Goal: Task Accomplishment & Management: Complete application form

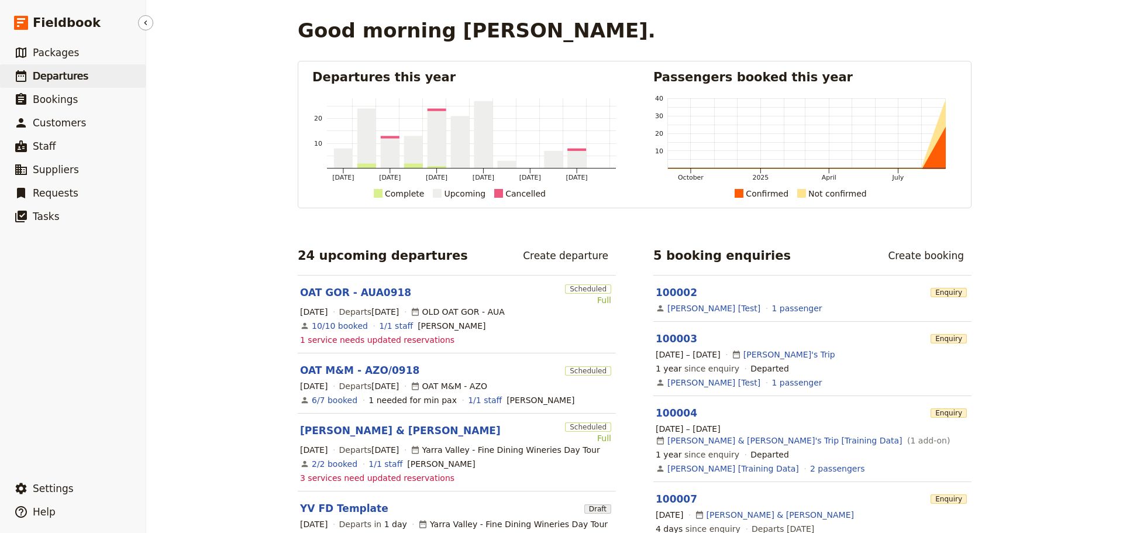
click at [66, 75] on span "Departures" at bounding box center [61, 76] width 56 height 12
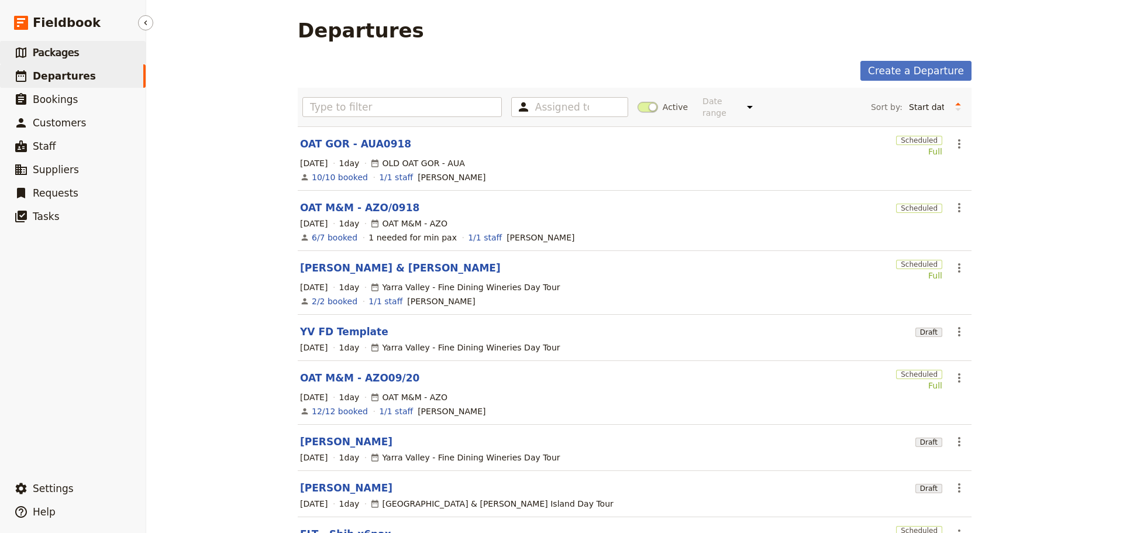
click at [85, 56] on link "​ Packages" at bounding box center [73, 52] width 146 height 23
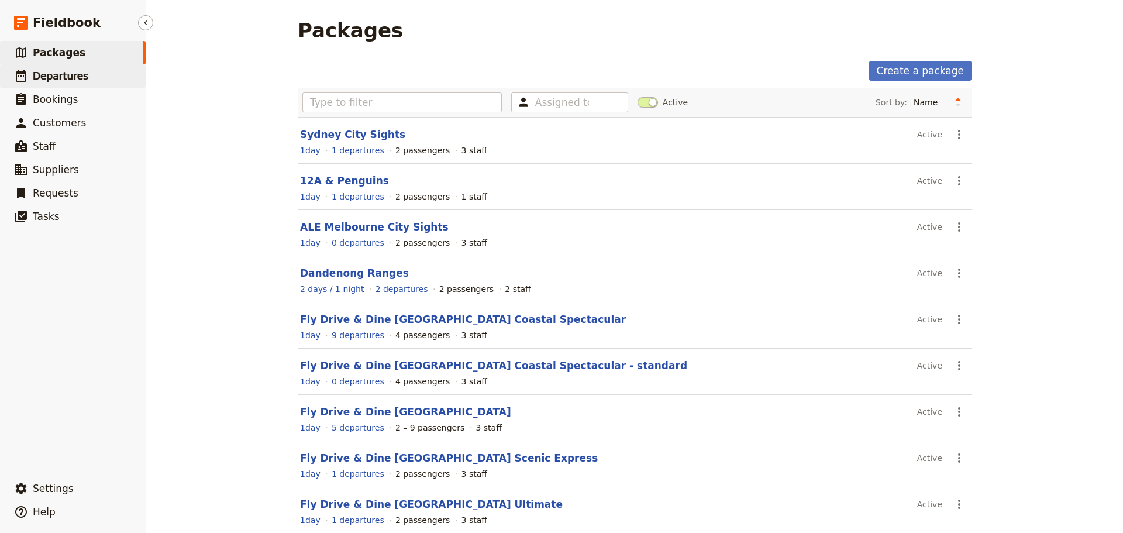
click at [111, 81] on link "​ Departures" at bounding box center [73, 75] width 146 height 23
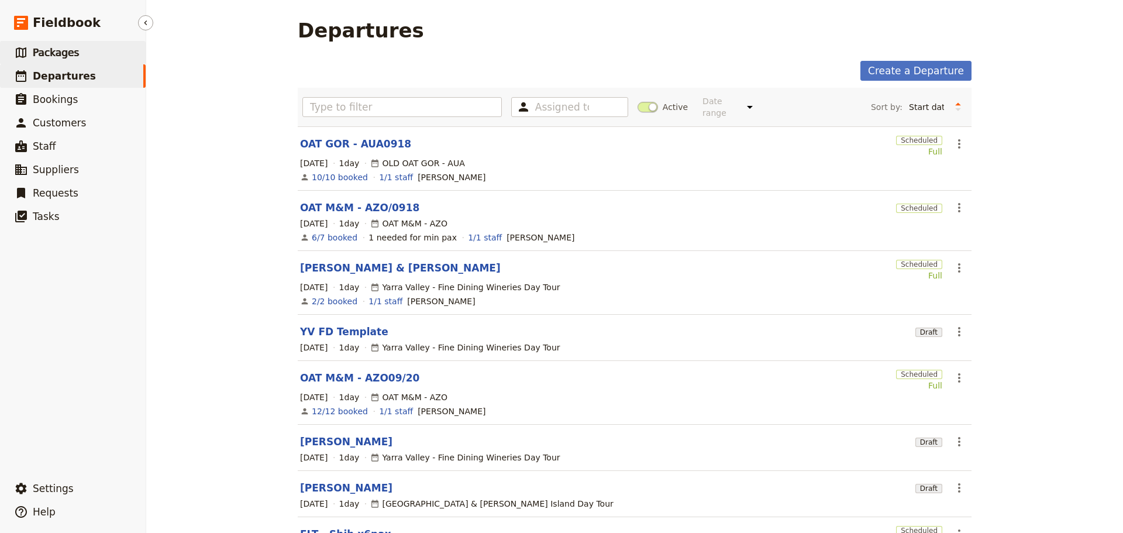
click at [52, 52] on span "Packages" at bounding box center [56, 53] width 46 height 12
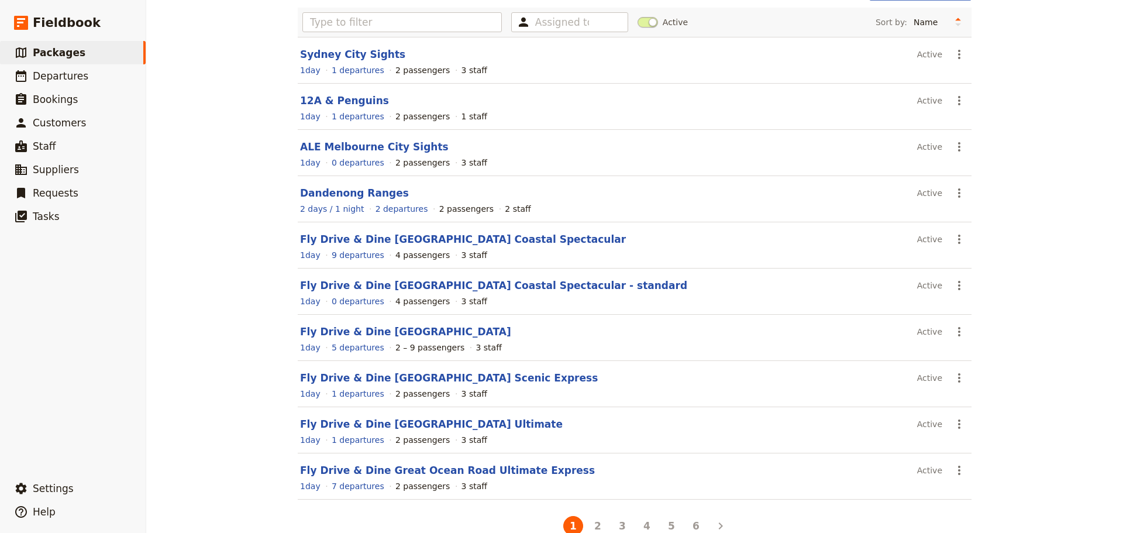
scroll to position [104, 0]
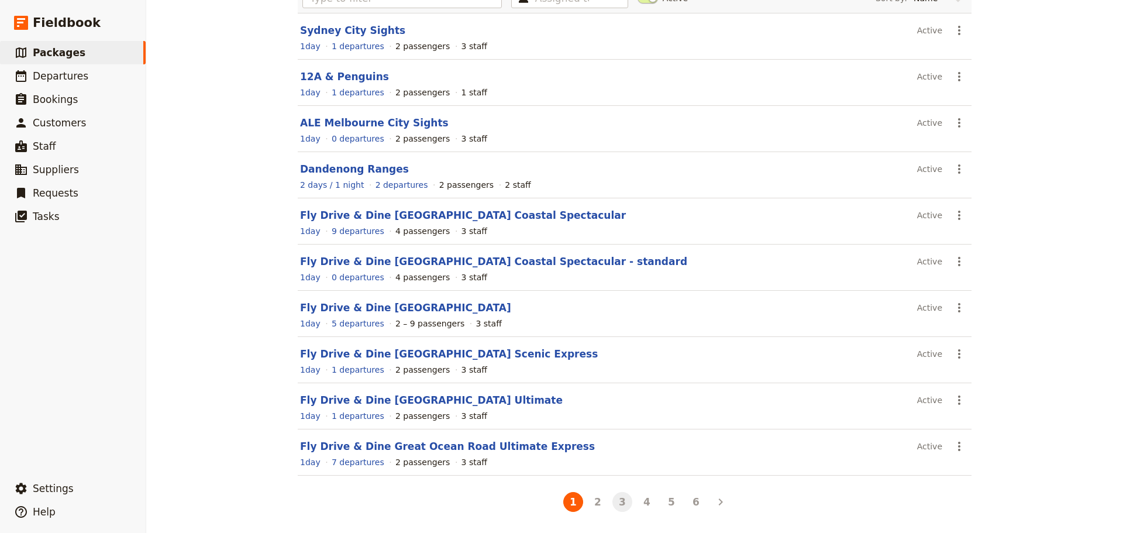
click at [617, 500] on button "3" at bounding box center [623, 502] width 20 height 20
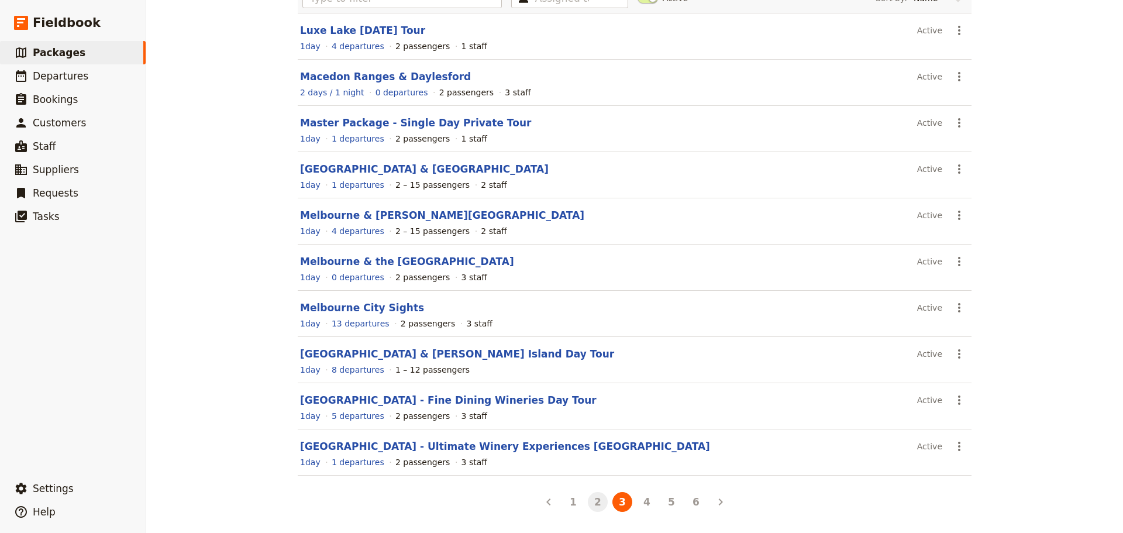
click at [598, 503] on button "2" at bounding box center [598, 502] width 20 height 20
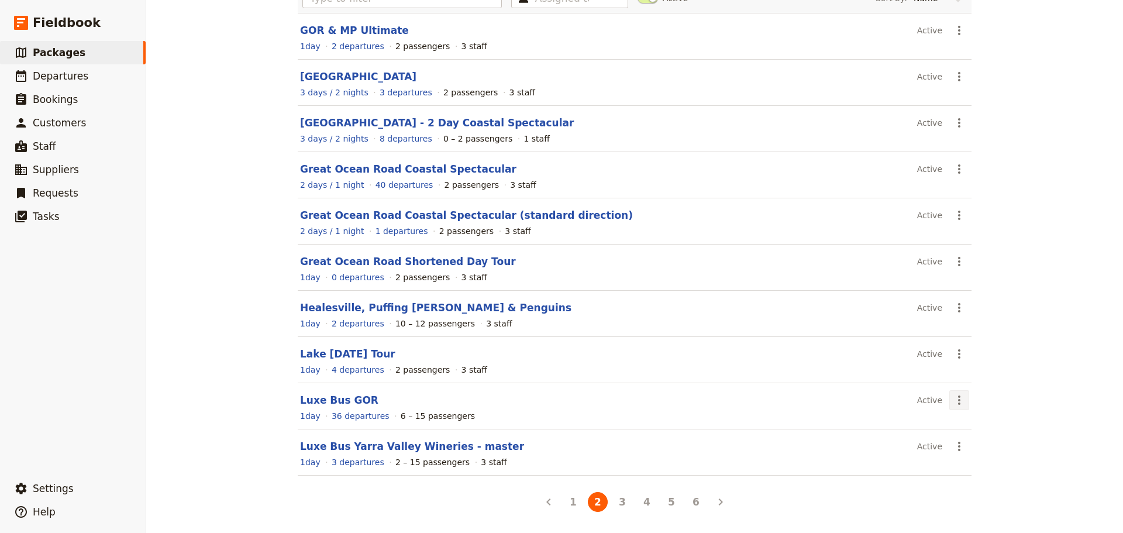
click at [952, 397] on icon "Actions" at bounding box center [959, 400] width 14 height 14
click at [974, 446] on span "Schedule a departure" at bounding box center [997, 442] width 88 height 12
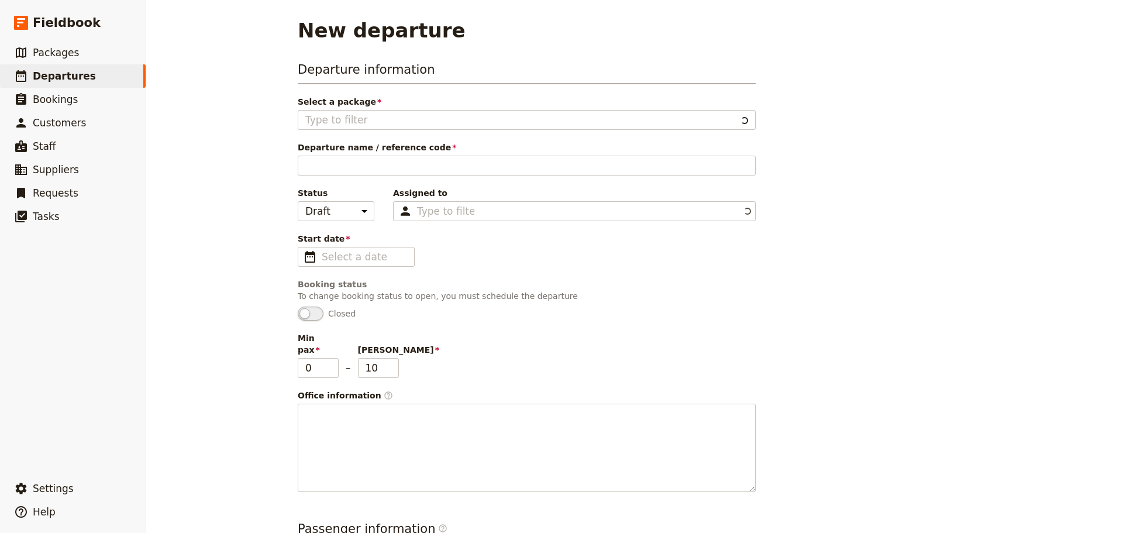
type input "Luxe Bus GOR"
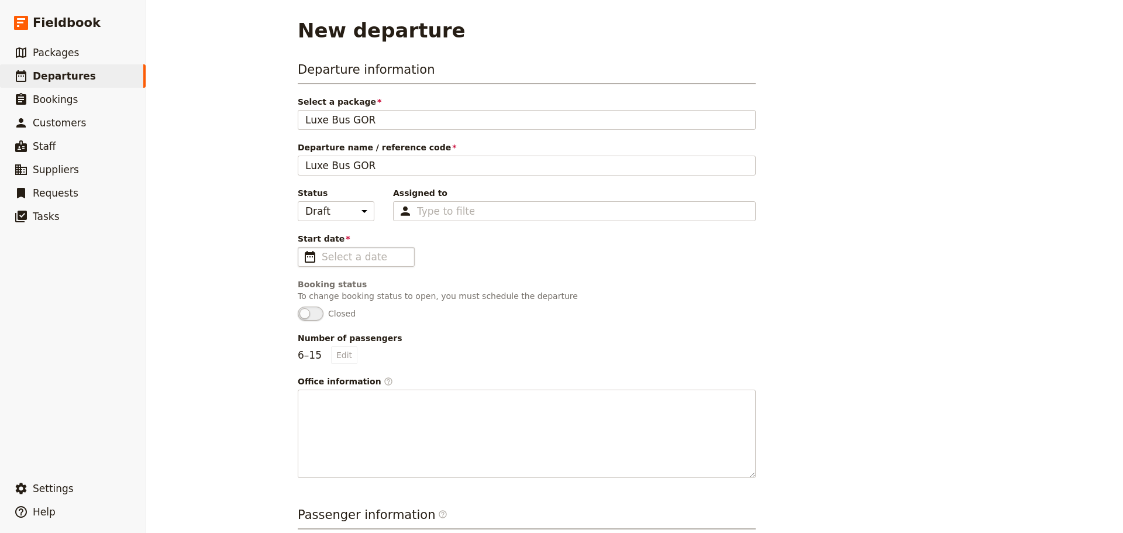
click at [308, 259] on span "​" at bounding box center [310, 257] width 14 height 14
click at [322, 259] on input "Start date ​" at bounding box center [364, 257] width 85 height 14
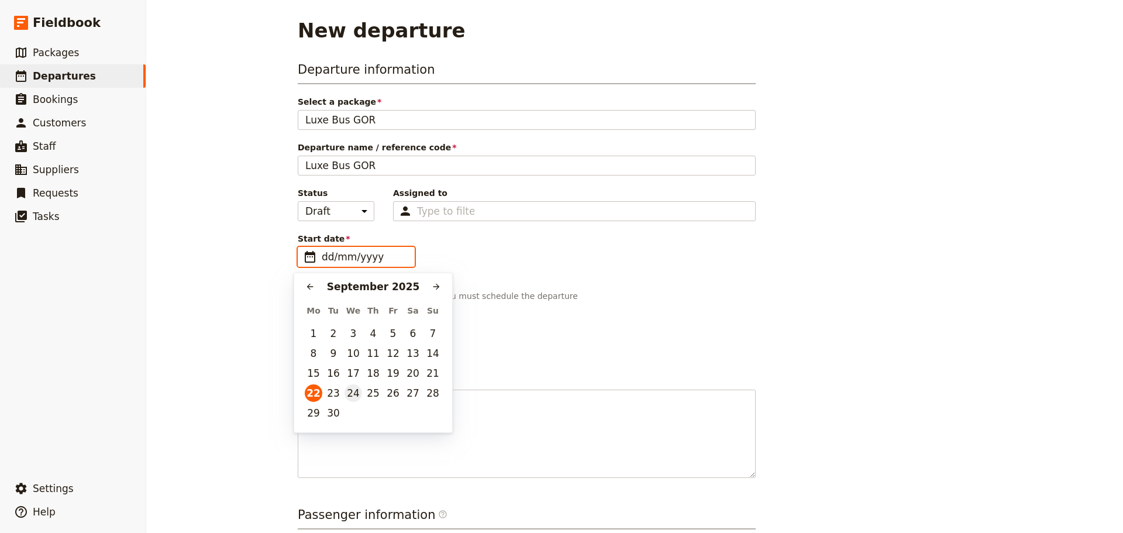
click at [359, 391] on button "24" at bounding box center [354, 393] width 18 height 18
type input "24/09/2025"
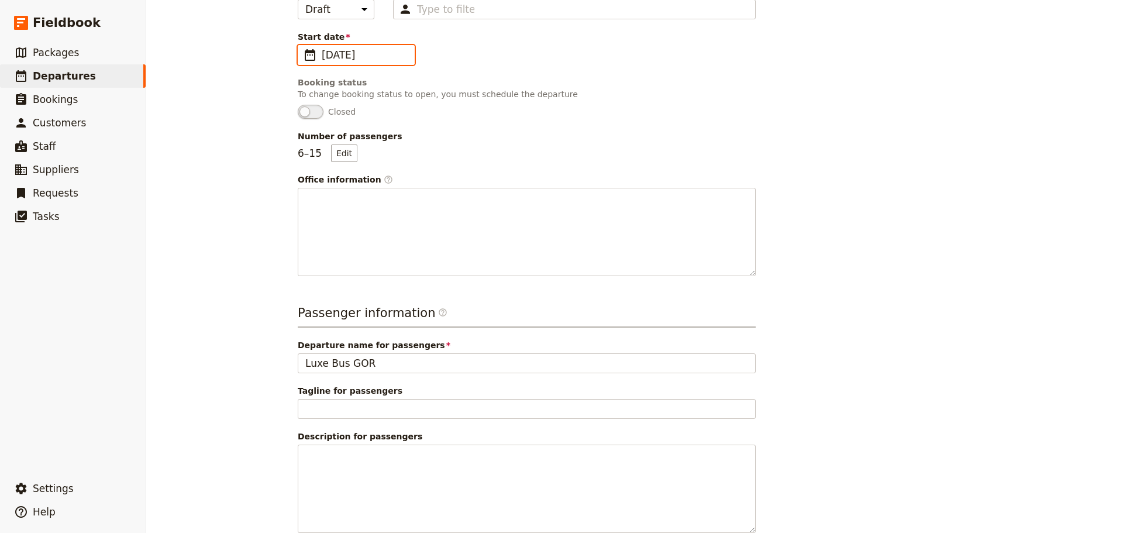
scroll to position [272, 0]
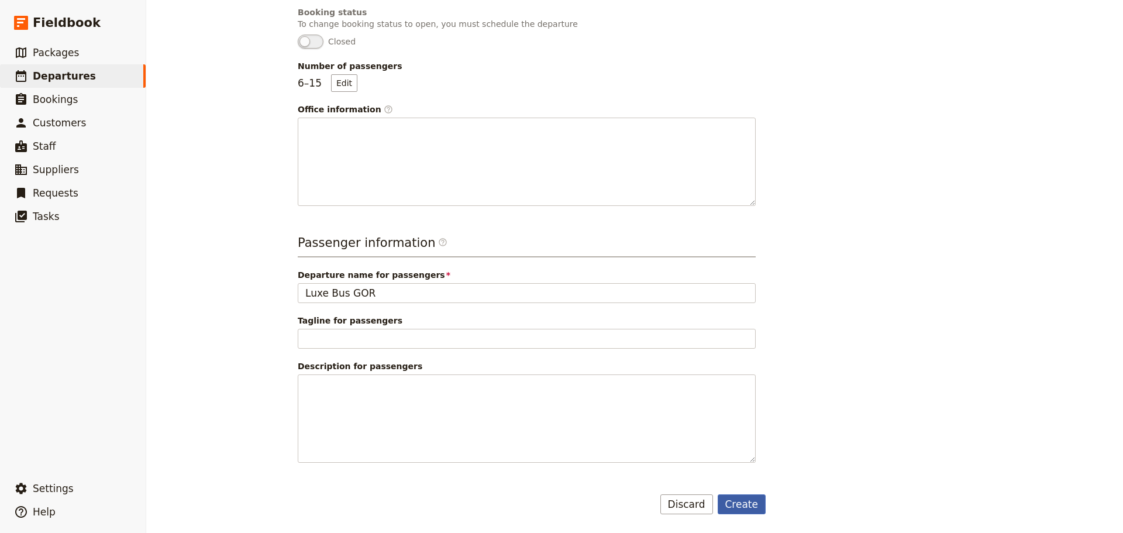
click at [755, 506] on button "Create" at bounding box center [742, 504] width 49 height 20
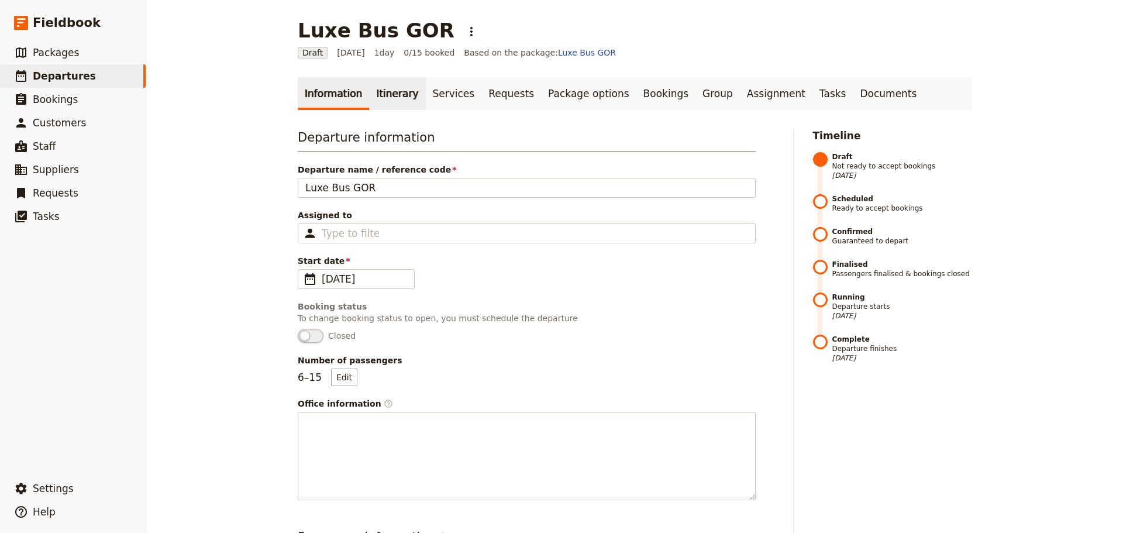
click at [383, 96] on link "Itinerary" at bounding box center [397, 93] width 56 height 33
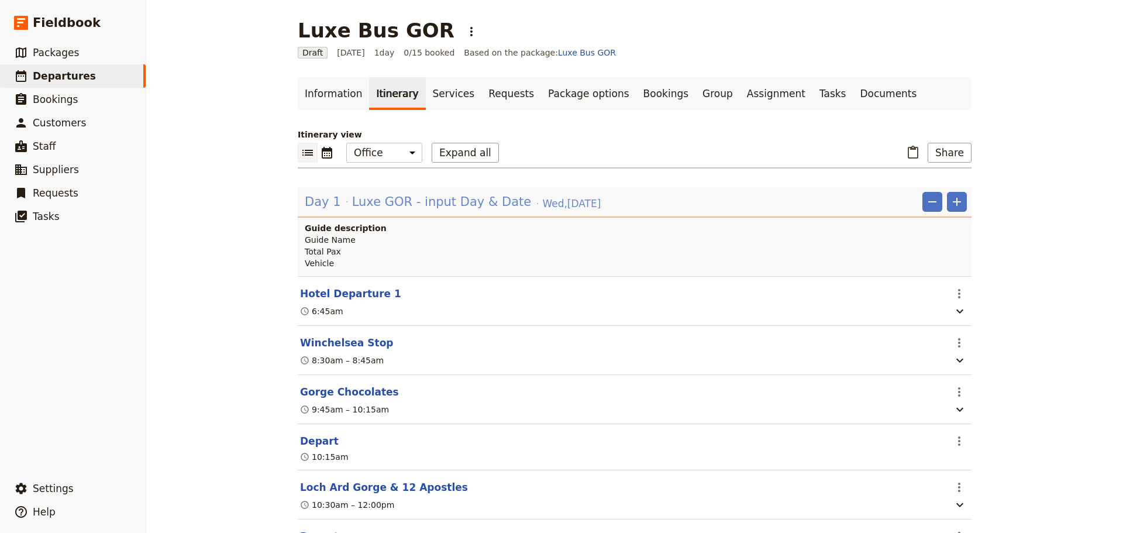
click at [376, 206] on span "Luxe GOR - input Day & Date" at bounding box center [441, 202] width 179 height 18
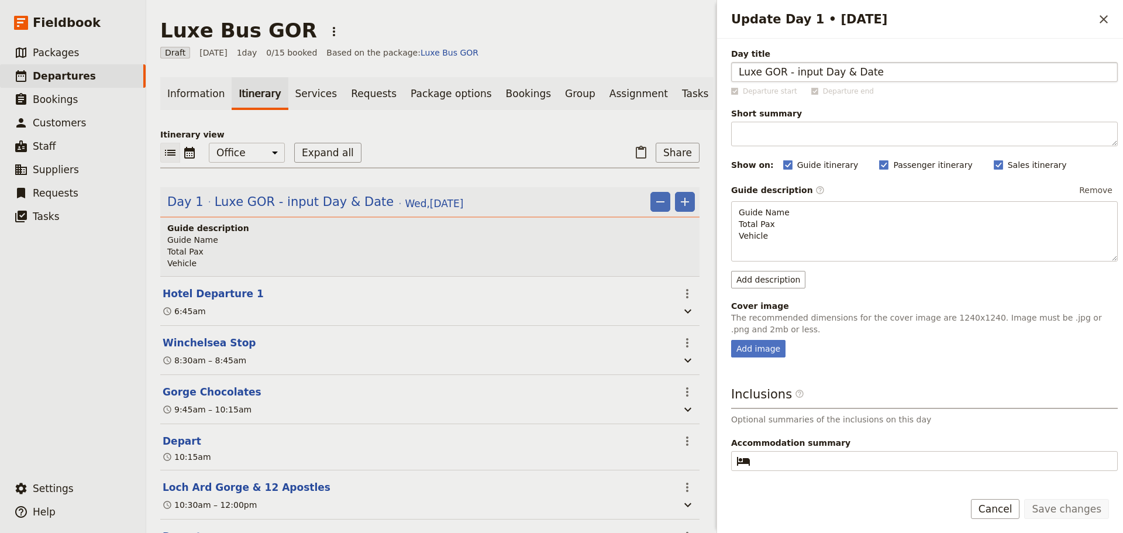
drag, startPoint x: 902, startPoint y: 71, endPoint x: 792, endPoint y: 68, distance: 110.0
click at [792, 74] on input "Luxe GOR - input Day & Date" at bounding box center [924, 72] width 387 height 20
type input "Luxe GOR - Wed 24 Sept"
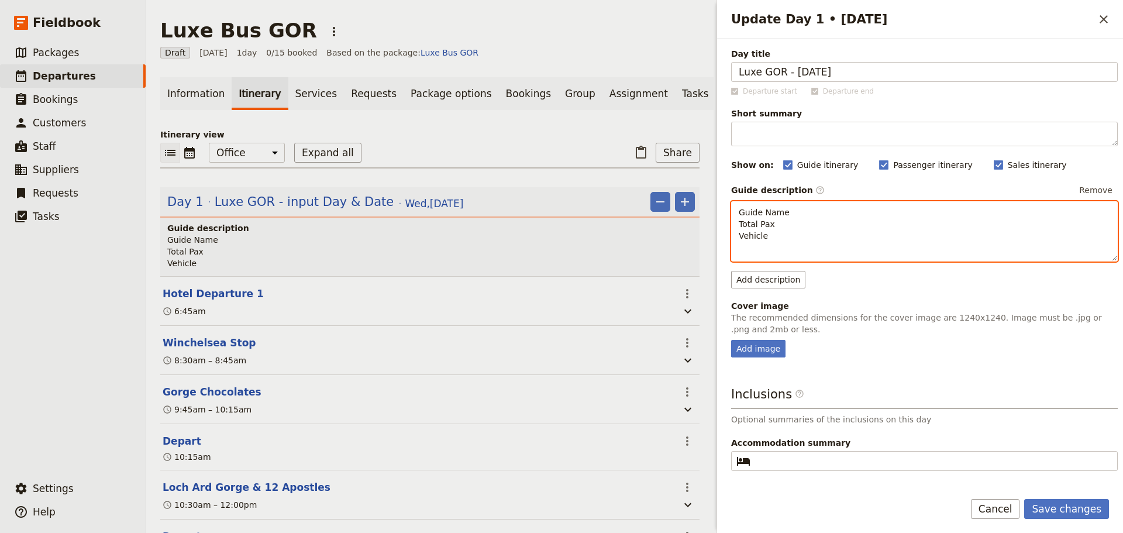
click at [816, 214] on p "Guide Name Total Pax Vehicle" at bounding box center [925, 224] width 372 height 35
drag, startPoint x: 745, startPoint y: 225, endPoint x: 710, endPoint y: 226, distance: 35.7
click at [711, 226] on div "Luxe Bus GOR ​ Draft 24 Sep 2025 1 day 0/15 booked Based on the package: Luxe B…" at bounding box center [634, 266] width 977 height 533
drag, startPoint x: 743, startPoint y: 239, endPoint x: 719, endPoint y: 243, distance: 24.3
click at [719, 243] on div "Day title Luxe GOR - Wed 24 Sept Departure start Departure end Short summary 15…" at bounding box center [920, 260] width 406 height 443
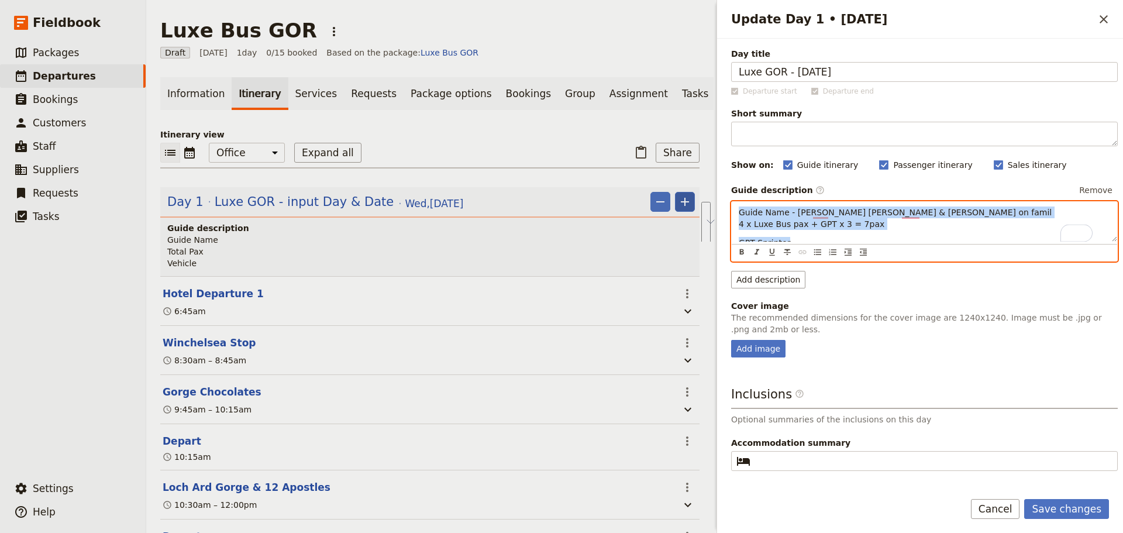
drag, startPoint x: 793, startPoint y: 233, endPoint x: 676, endPoint y: 202, distance: 121.2
click at [676, 202] on div "Luxe Bus GOR ​ Draft 24 Sep 2025 1 day 0/15 booked Based on the package: Luxe B…" at bounding box center [634, 266] width 977 height 533
click at [816, 249] on icon "Bulleted list" at bounding box center [817, 251] width 9 height 9
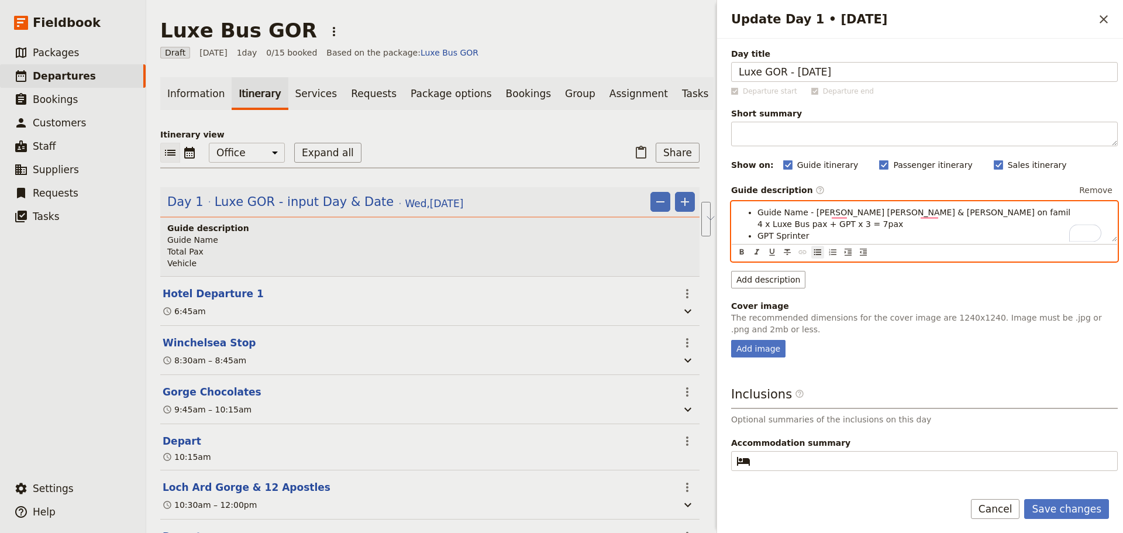
click at [811, 225] on span "Guide Name - Steve A w. Marlene & Cory on famil 4 x Luxe Bus pax + GPT x 3 = 7p…" at bounding box center [914, 218] width 313 height 21
click at [755, 227] on ul "Guide Name - Steve A w. Marlene & Cory on famil 4 x Luxe Bus pax + GPT x 3 = 7p…" at bounding box center [925, 224] width 372 height 35
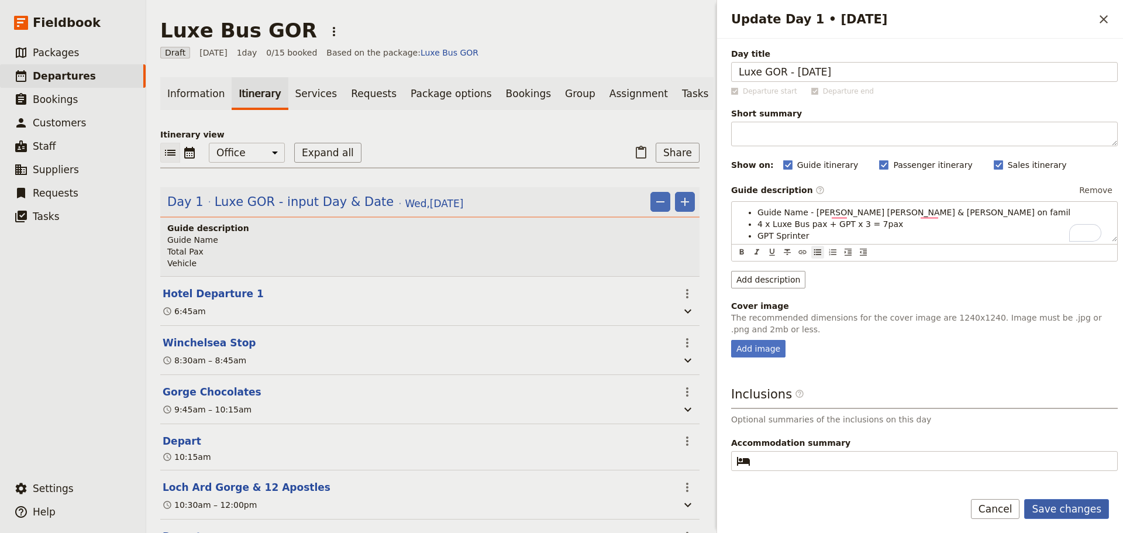
click at [1072, 511] on button "Save changes" at bounding box center [1066, 509] width 85 height 20
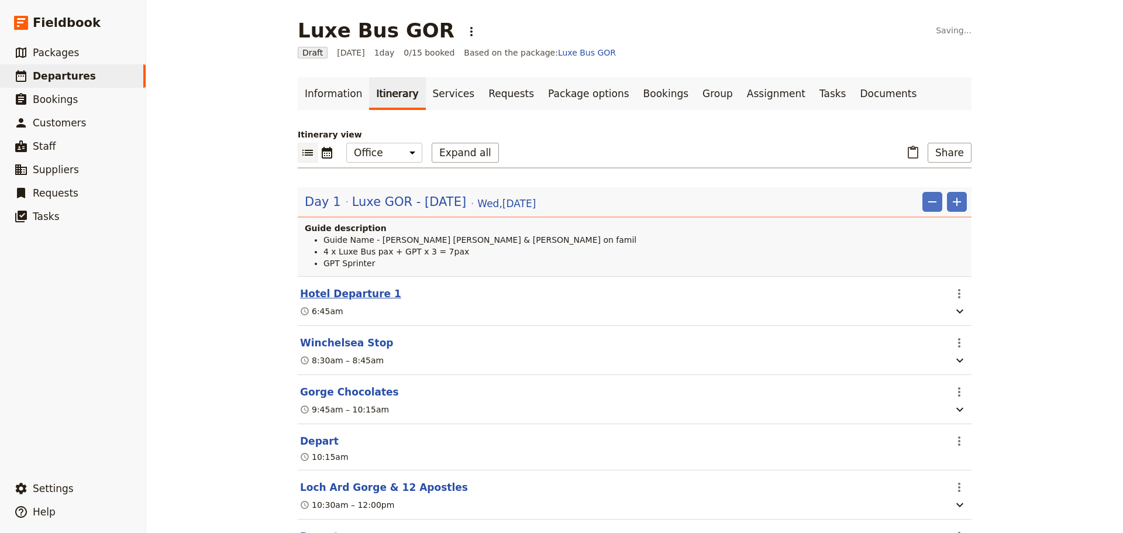
click at [336, 300] on button "Hotel Departure 1" at bounding box center [350, 294] width 101 height 14
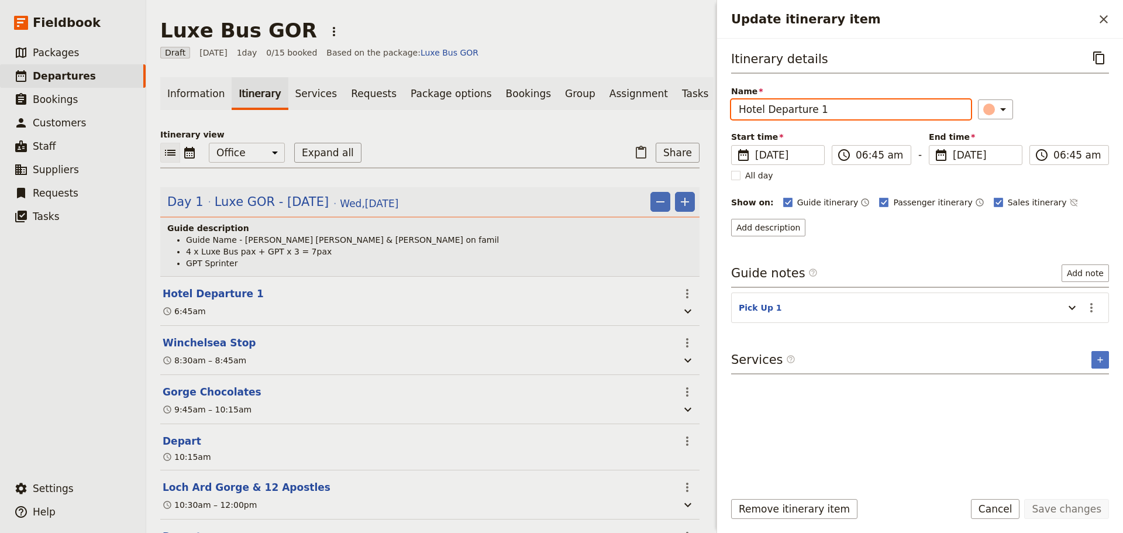
drag, startPoint x: 876, startPoint y: 109, endPoint x: 713, endPoint y: 106, distance: 163.8
click at [713, 106] on div "Luxe Bus GOR ​ Draft 24 Sep 2025 1 day 0/15 booked Based on the package: Luxe B…" at bounding box center [634, 266] width 977 height 533
type input "Citadines on Bourke"
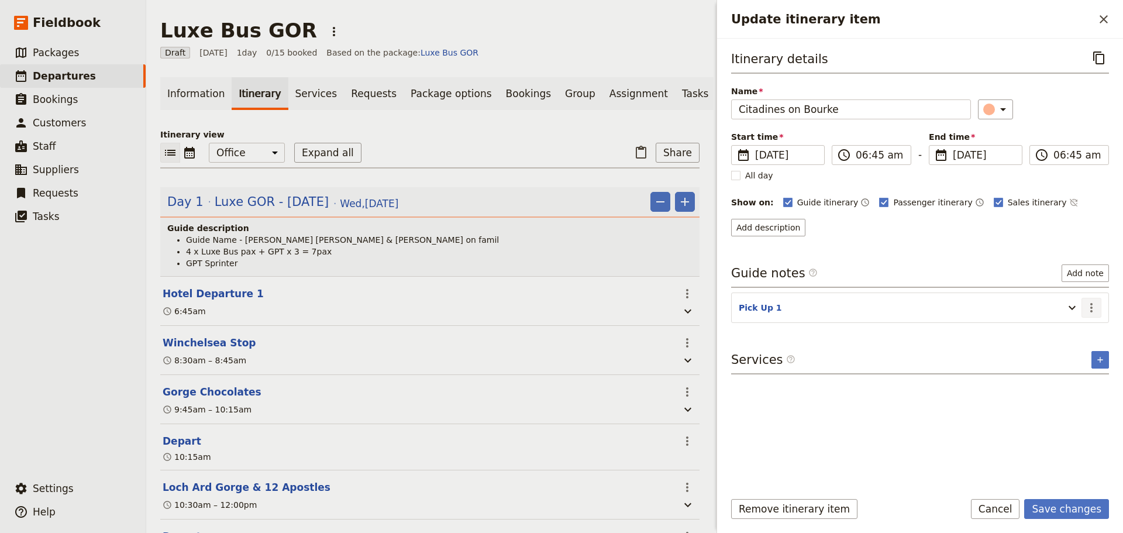
click at [1090, 307] on icon "Actions" at bounding box center [1092, 308] width 14 height 14
click at [1084, 335] on span "Edit note" at bounding box center [1067, 333] width 54 height 12
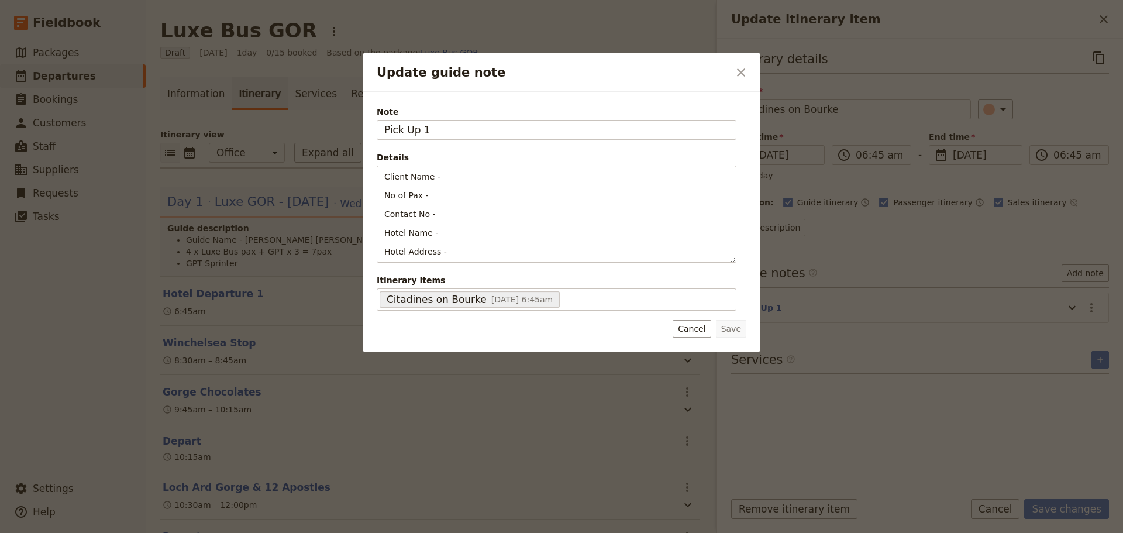
drag, startPoint x: 439, startPoint y: 134, endPoint x: 318, endPoint y: 125, distance: 122.1
click at [318, 532] on div "Update guide note ​ Note Pick Up 1 Details Client Name - No of Pax - Contact No…" at bounding box center [561, 533] width 1123 height 0
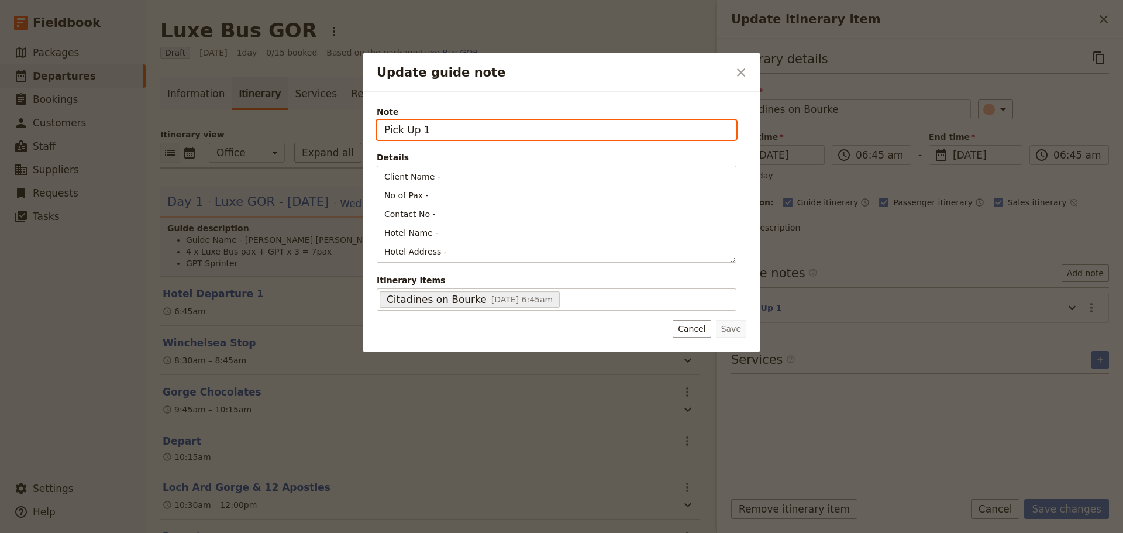
click at [483, 131] on input "Pick Up 1" at bounding box center [557, 130] width 360 height 20
drag, startPoint x: 481, startPoint y: 130, endPoint x: 349, endPoint y: 121, distance: 132.6
click at [349, 532] on div "Update guide note ​ Note Pick Up 1 Details Client Name - No of Pax - Contact No…" at bounding box center [561, 533] width 1123 height 0
type input "131-135 Bourke St"
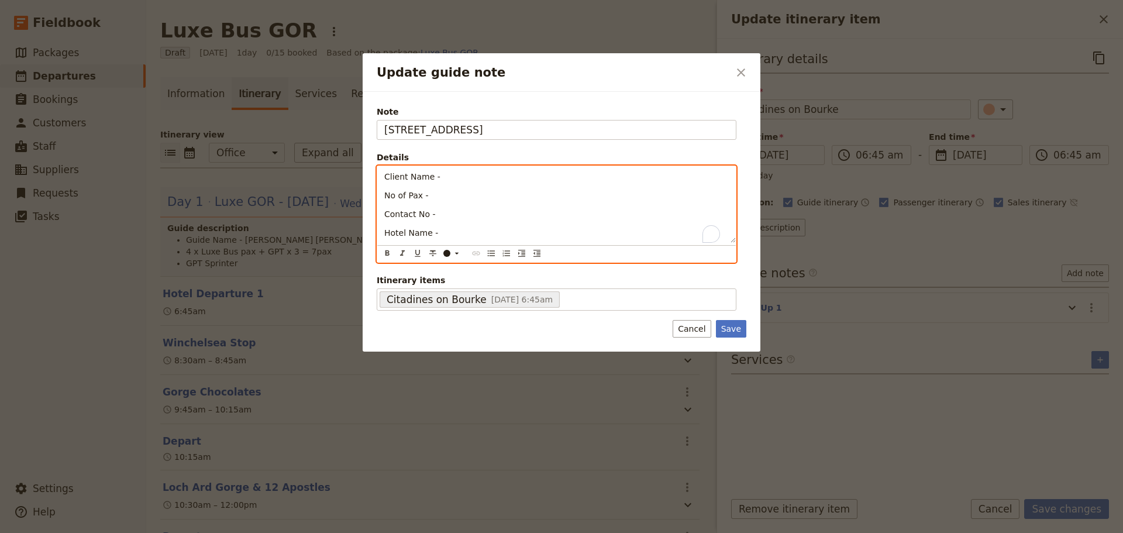
drag, startPoint x: 321, startPoint y: 202, endPoint x: 315, endPoint y: 174, distance: 28.7
click at [315, 532] on div "Update guide note ​ Note 131-135 Bourke St Details Client Name - No of Pax - Co…" at bounding box center [561, 533] width 1123 height 0
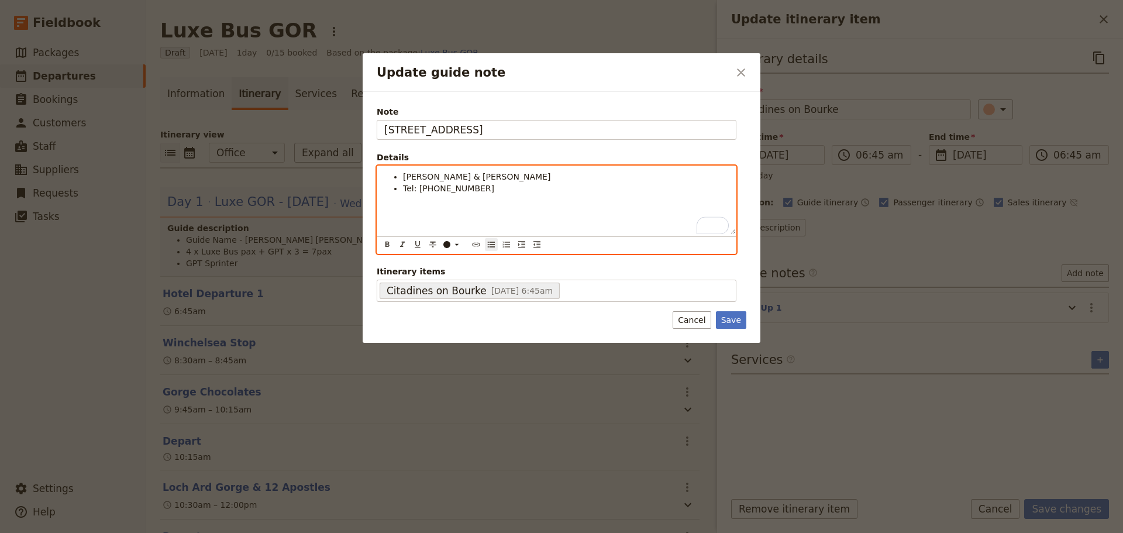
click at [456, 190] on span "Tel: +64275916534" at bounding box center [448, 188] width 91 height 9
click at [442, 192] on span "Tel: +64275916 534" at bounding box center [448, 188] width 91 height 9
click at [430, 192] on span "Tel: +64275 916 534" at bounding box center [448, 188] width 91 height 9
drag, startPoint x: 502, startPoint y: 188, endPoint x: 515, endPoint y: 189, distance: 12.9
click at [502, 189] on li "Tel: +64 275 916 534" at bounding box center [566, 189] width 326 height 12
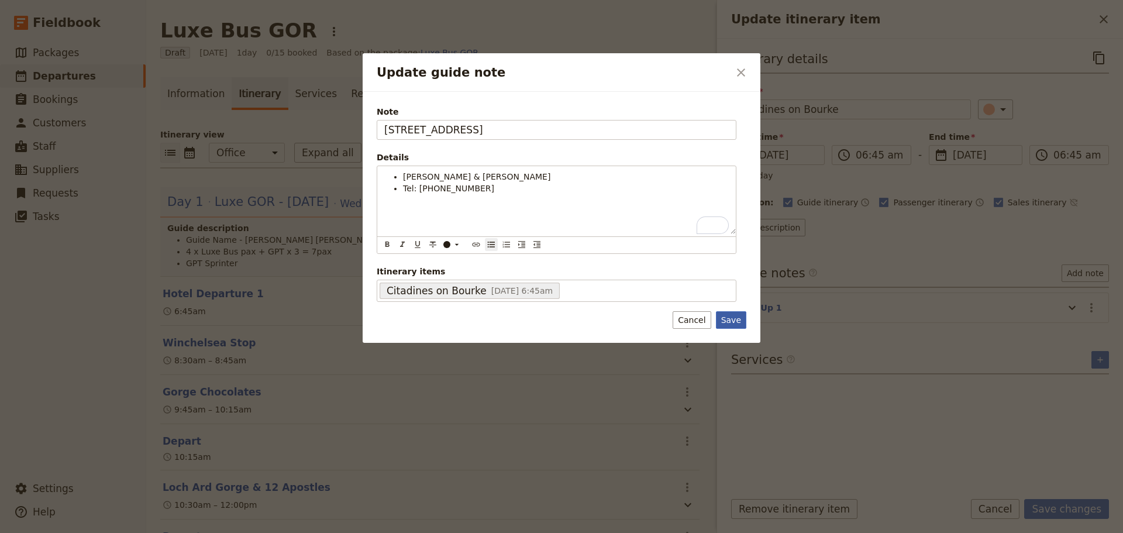
click at [738, 321] on button "Save" at bounding box center [731, 320] width 30 height 18
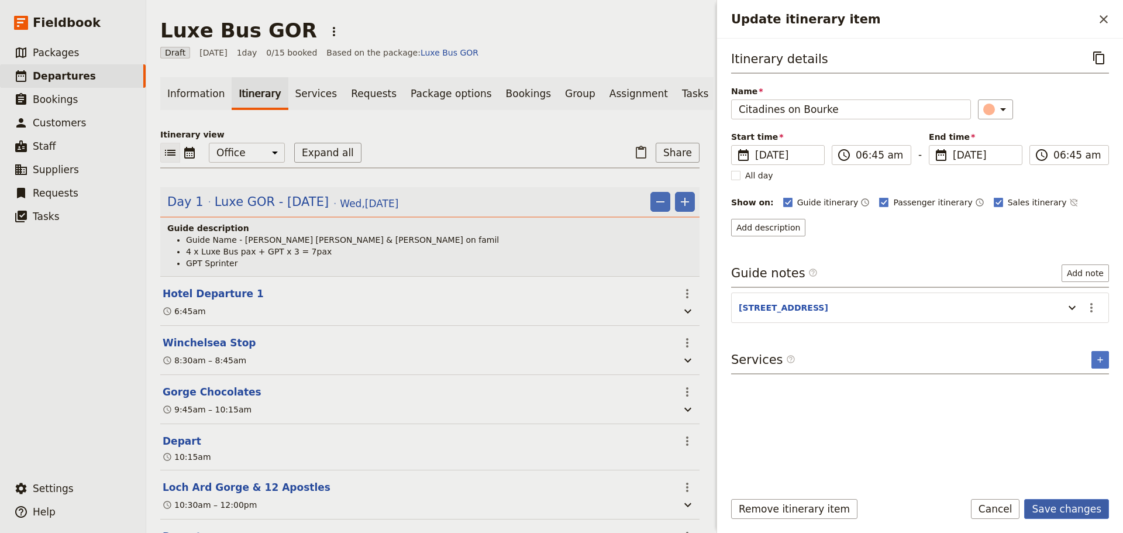
click at [1051, 503] on button "Save changes" at bounding box center [1066, 509] width 85 height 20
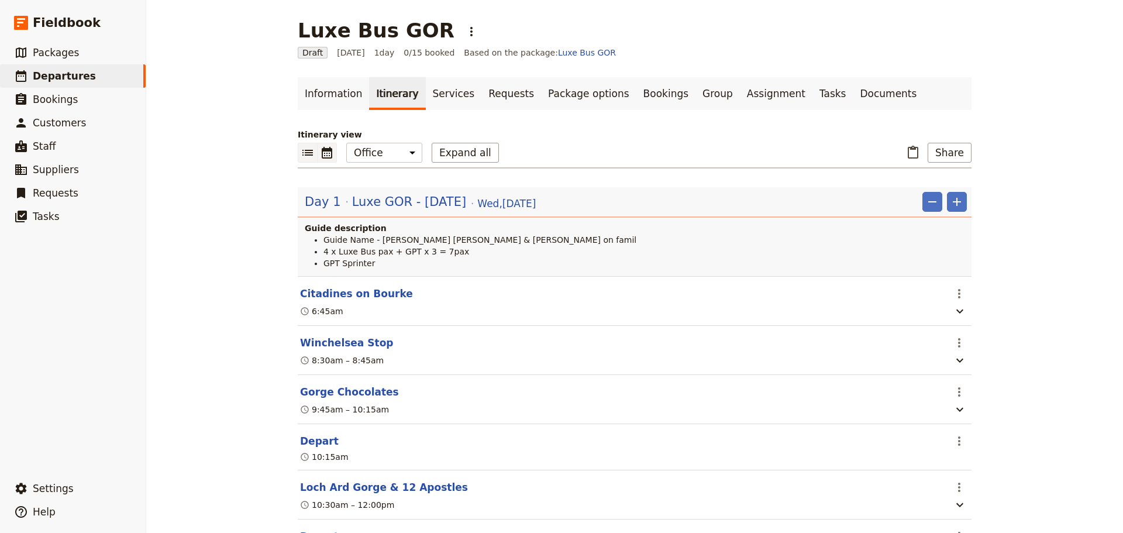
click at [321, 160] on button "​" at bounding box center [327, 153] width 19 height 20
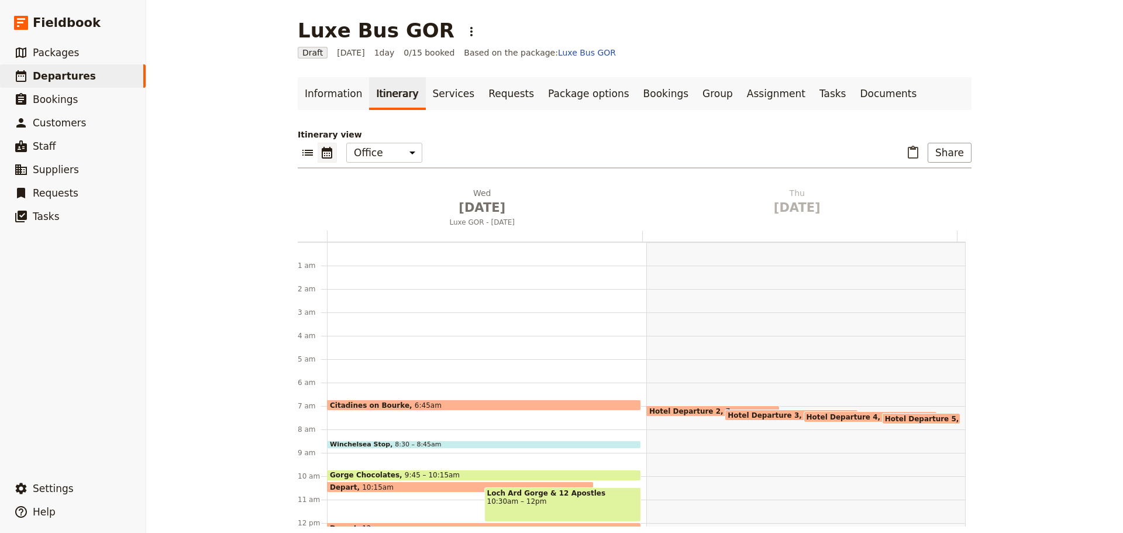
scroll to position [146, 0]
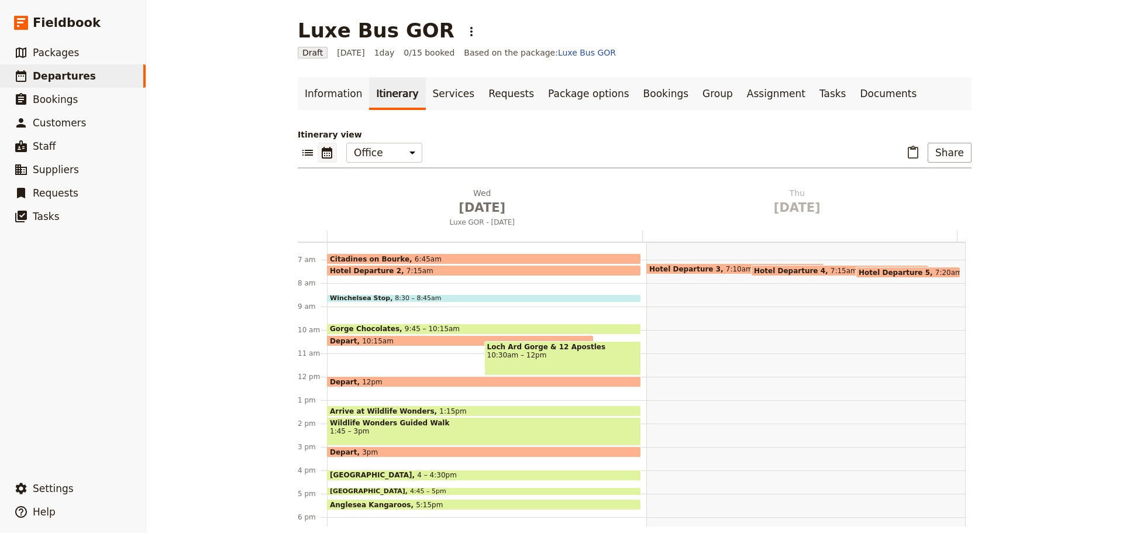
click at [491, 259] on span at bounding box center [484, 261] width 313 height 5
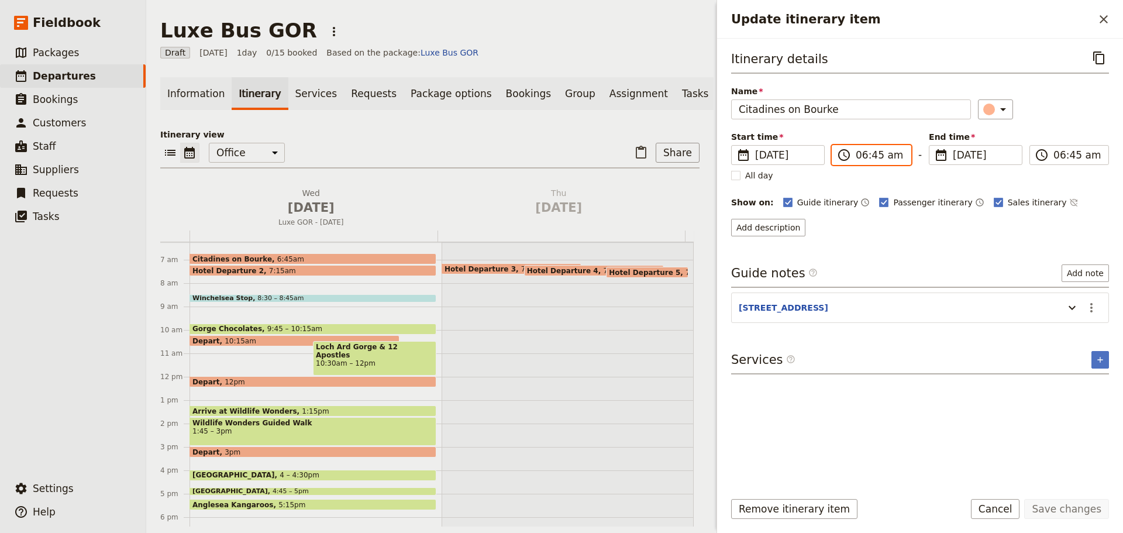
click at [857, 157] on input "06:45 am" at bounding box center [880, 155] width 48 height 14
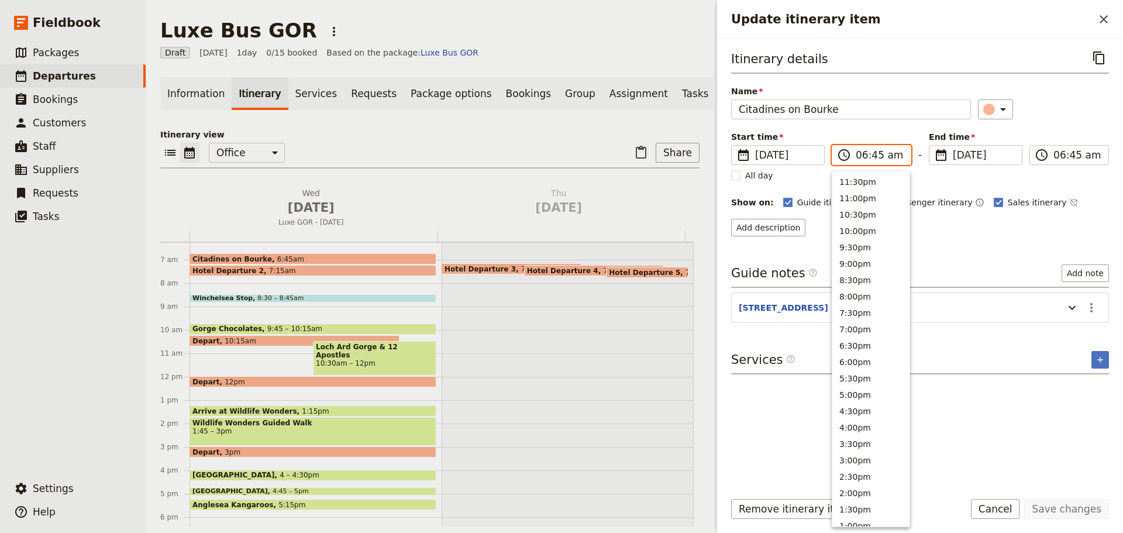
scroll to position [436, 0]
click at [874, 156] on input "06:45 am" at bounding box center [880, 155] width 48 height 14
type input "06:50 am"
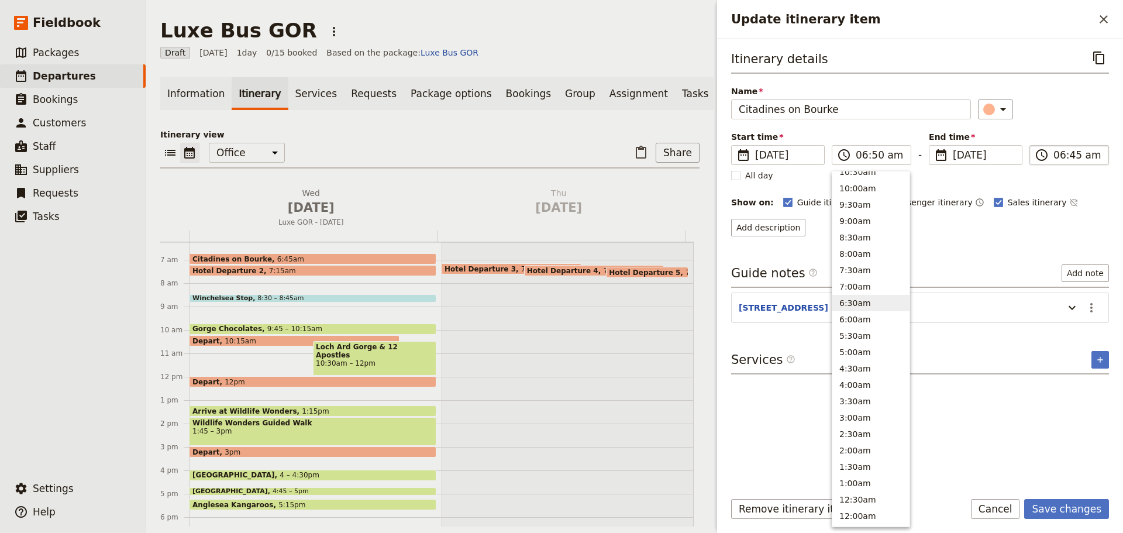
type input "06:50 am"
click at [1065, 156] on input "06:50 am" at bounding box center [1078, 155] width 48 height 14
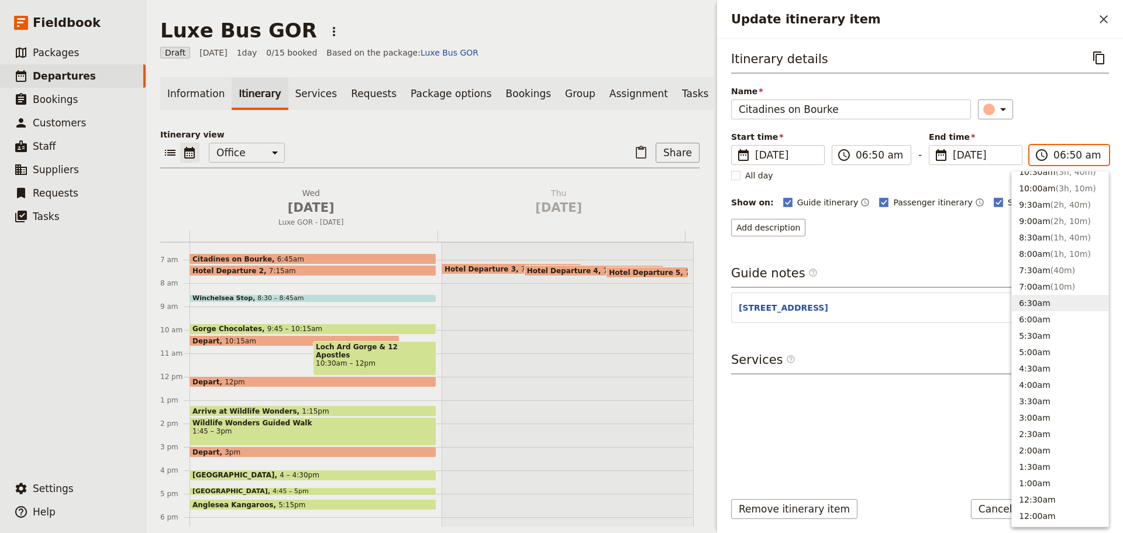
click at [1072, 157] on input "06:50 am" at bounding box center [1078, 155] width 48 height 14
click at [1072, 128] on div "Itinerary details ​ Name Citadines on Bourke ​ Start time ​ 24 Sep 2025 24/09/2…" at bounding box center [920, 142] width 378 height 188
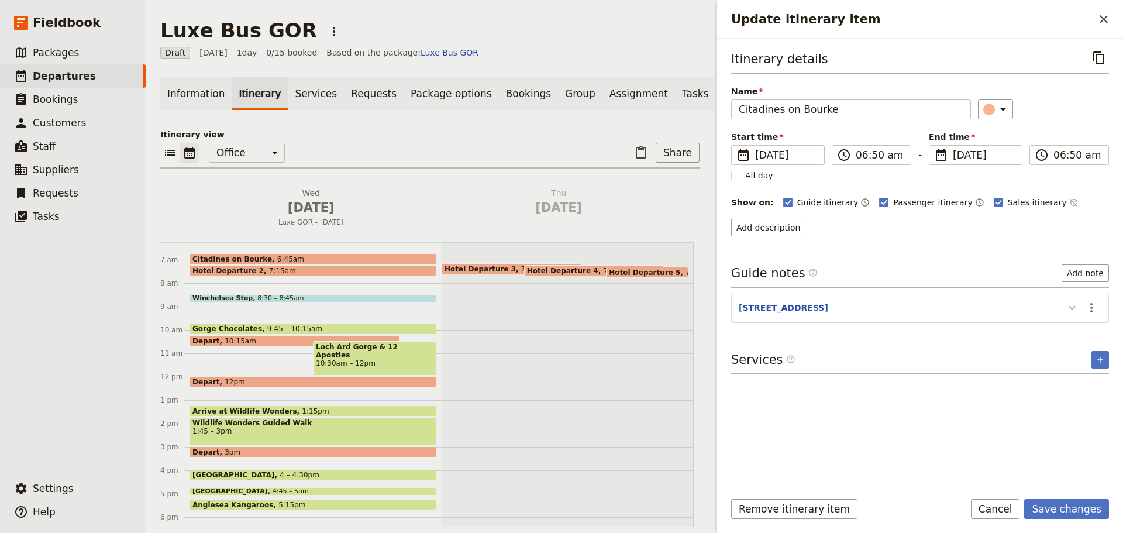
click at [1068, 309] on icon "Update itinerary item" at bounding box center [1072, 308] width 14 height 14
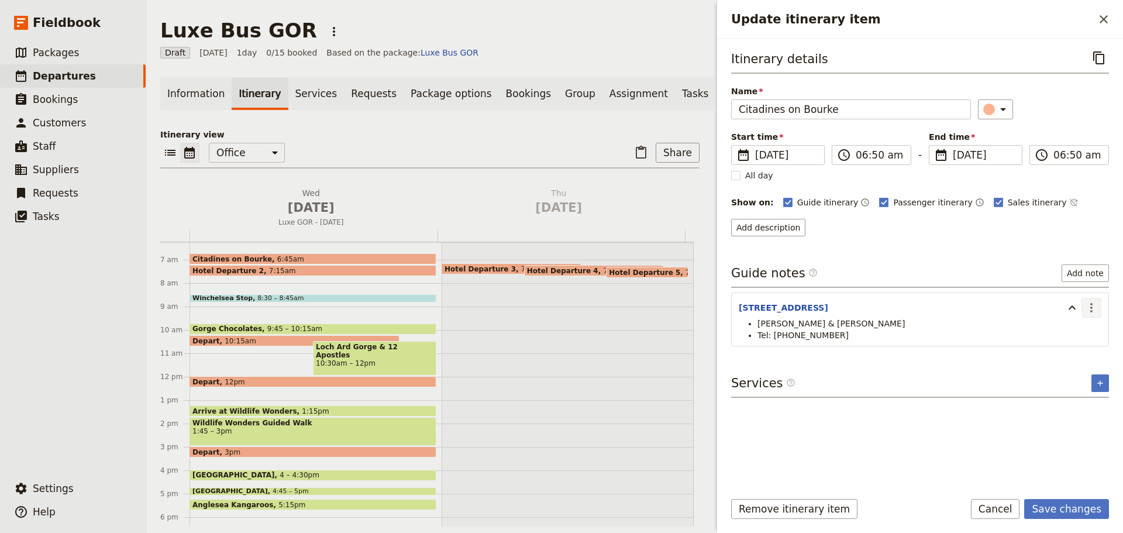
click at [1092, 311] on icon "Actions" at bounding box center [1092, 307] width 2 height 9
click at [1085, 334] on span "Edit note" at bounding box center [1067, 333] width 54 height 12
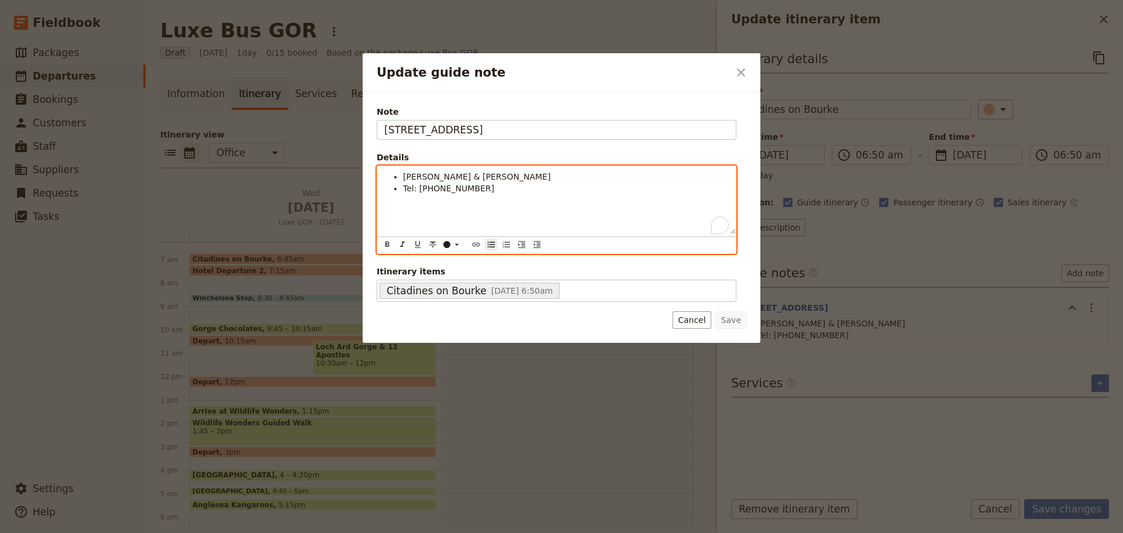
click at [491, 181] on span "Lynda Scott-Araya & John Robinson" at bounding box center [476, 176] width 147 height 9
click at [505, 188] on li "Tel: +64 275 916 534" at bounding box center [566, 189] width 326 height 12
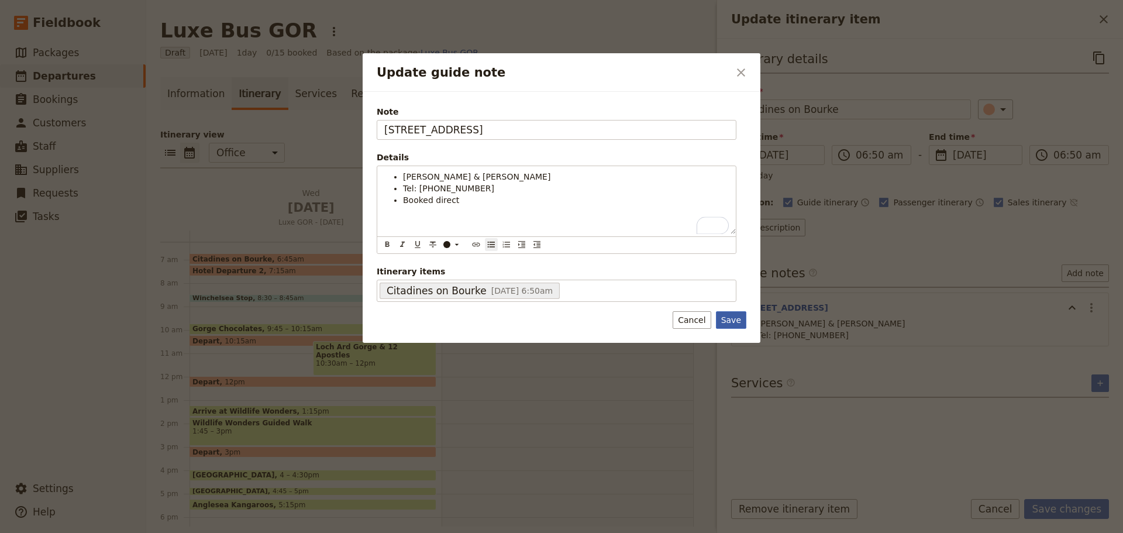
click at [740, 324] on button "Save" at bounding box center [731, 320] width 30 height 18
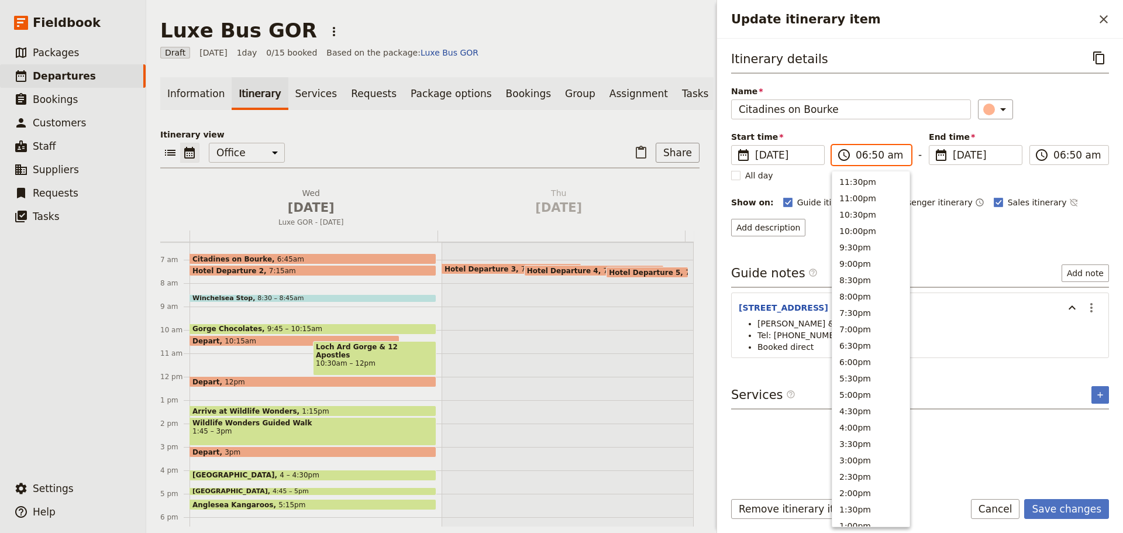
click at [862, 155] on input "06:50 am" at bounding box center [880, 155] width 48 height 14
click at [875, 155] on input "06:50 am" at bounding box center [880, 155] width 48 height 14
type input "06:55 am"
drag, startPoint x: 1057, startPoint y: 162, endPoint x: 1063, endPoint y: 158, distance: 7.6
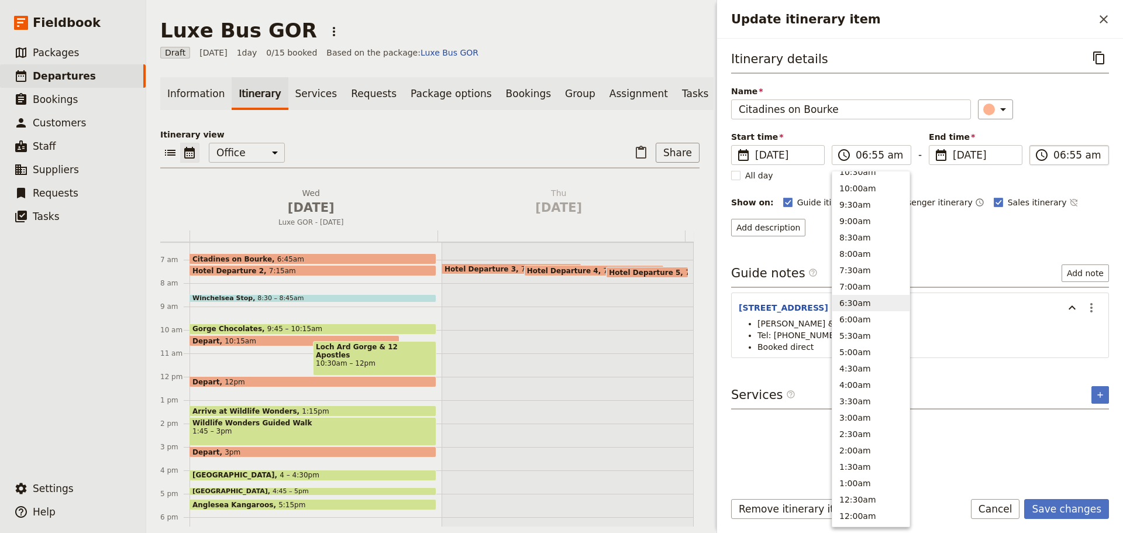
click at [1060, 160] on label "​ 06:55 am" at bounding box center [1070, 155] width 80 height 20
click at [1060, 160] on input "06:55 am" at bounding box center [1078, 155] width 48 height 14
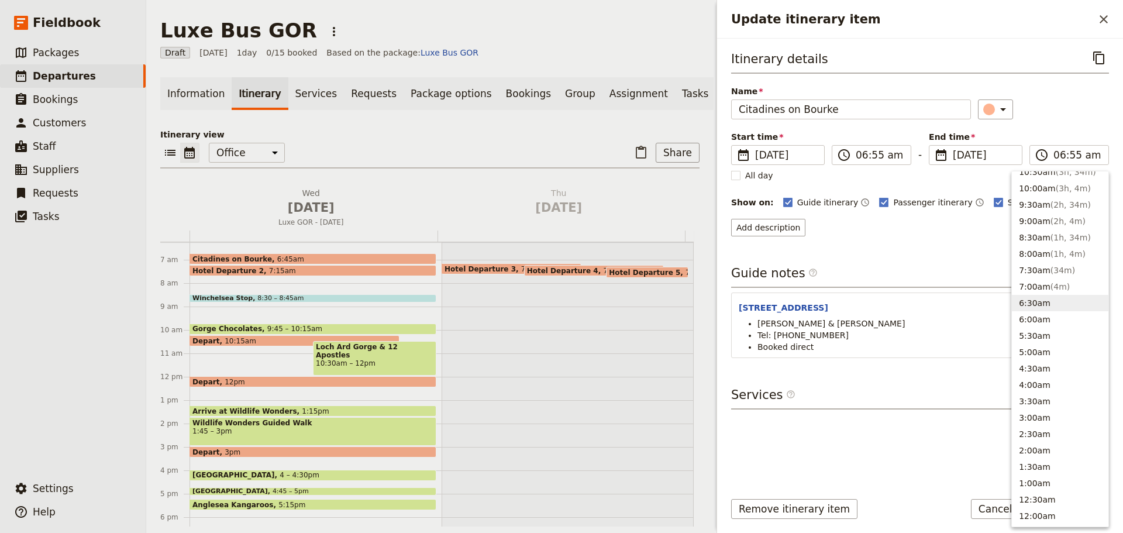
click at [1079, 118] on div "​" at bounding box center [1044, 109] width 132 height 20
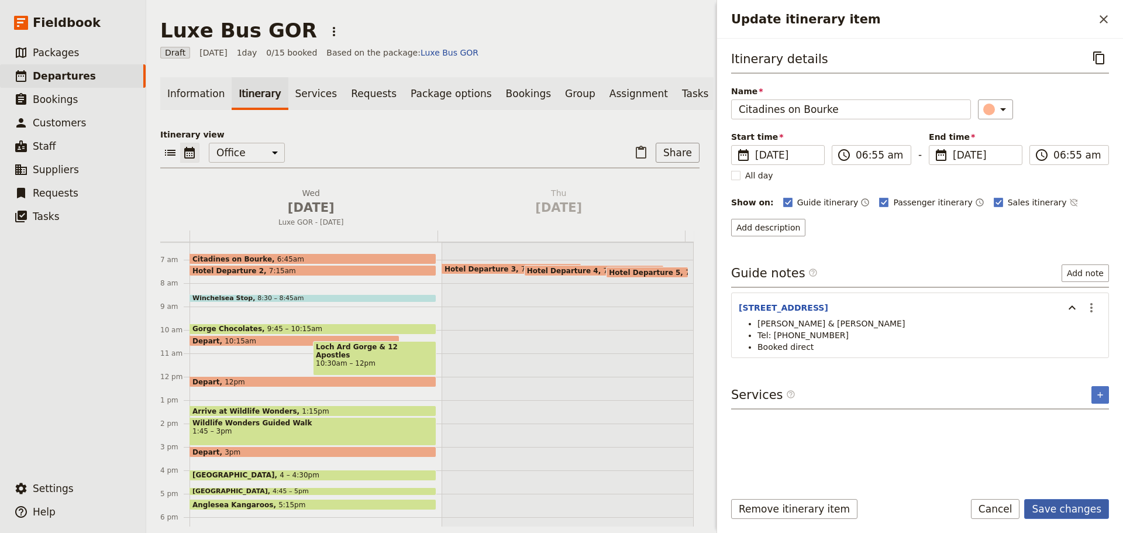
click at [1065, 504] on button "Save changes" at bounding box center [1066, 509] width 85 height 20
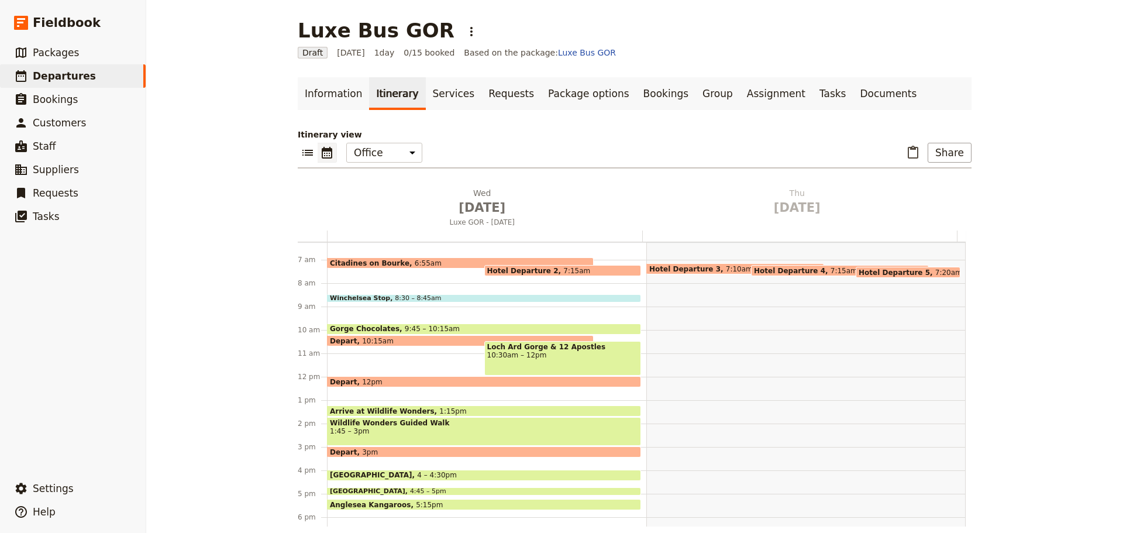
click at [563, 269] on span "7:15am" at bounding box center [576, 271] width 27 height 8
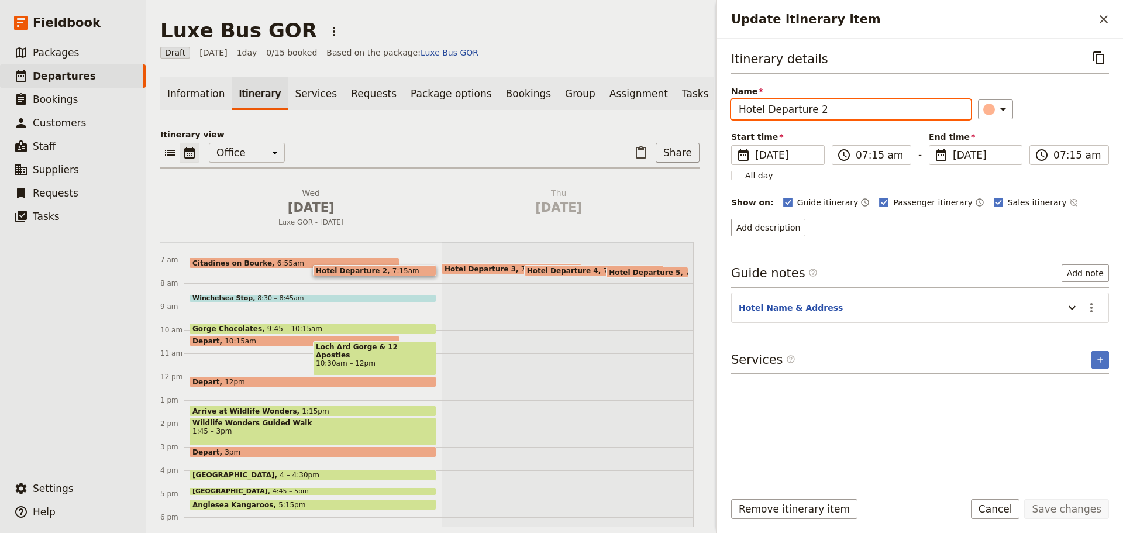
drag, startPoint x: 831, startPoint y: 109, endPoint x: 721, endPoint y: 104, distance: 110.1
click at [721, 104] on div "Itinerary details ​ Name Hotel Departure 2 ​ Start time ​ 24 Sep 2025 24/09/202…" at bounding box center [920, 260] width 406 height 443
type input "QT Melbounre"
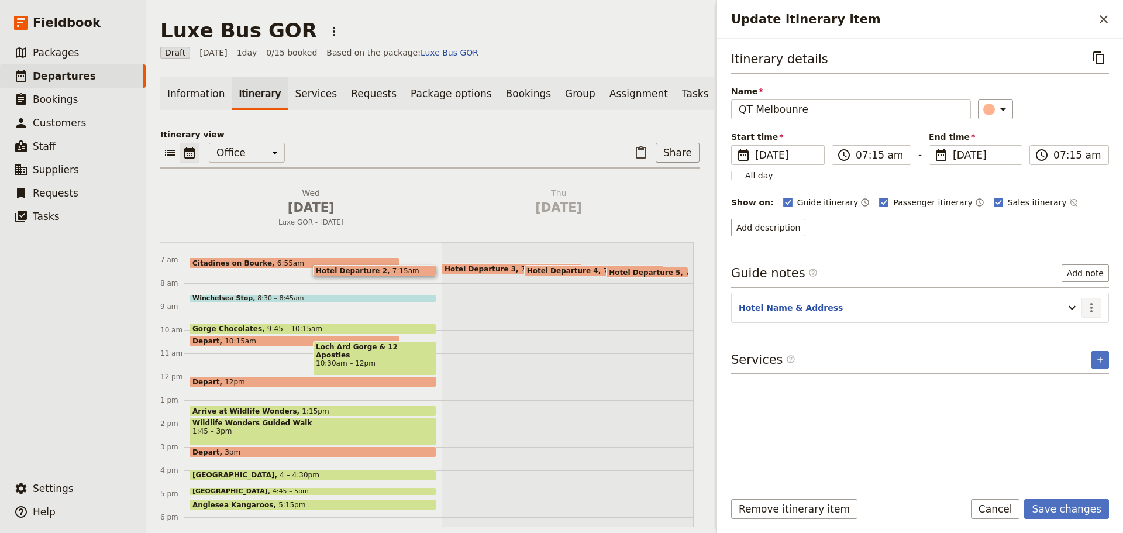
click at [1091, 306] on icon "Actions" at bounding box center [1092, 308] width 14 height 14
click at [1084, 330] on span "Edit note" at bounding box center [1067, 333] width 54 height 12
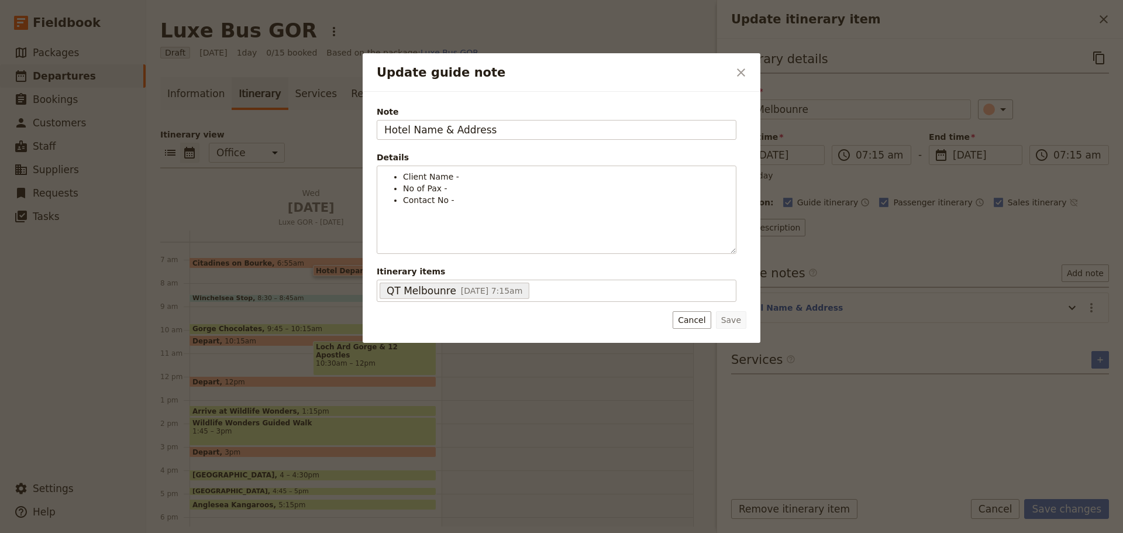
drag, startPoint x: 431, startPoint y: 130, endPoint x: 284, endPoint y: 129, distance: 146.3
click at [284, 532] on div "Update guide note ​ Note Hotel Name & Address Details Client Name - No of Pax -…" at bounding box center [561, 533] width 1123 height 0
type input "133 Russell St"
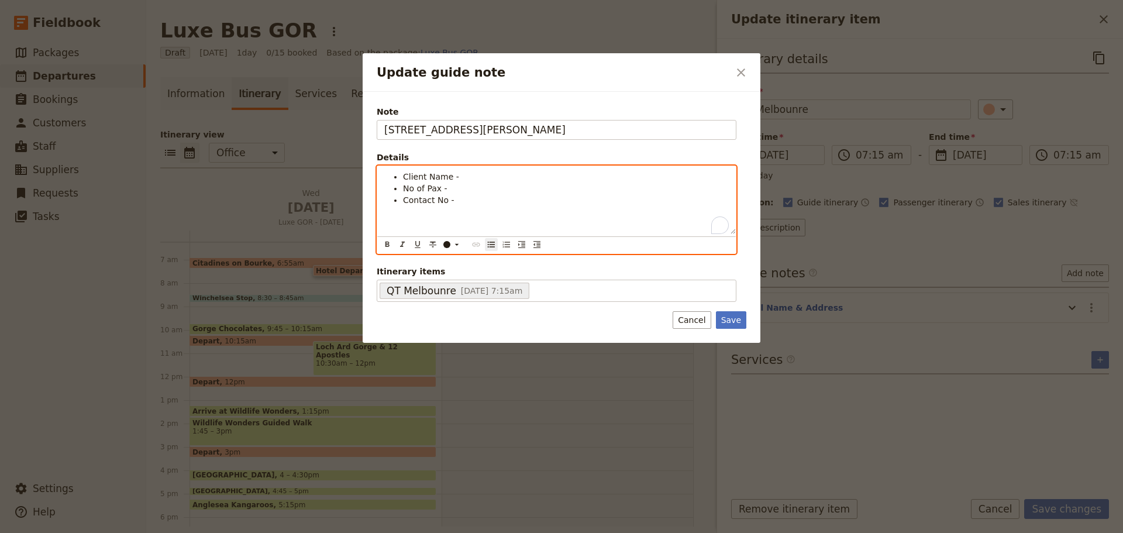
drag, startPoint x: 459, startPoint y: 202, endPoint x: 401, endPoint y: 180, distance: 62.0
click at [401, 180] on ul "Client Name - No of Pax - Contact No -" at bounding box center [556, 188] width 345 height 35
click at [538, 177] on li "Beninta Keiss and Leslie Epps" at bounding box center [566, 177] width 326 height 12
click at [428, 188] on span "Benita Tel: +1 619 246 5517" at bounding box center [484, 188] width 162 height 9
click at [524, 185] on li "WhatsApp: +1 619 246 5517" at bounding box center [566, 189] width 326 height 12
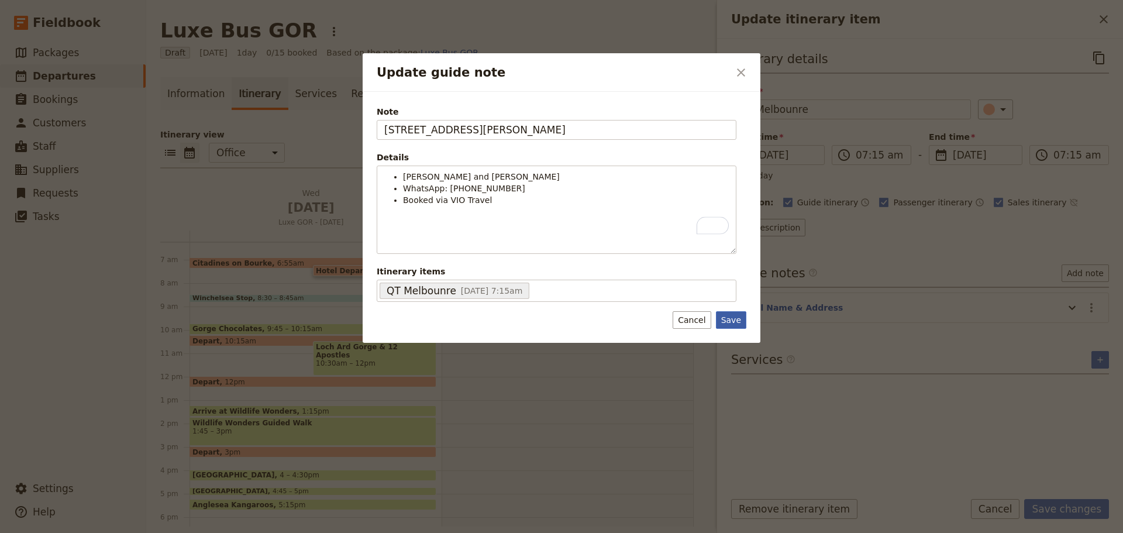
click at [728, 323] on button "Save" at bounding box center [731, 320] width 30 height 18
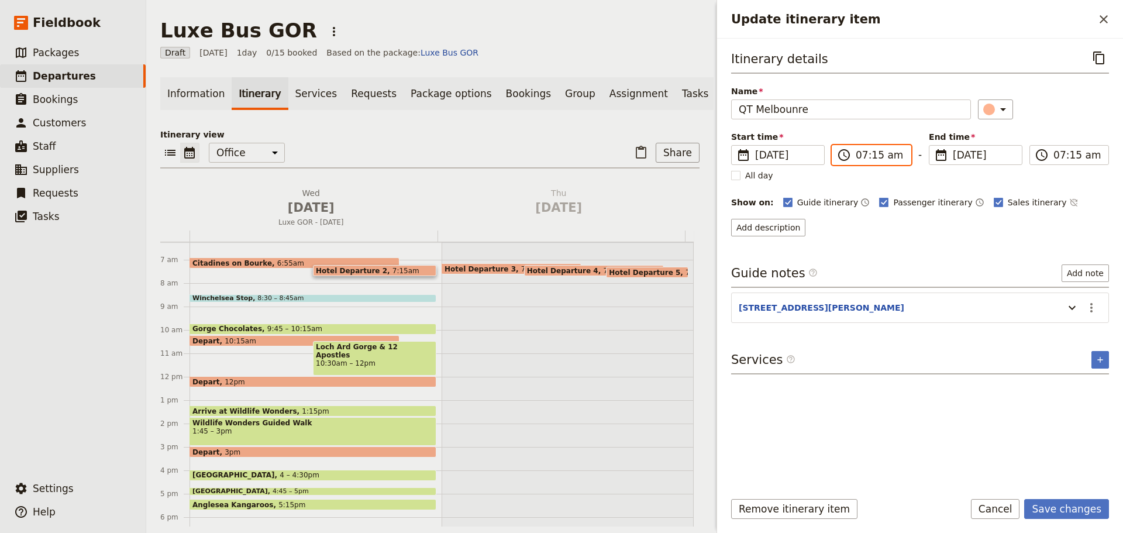
click at [868, 156] on input "07:15 am" at bounding box center [880, 155] width 48 height 14
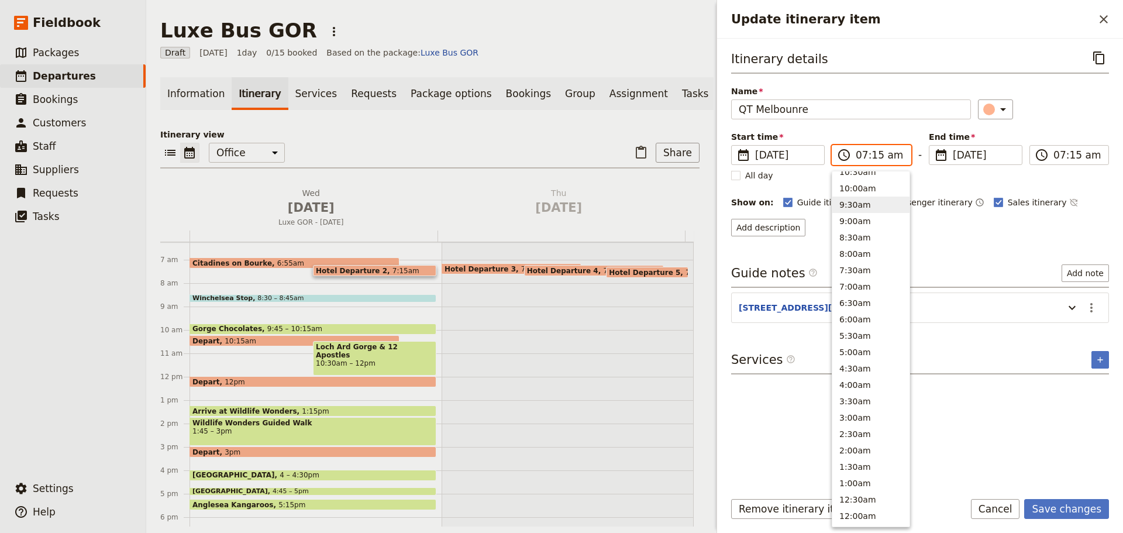
scroll to position [429, 0]
drag, startPoint x: 865, startPoint y: 300, endPoint x: 865, endPoint y: 253, distance: 47.4
click at [865, 300] on button "7:00am" at bounding box center [871, 294] width 77 height 16
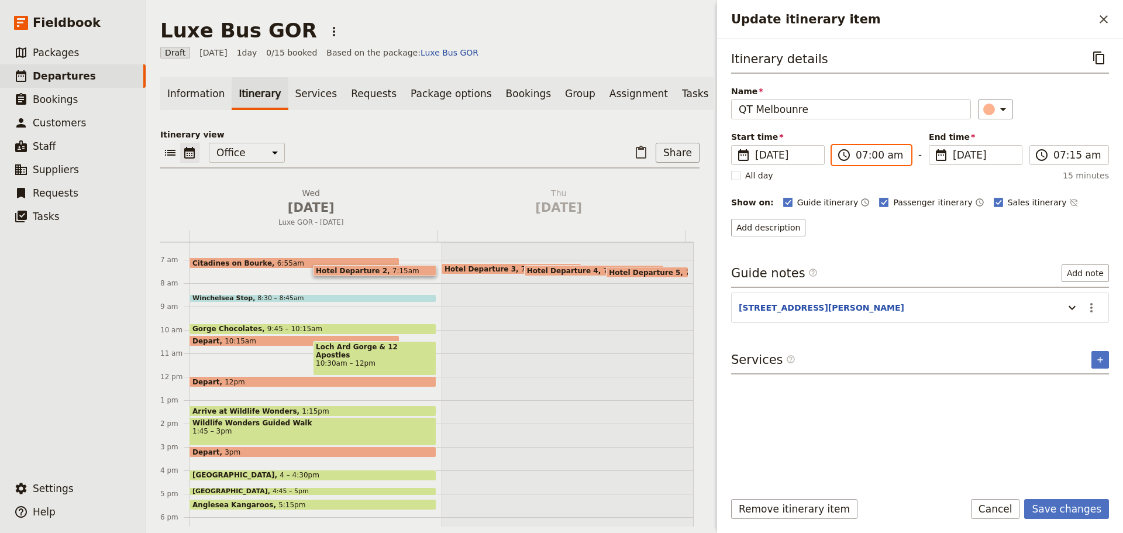
click at [876, 158] on input "07:00 am" at bounding box center [880, 155] width 48 height 14
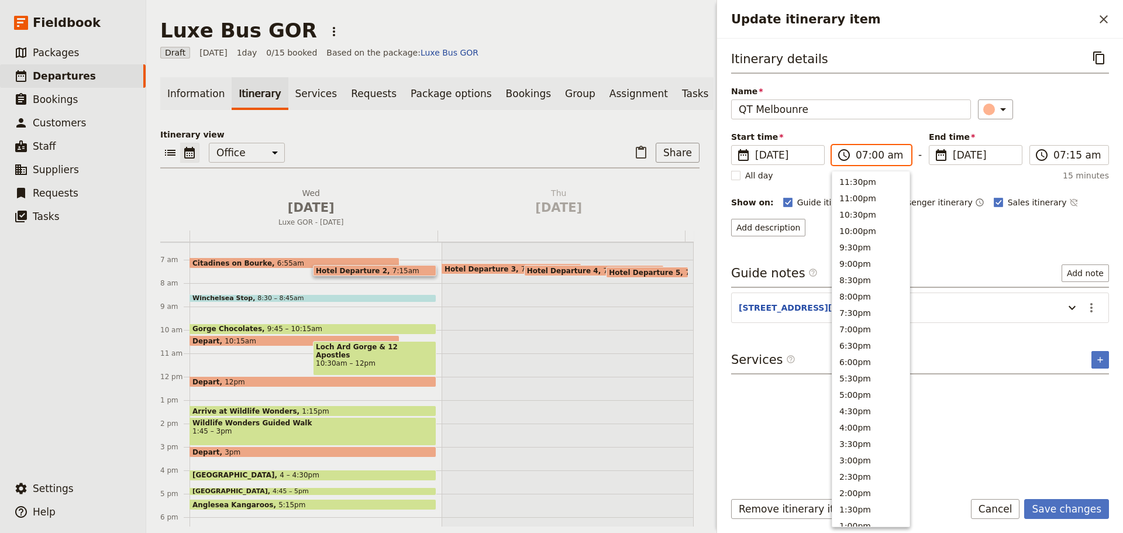
scroll to position [436, 0]
type input "07:05 am"
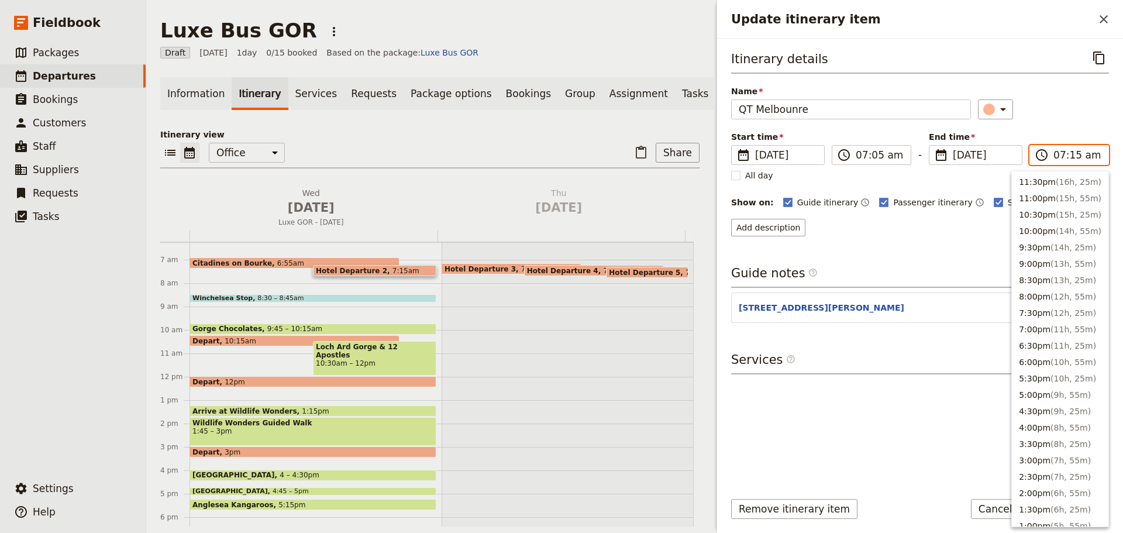
drag, startPoint x: 1060, startPoint y: 152, endPoint x: 1081, endPoint y: 155, distance: 21.3
click at [1060, 152] on input "07:15 am" at bounding box center [1078, 155] width 48 height 14
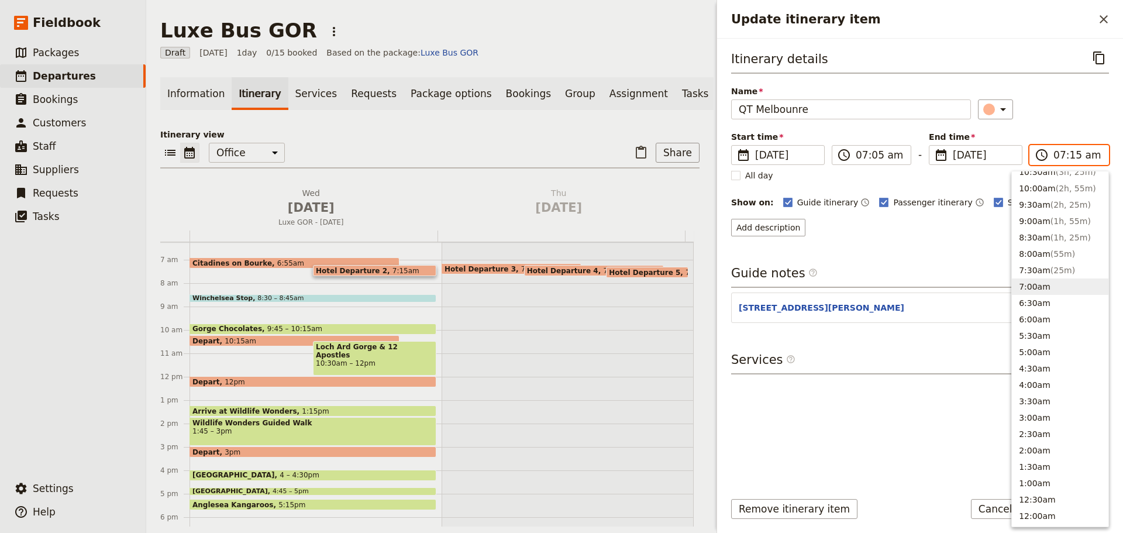
click at [1074, 158] on input "07:15 am" at bounding box center [1078, 155] width 48 height 14
type input "07:05 am"
click at [1039, 111] on div "​" at bounding box center [1044, 109] width 132 height 20
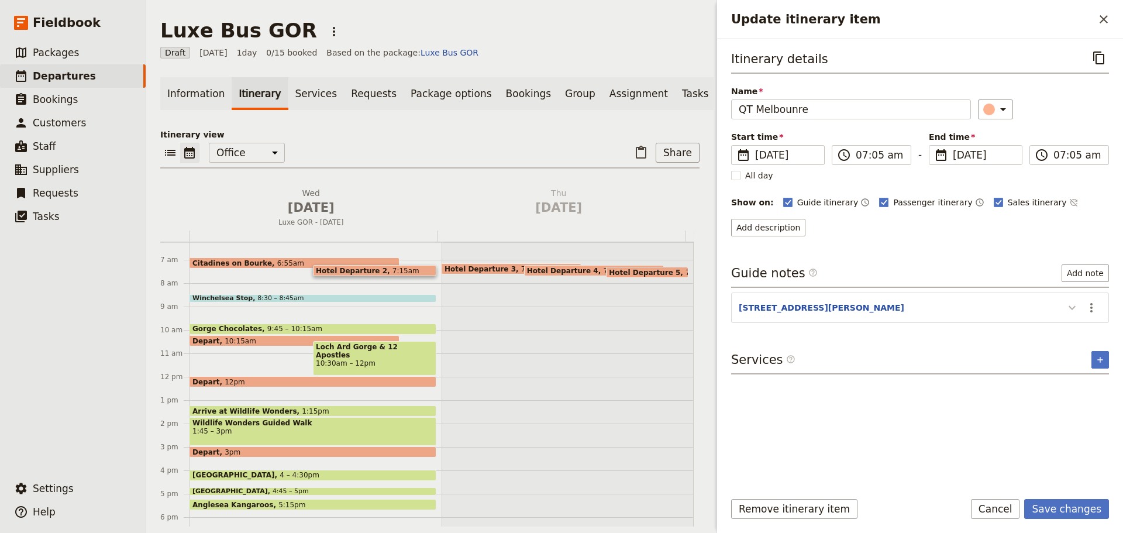
click at [1074, 314] on icon "Update itinerary item" at bounding box center [1072, 308] width 14 height 14
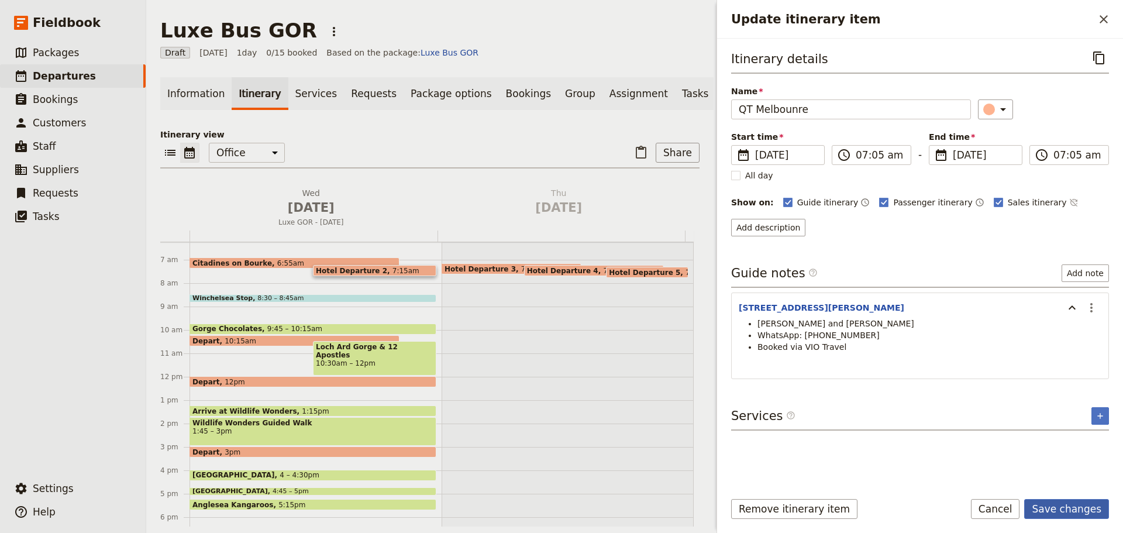
click at [1051, 506] on button "Save changes" at bounding box center [1066, 509] width 85 height 20
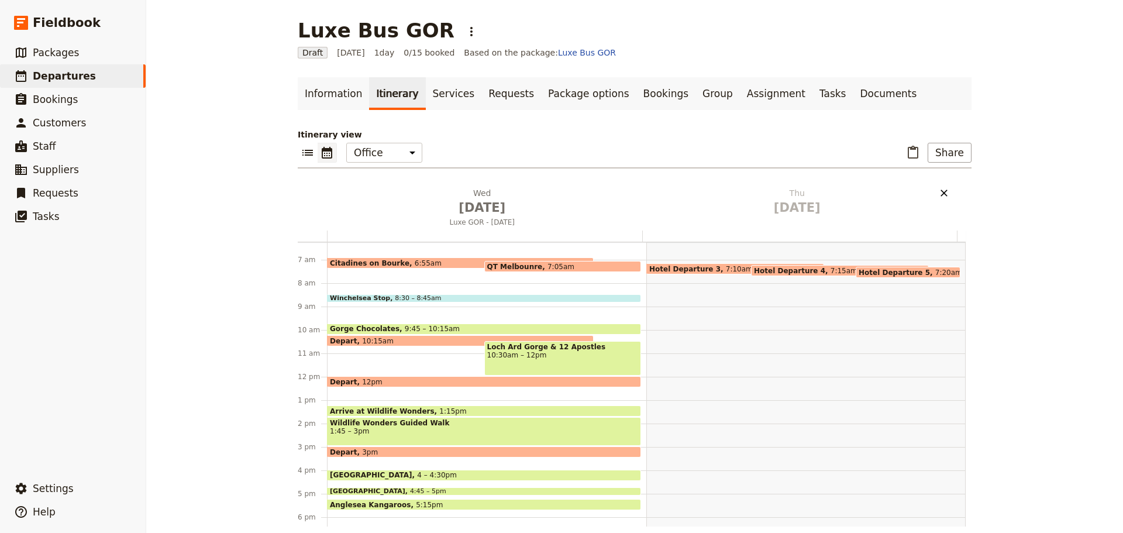
click at [943, 188] on icon "Delete Thu Sep 25" at bounding box center [944, 193] width 12 height 12
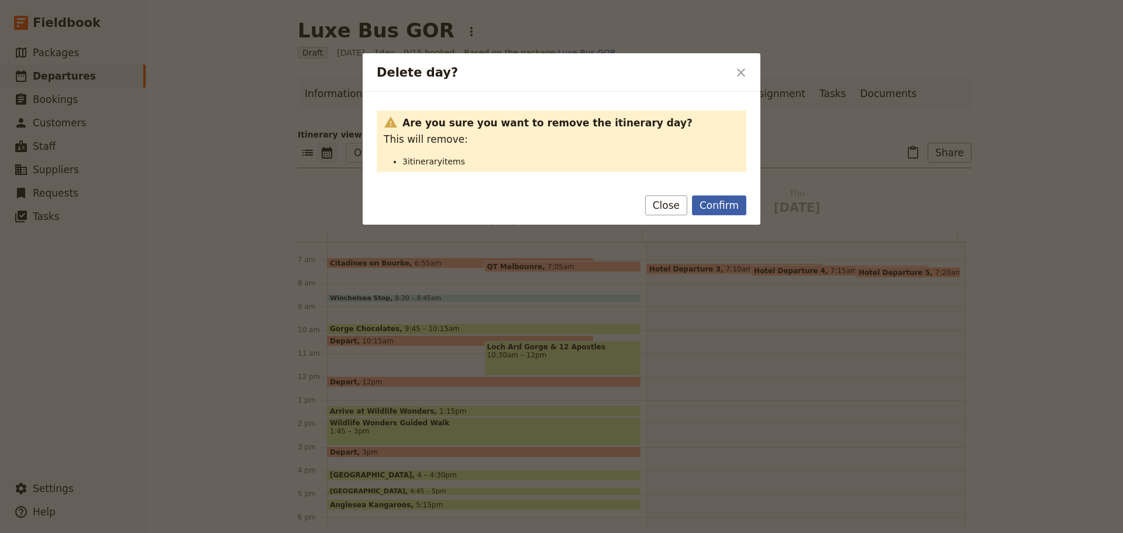
click at [706, 199] on button "Confirm" at bounding box center [719, 205] width 54 height 20
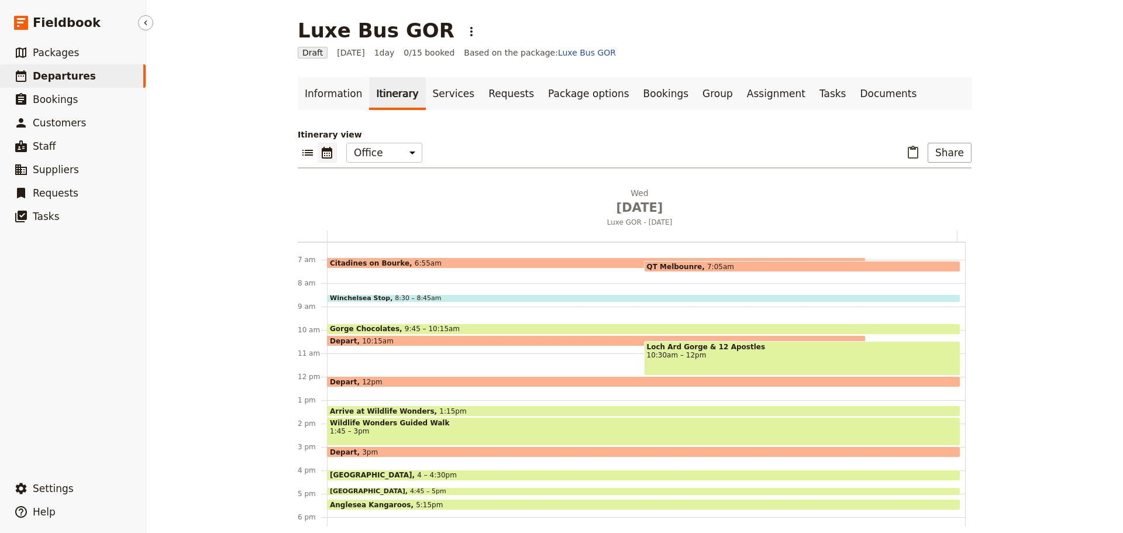
click at [36, 68] on link "​ Departures" at bounding box center [73, 75] width 146 height 23
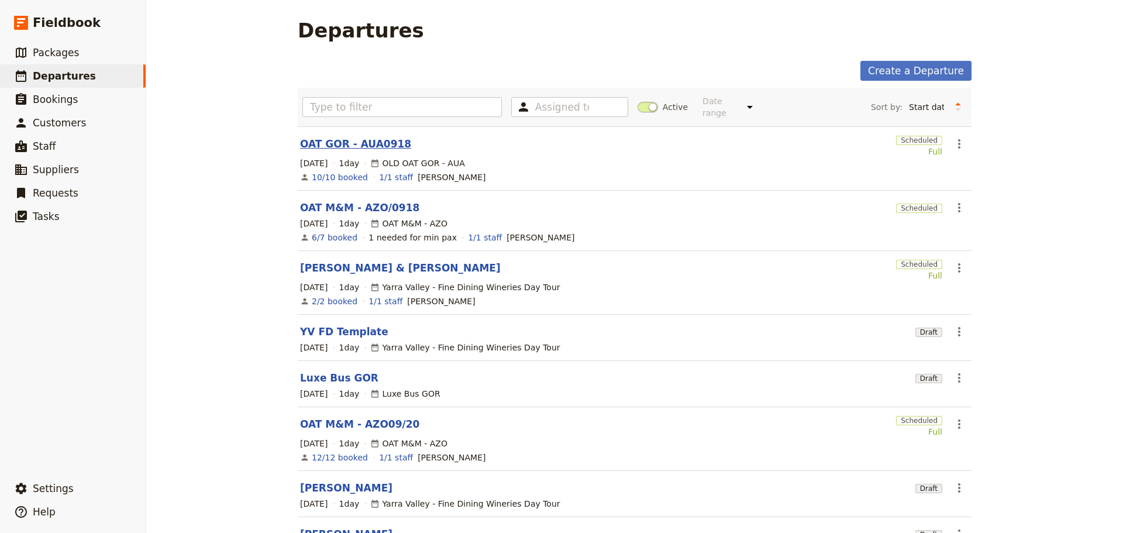
click at [325, 137] on link "OAT GOR - AUA0918" at bounding box center [355, 144] width 111 height 14
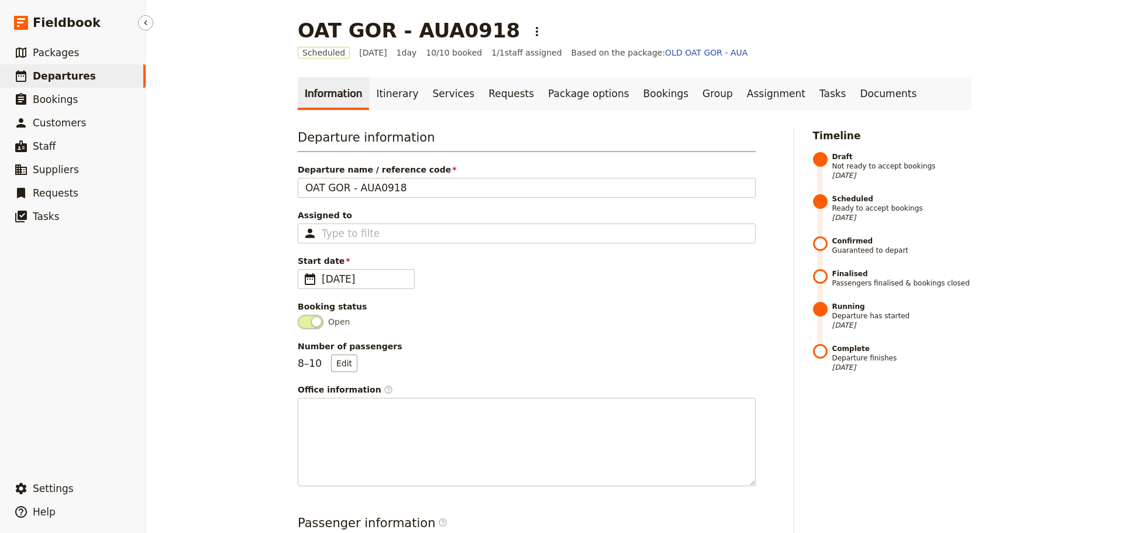
click at [98, 78] on link "​ Departures" at bounding box center [73, 75] width 146 height 23
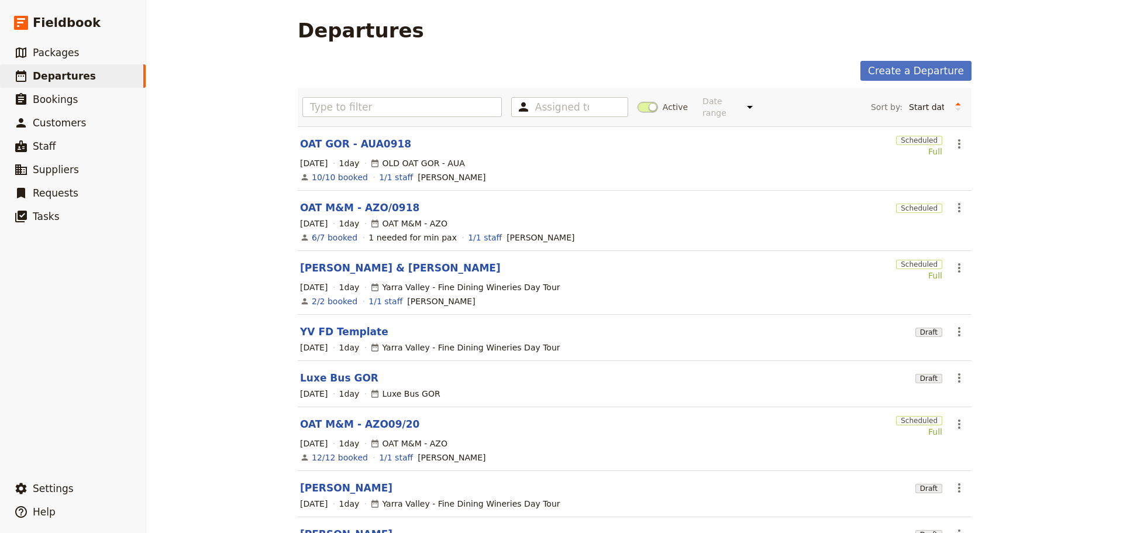
scroll to position [188, 0]
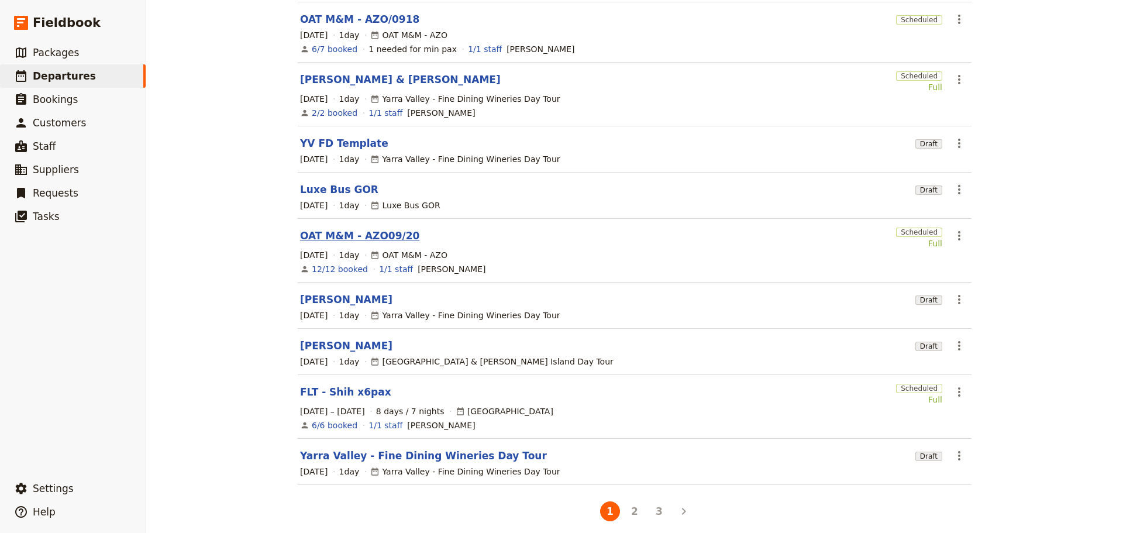
click at [350, 229] on link "OAT M&M - AZO09/20" at bounding box center [359, 236] width 119 height 14
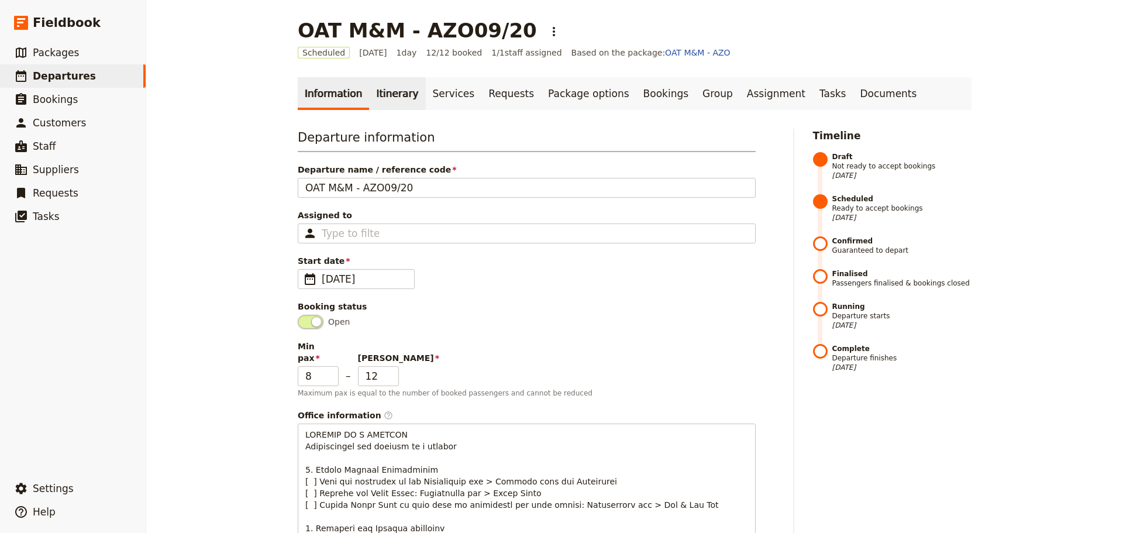
click at [382, 94] on link "Itinerary" at bounding box center [397, 93] width 56 height 33
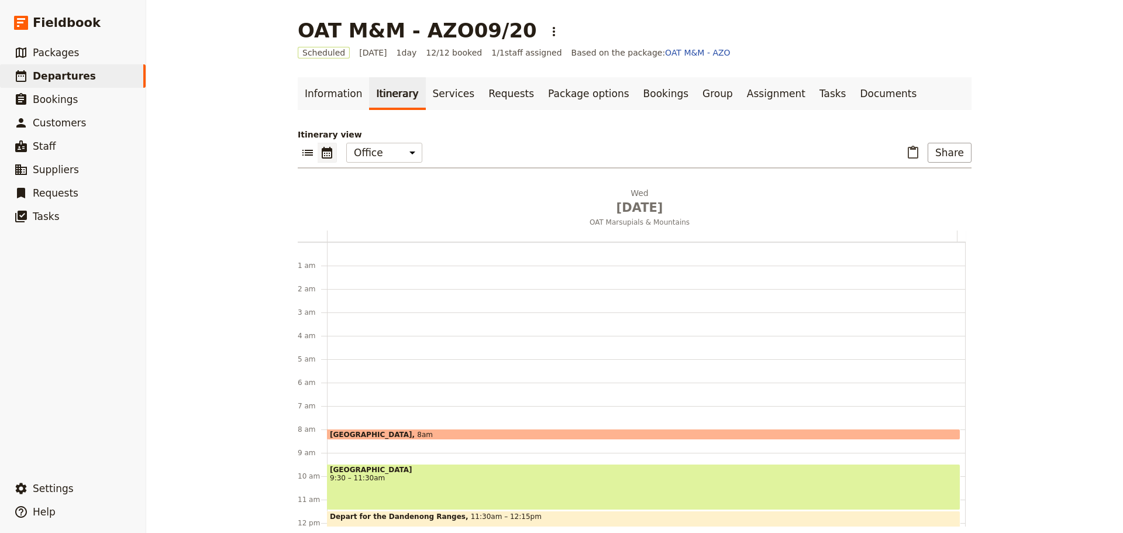
scroll to position [152, 0]
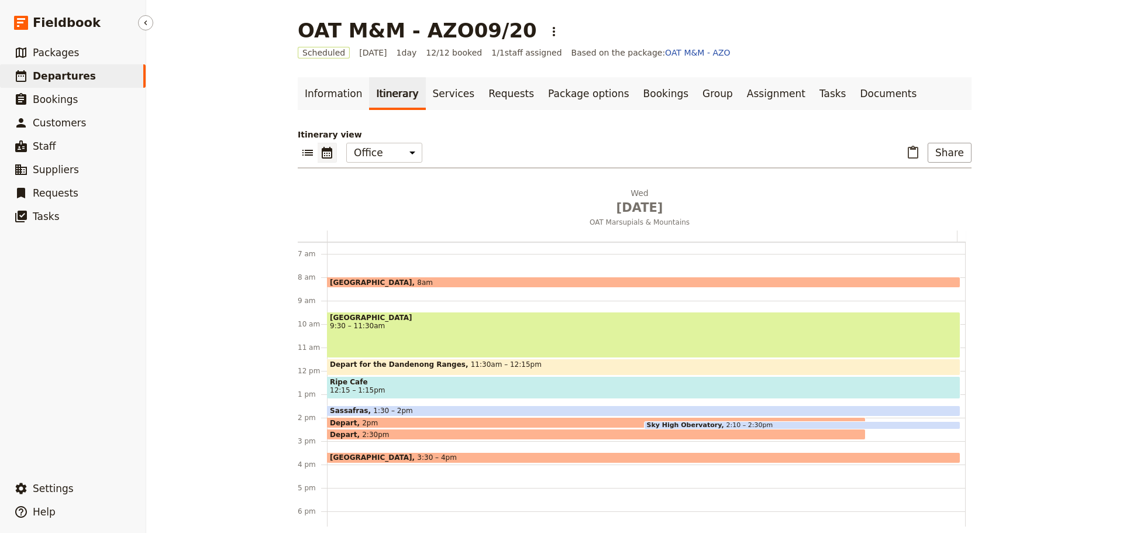
click at [43, 73] on span "Departures" at bounding box center [64, 76] width 63 height 12
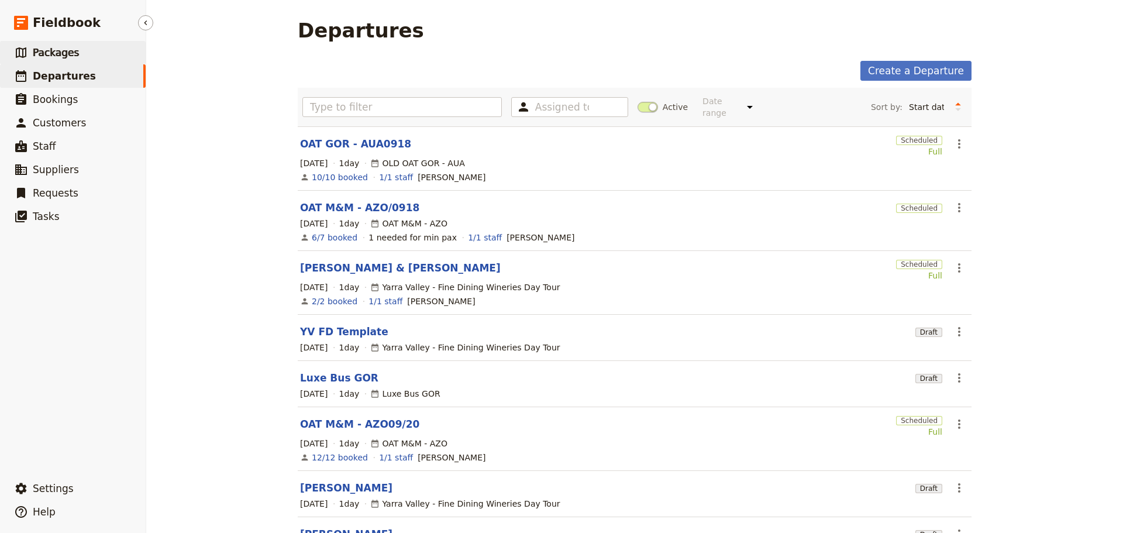
click at [66, 52] on span "Packages" at bounding box center [56, 53] width 46 height 12
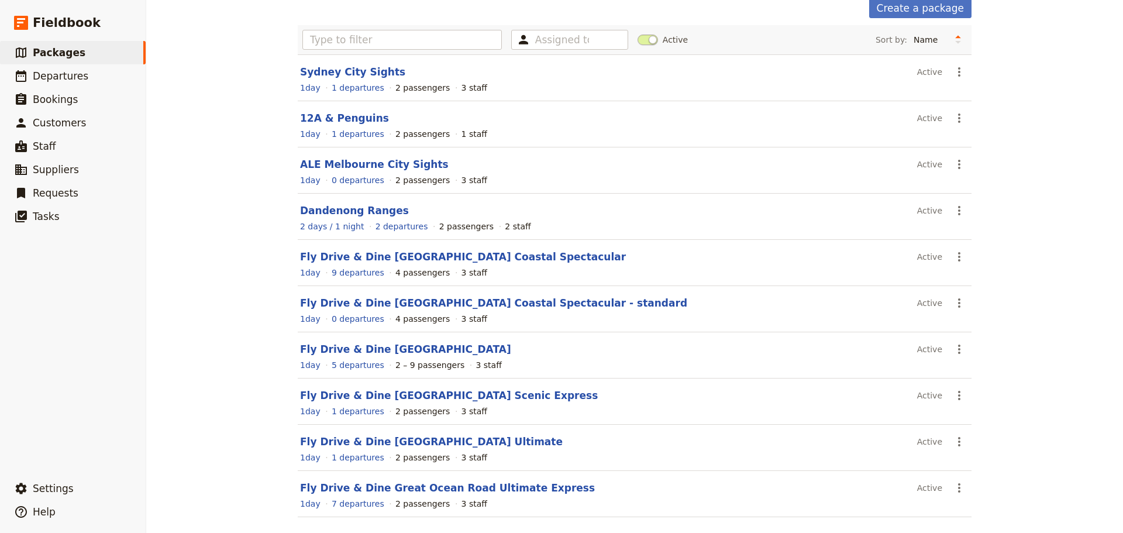
scroll to position [104, 0]
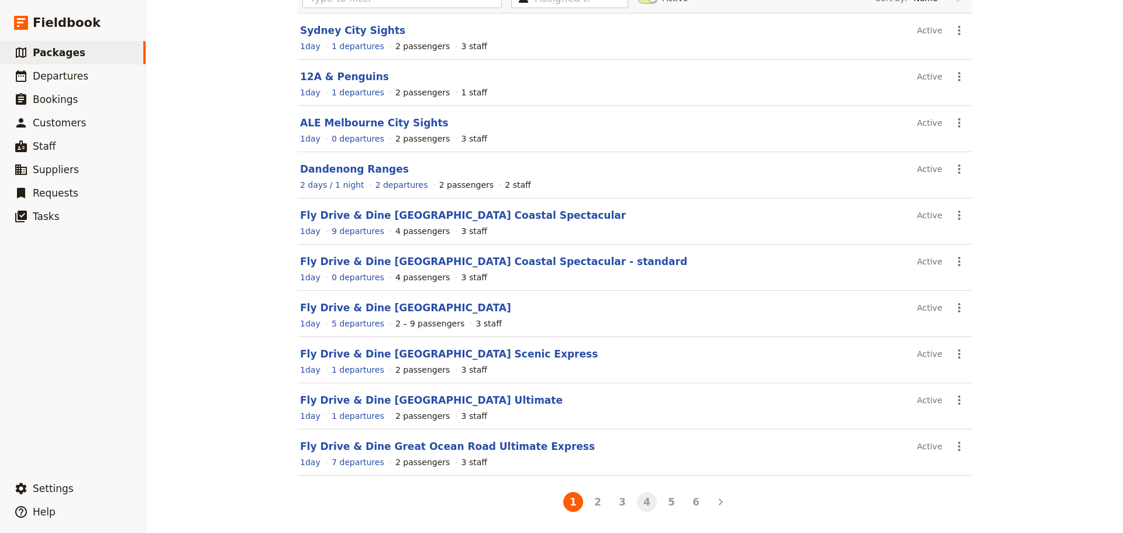
click at [648, 502] on button "4" at bounding box center [647, 502] width 20 height 20
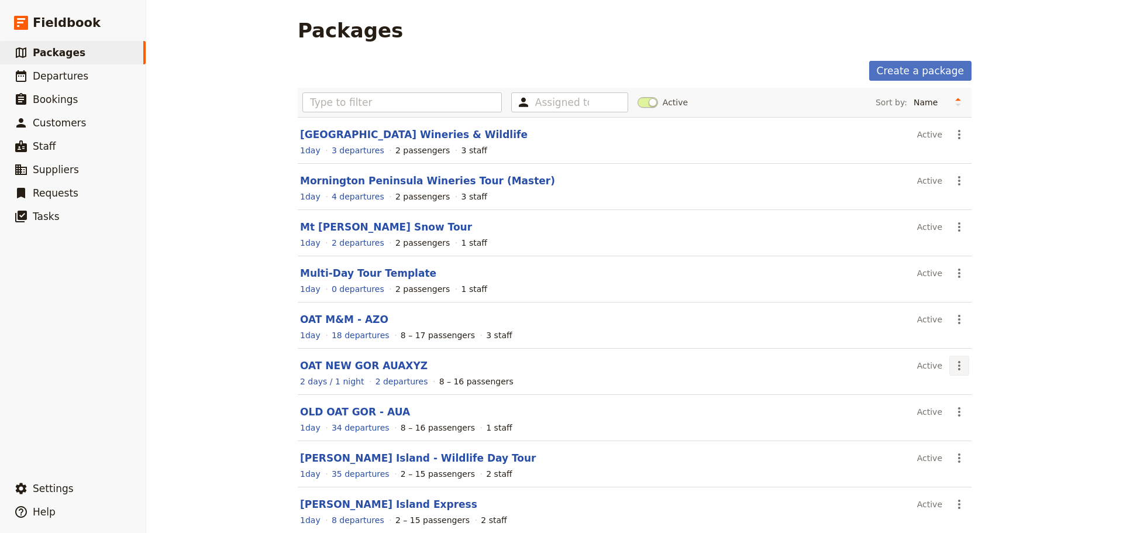
click at [952, 368] on icon "Actions" at bounding box center [959, 366] width 14 height 14
click at [964, 408] on span "Schedule a departure" at bounding box center [997, 408] width 88 height 12
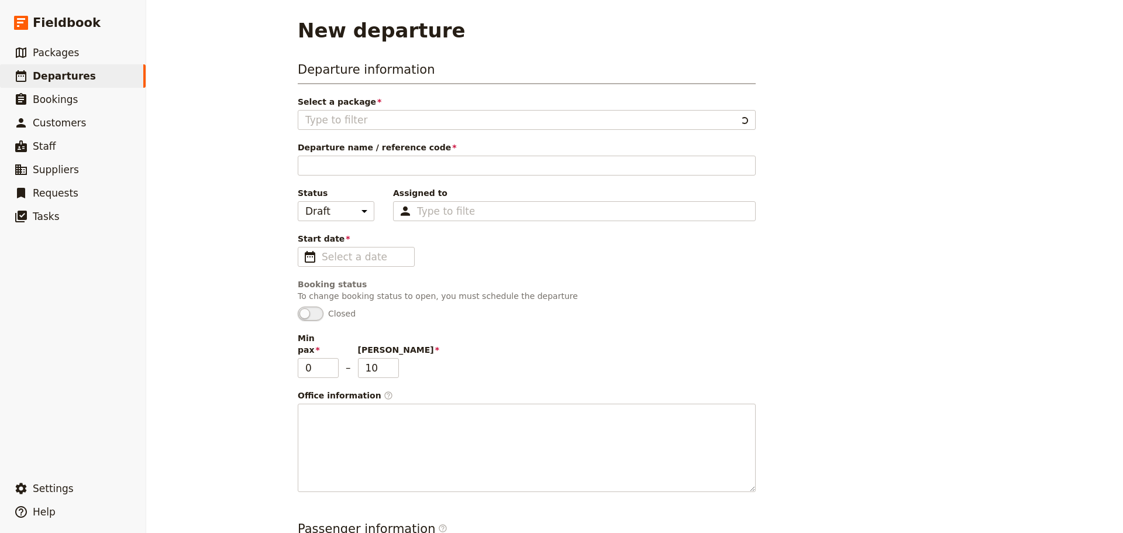
type input "OAT NEW GOR AUAXYZ"
type input "OAT GOR - AUA"
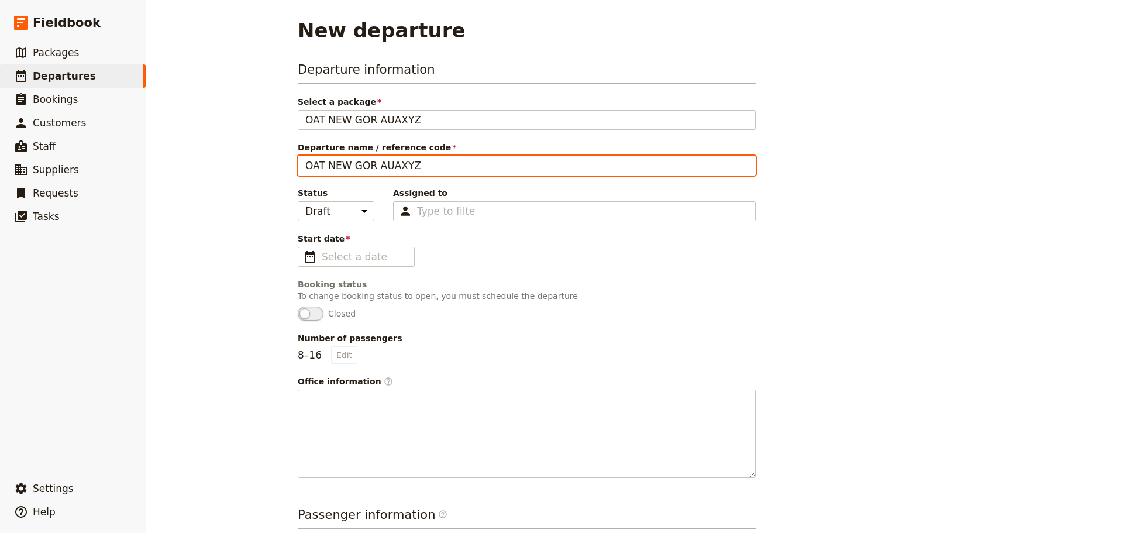
click at [333, 166] on input "OAT NEW GOR AUAXYZ" at bounding box center [527, 166] width 458 height 20
drag, startPoint x: 390, startPoint y: 169, endPoint x: 364, endPoint y: 166, distance: 26.5
click at [364, 166] on input "OAT GOR AUAXYZ" at bounding box center [527, 166] width 458 height 20
type input "OAT GOR AUA0919"
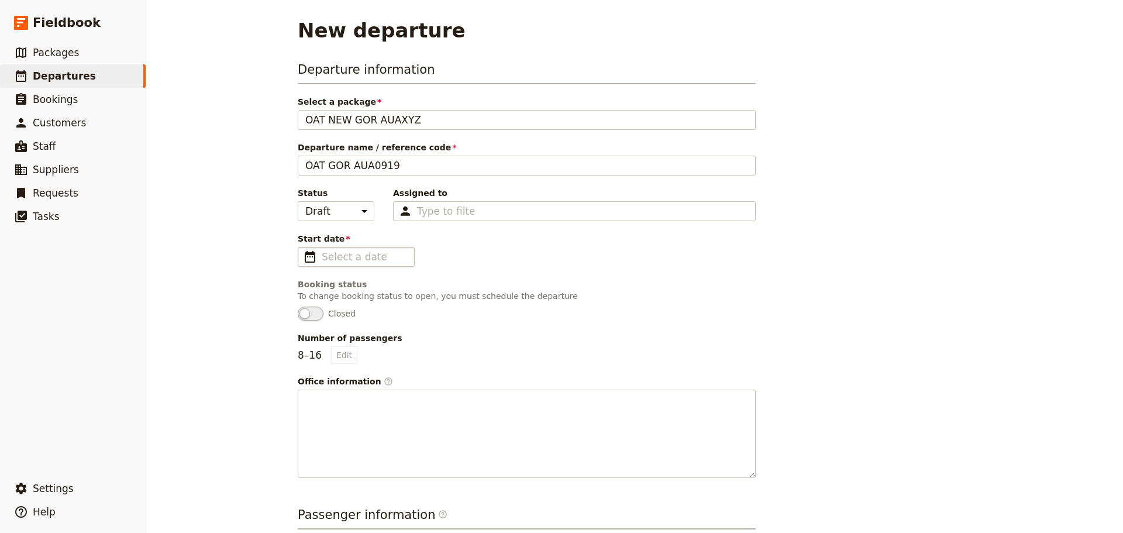
click at [298, 255] on fieldset "​" at bounding box center [356, 257] width 117 height 20
click at [322, 255] on input "Start date ​" at bounding box center [364, 257] width 85 height 14
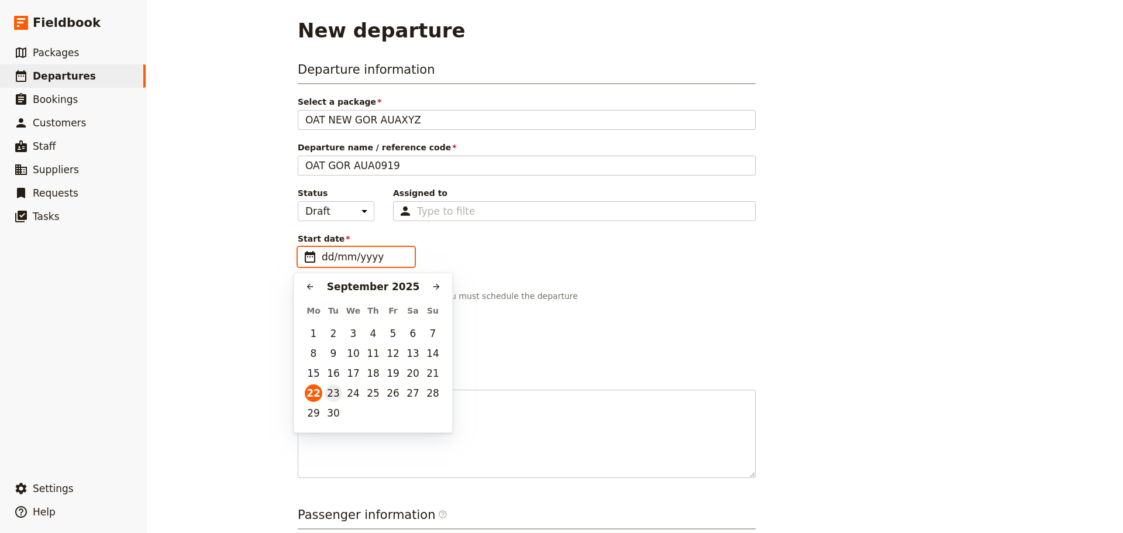
click at [328, 394] on button "23" at bounding box center [334, 393] width 18 height 18
type input "[DATE]"
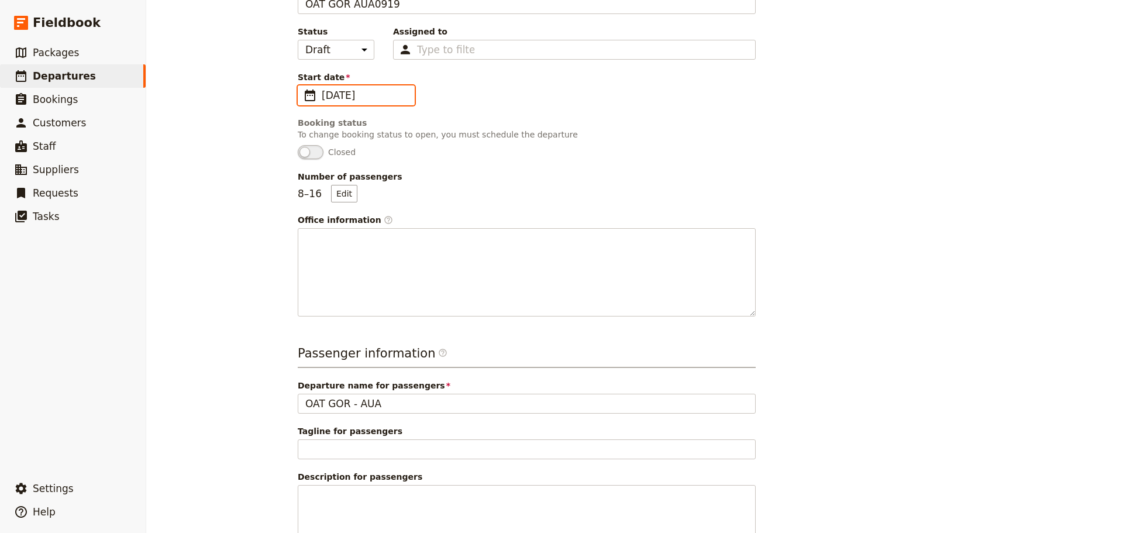
scroll to position [272, 0]
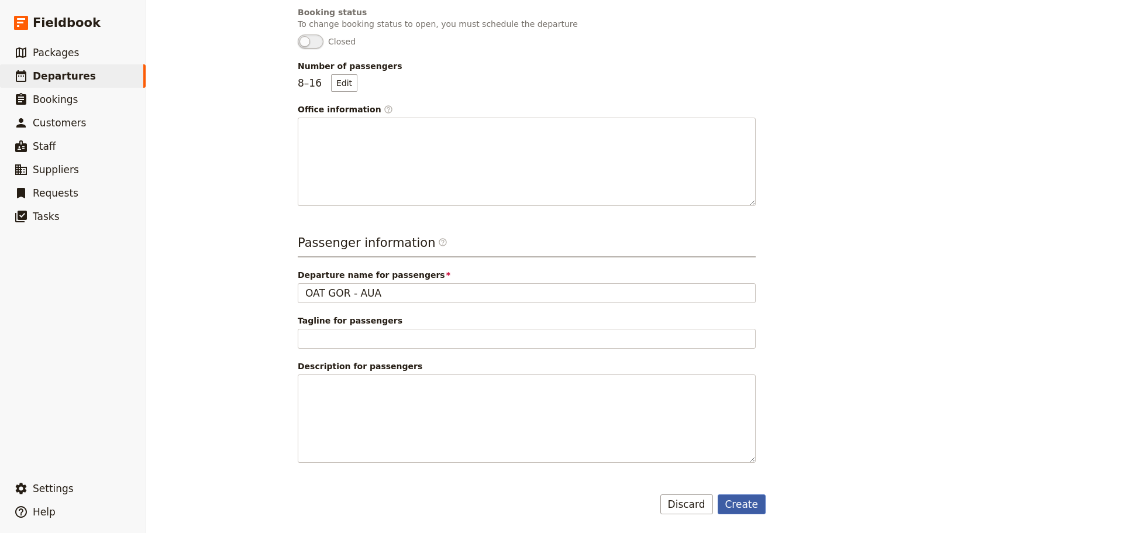
click at [734, 500] on button "Create" at bounding box center [742, 504] width 49 height 20
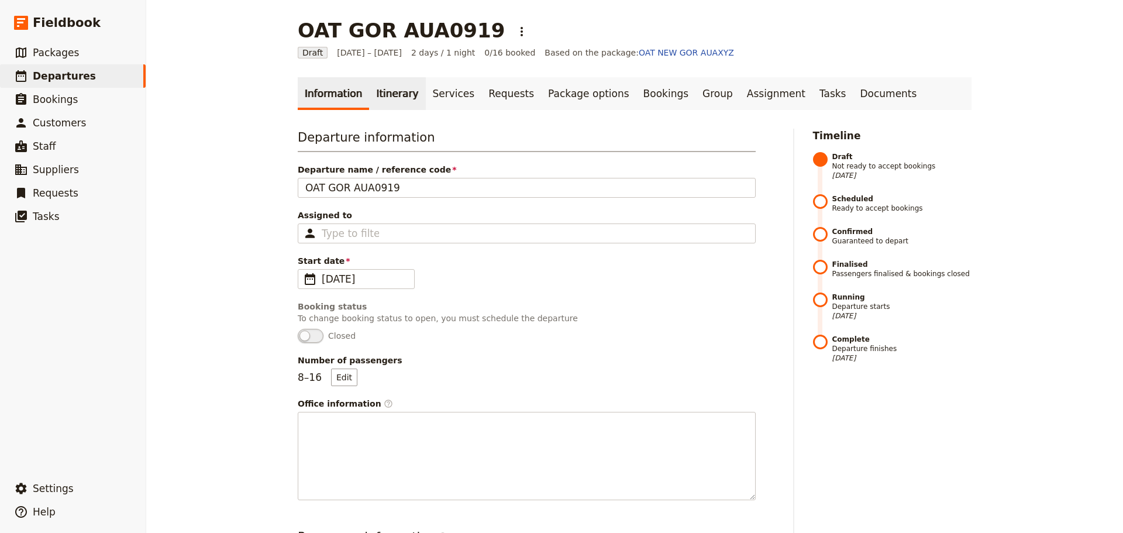
click at [387, 94] on link "Itinerary" at bounding box center [397, 93] width 56 height 33
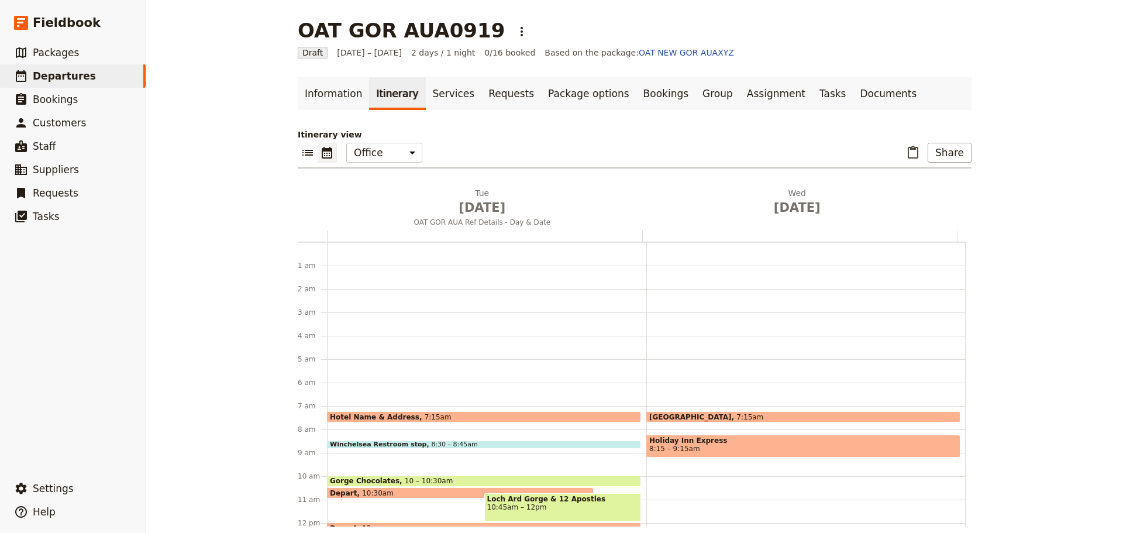
scroll to position [152, 0]
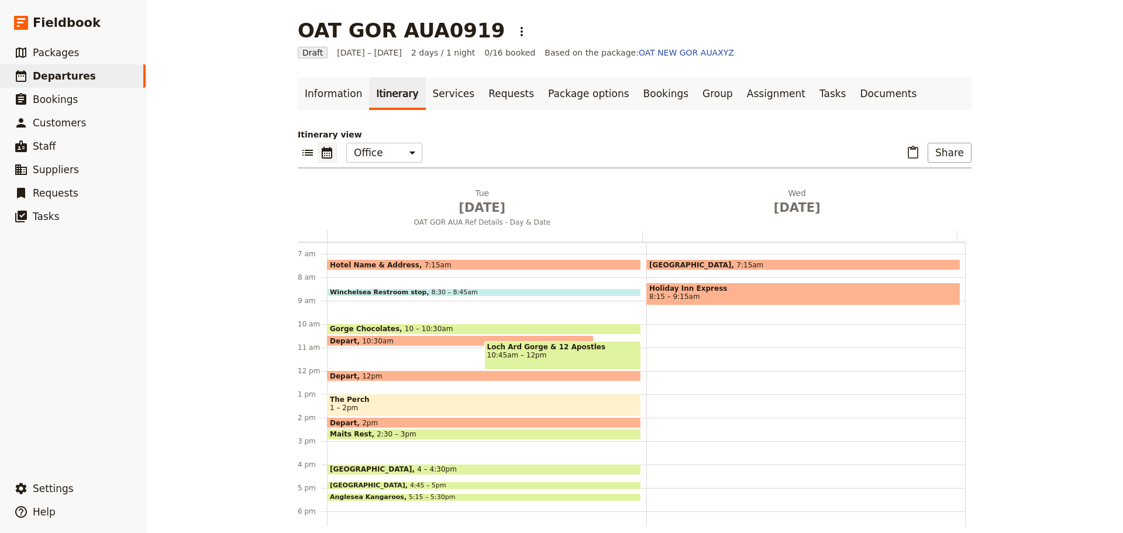
click at [340, 263] on span "Hotel Name & Address" at bounding box center [377, 265] width 95 height 8
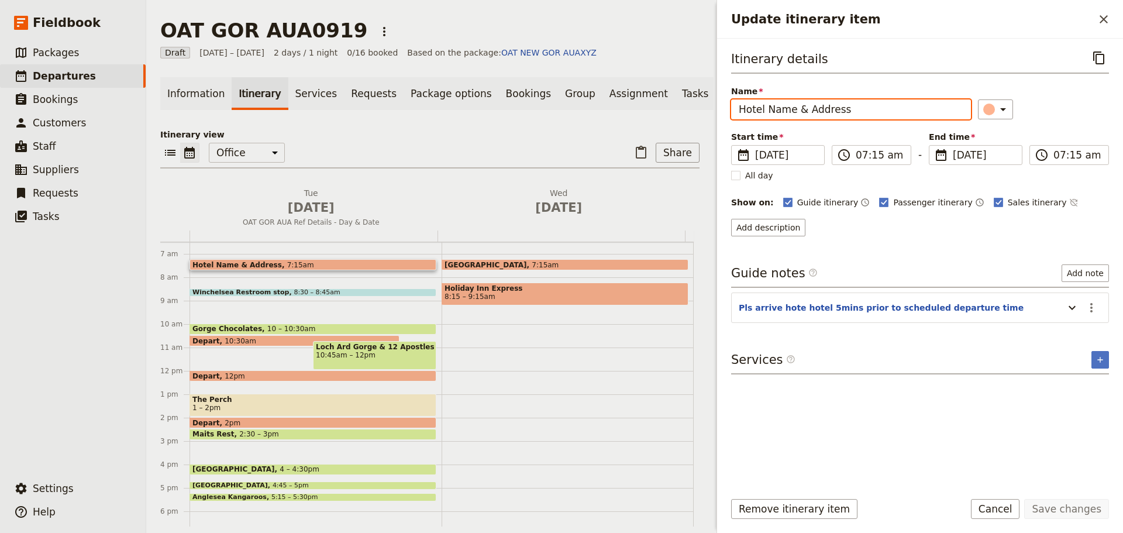
drag, startPoint x: 871, startPoint y: 114, endPoint x: 690, endPoint y: 88, distance: 182.6
click at [669, 109] on div "OAT GOR AUA0919 ​ Draft 23 – 24 Sep 2025 2 days / 1 night 0/16 booked Based on …" at bounding box center [634, 266] width 977 height 533
type input "[GEOGRAPHIC_DATA]"
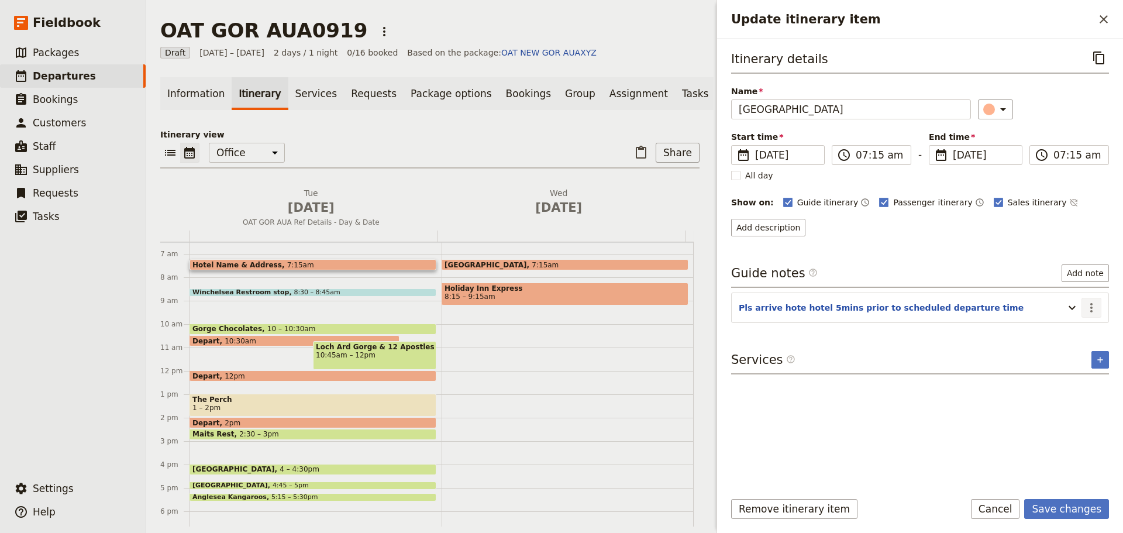
click at [1093, 304] on icon "Actions" at bounding box center [1092, 308] width 14 height 14
click at [1082, 329] on span "Edit note" at bounding box center [1067, 333] width 54 height 12
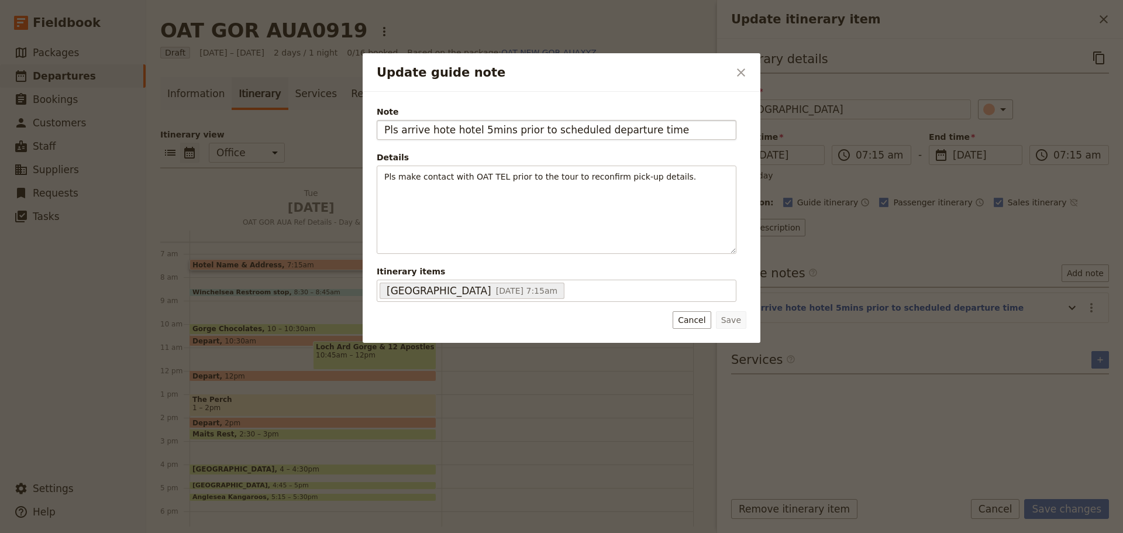
drag, startPoint x: 632, startPoint y: 130, endPoint x: 378, endPoint y: 130, distance: 253.9
click at [378, 130] on input "Pls arrive hote hotel 5mins prior to scheduled departure time" at bounding box center [557, 130] width 360 height 20
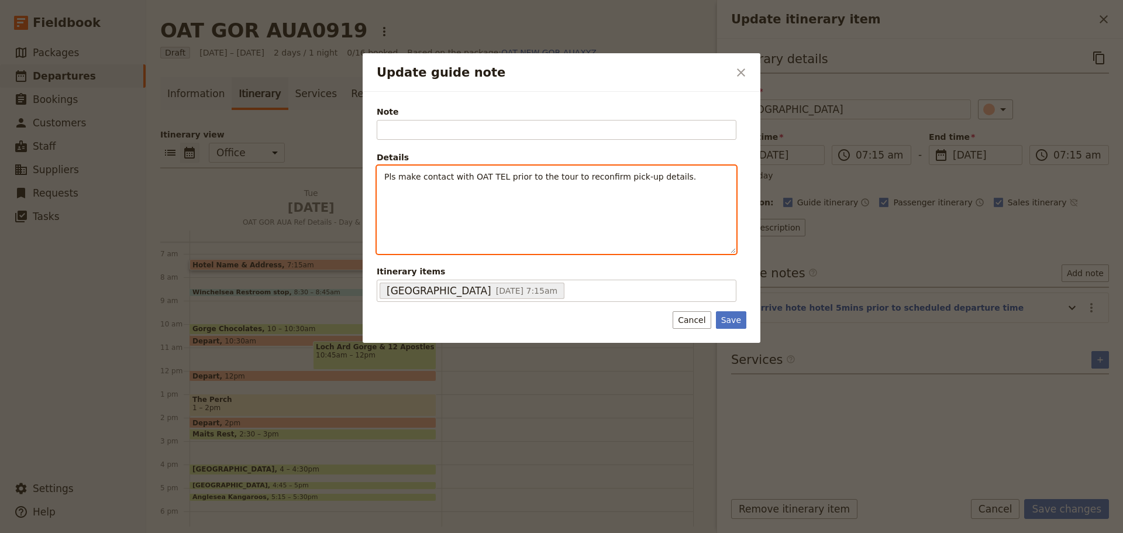
click at [382, 174] on div "Pls make contact with OAT TEL prior to the tour to reconfirm pick-up details." at bounding box center [556, 209] width 359 height 87
click at [687, 184] on div "Pls make contact with OAT TEL prior to the tour to reconfirm pick-up details." at bounding box center [556, 200] width 359 height 68
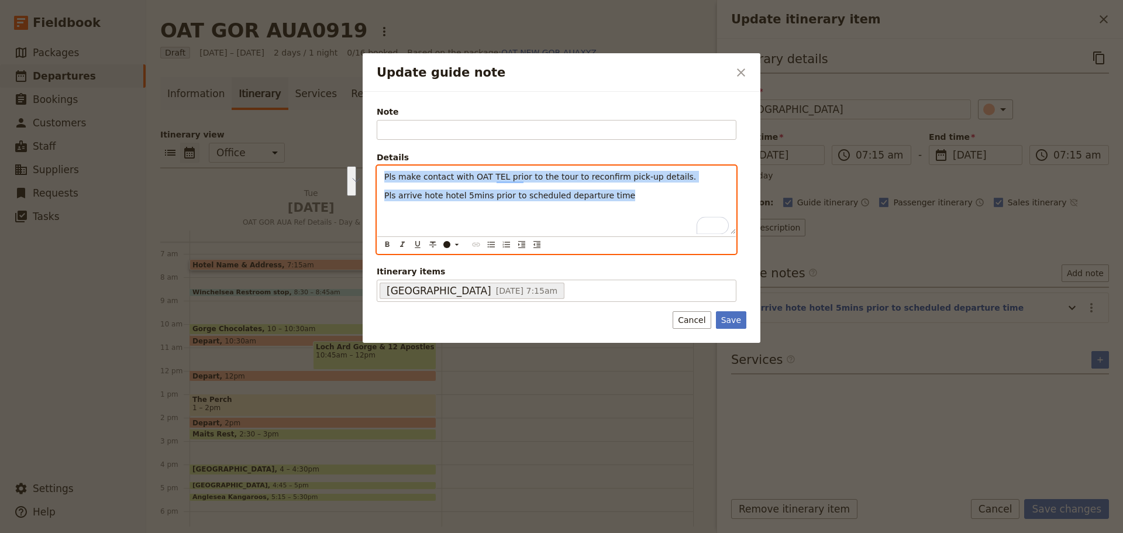
drag, startPoint x: 601, startPoint y: 195, endPoint x: 346, endPoint y: 180, distance: 255.6
click at [346, 532] on div "Update guide note ​ Note Please fill in this field. Details Pls make contact wi…" at bounding box center [561, 533] width 1123 height 0
click at [488, 243] on icon "Bulleted list" at bounding box center [491, 244] width 9 height 9
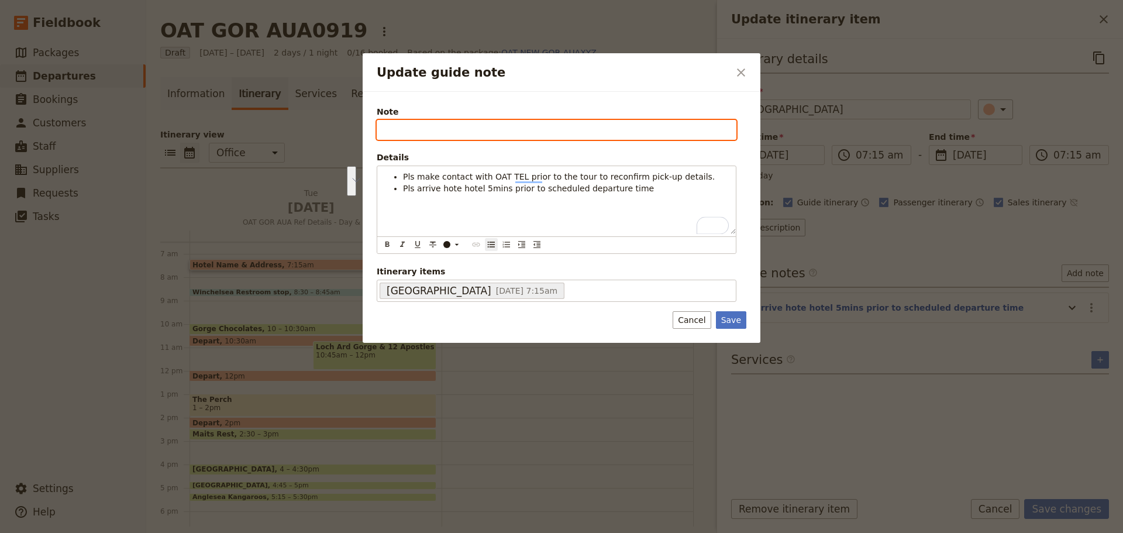
click at [421, 124] on input "Note" at bounding box center [557, 130] width 360 height 20
click at [396, 128] on input "Note" at bounding box center [557, 130] width 360 height 20
type input "[STREET_ADDRESS]"
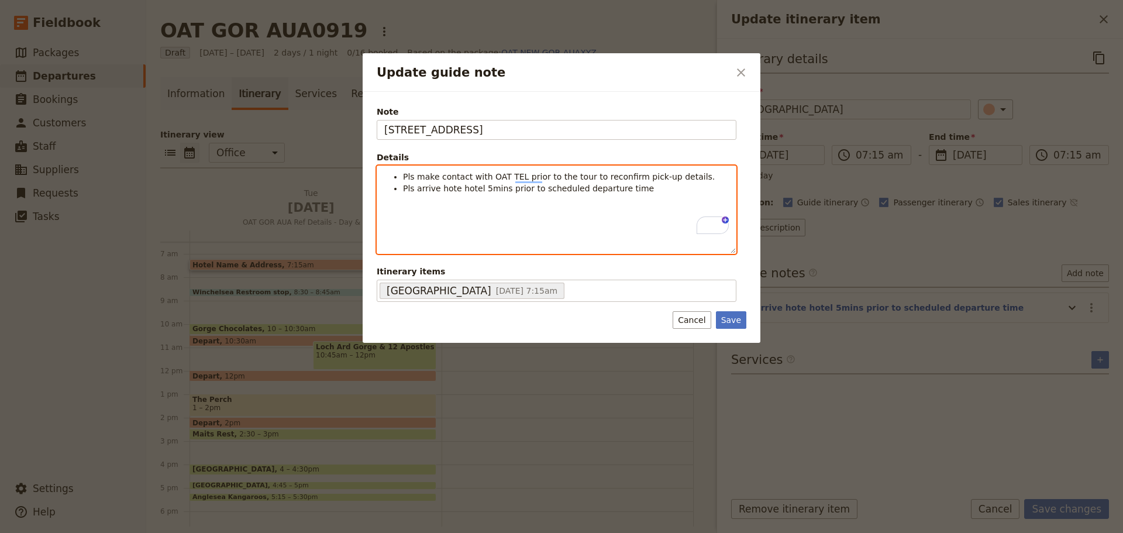
click at [643, 185] on li "Pls arrive hote hotel 5mins prior to scheduled departure time" at bounding box center [566, 189] width 326 height 12
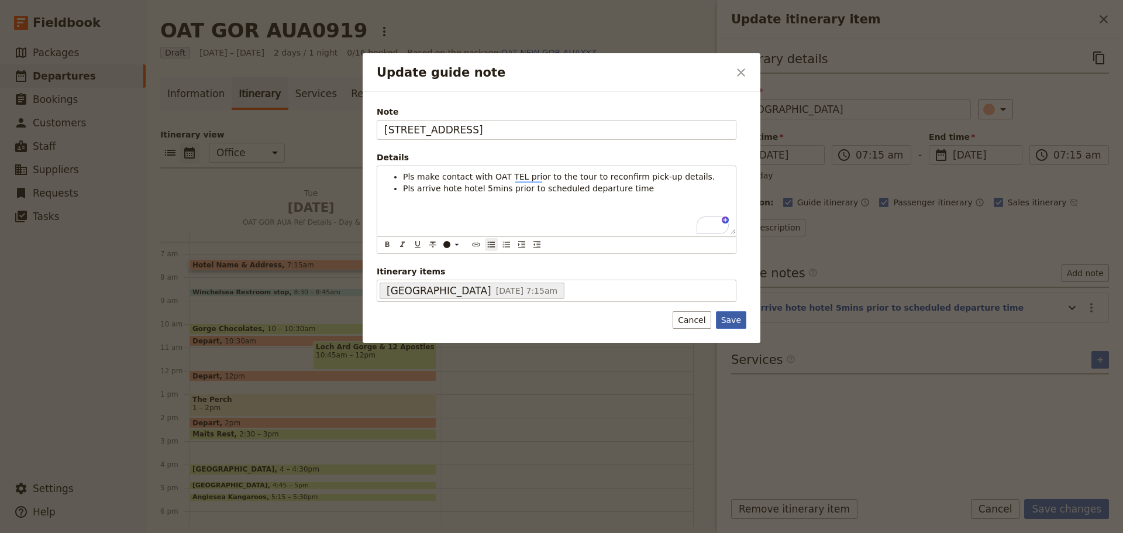
click at [733, 319] on button "Save" at bounding box center [731, 320] width 30 height 18
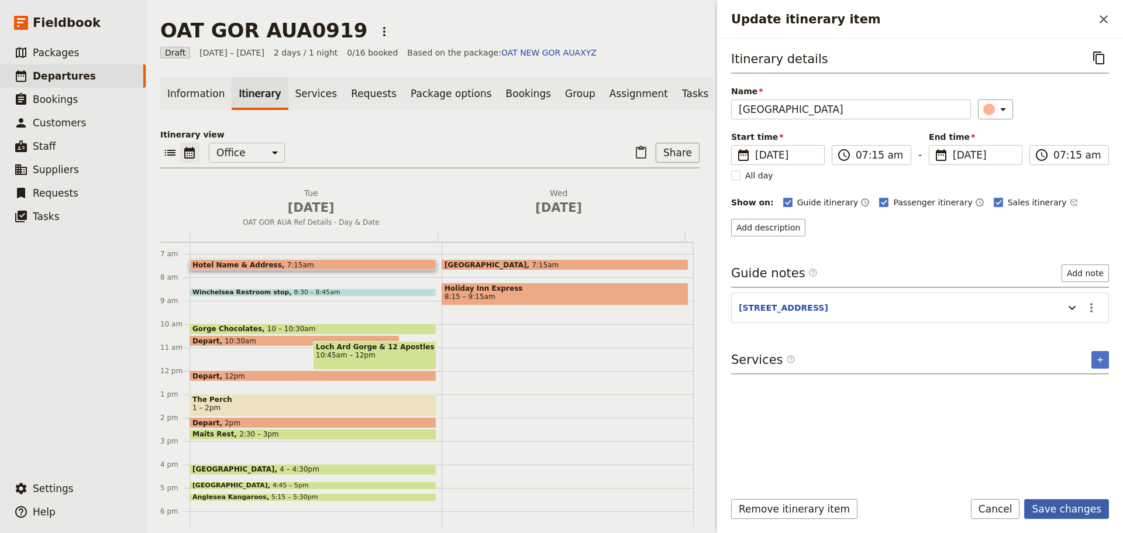
click at [1071, 511] on button "Save changes" at bounding box center [1066, 509] width 85 height 20
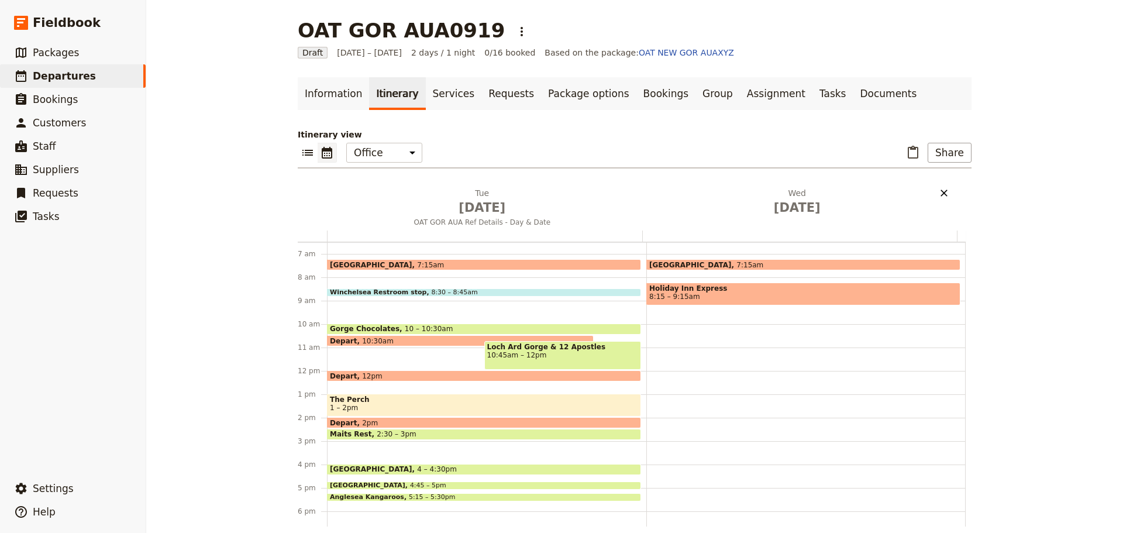
click at [941, 192] on icon "Delete Wed Sep 24" at bounding box center [944, 193] width 7 height 7
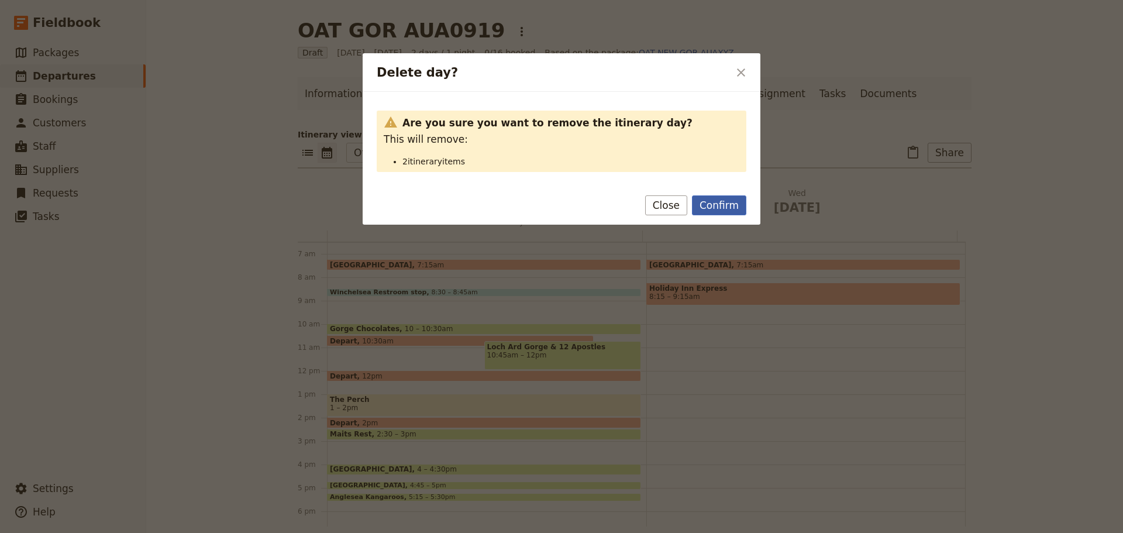
click at [719, 208] on button "Confirm" at bounding box center [719, 205] width 54 height 20
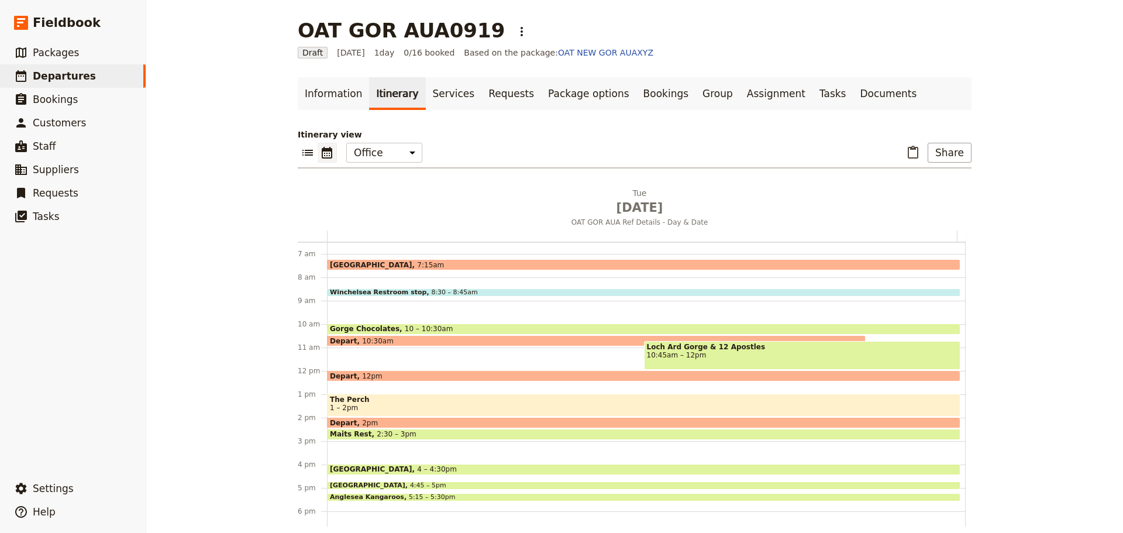
click at [388, 396] on span "The Perch" at bounding box center [644, 400] width 628 height 8
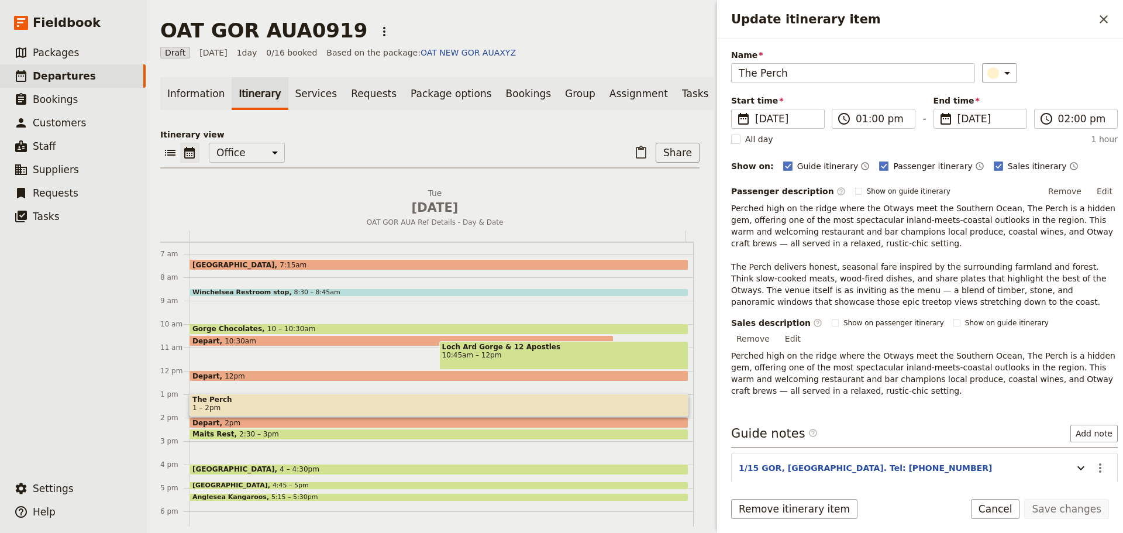
scroll to position [77, 0]
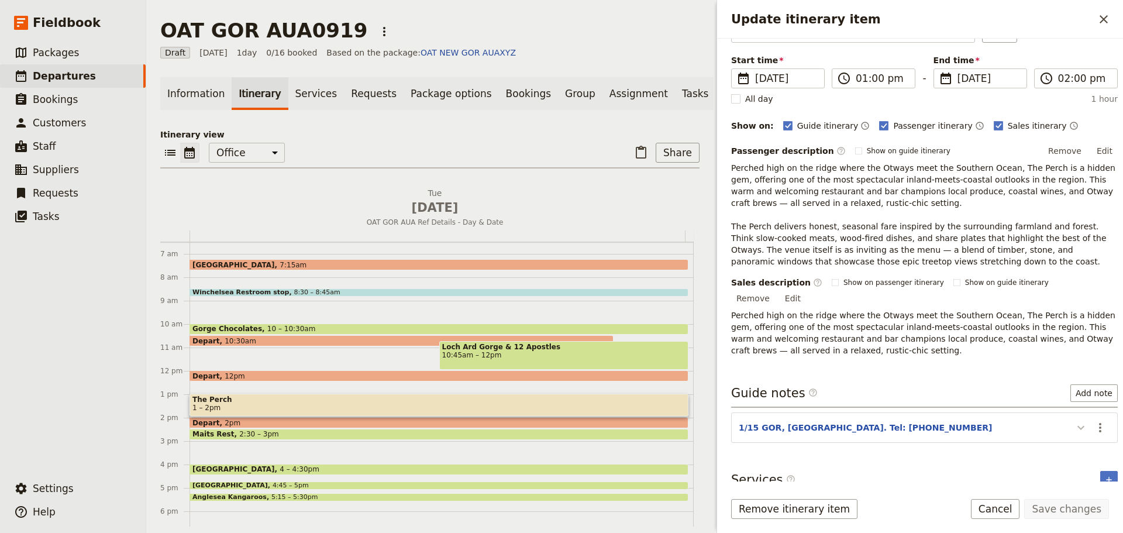
click at [1078, 426] on icon "Update itinerary item" at bounding box center [1081, 428] width 7 height 4
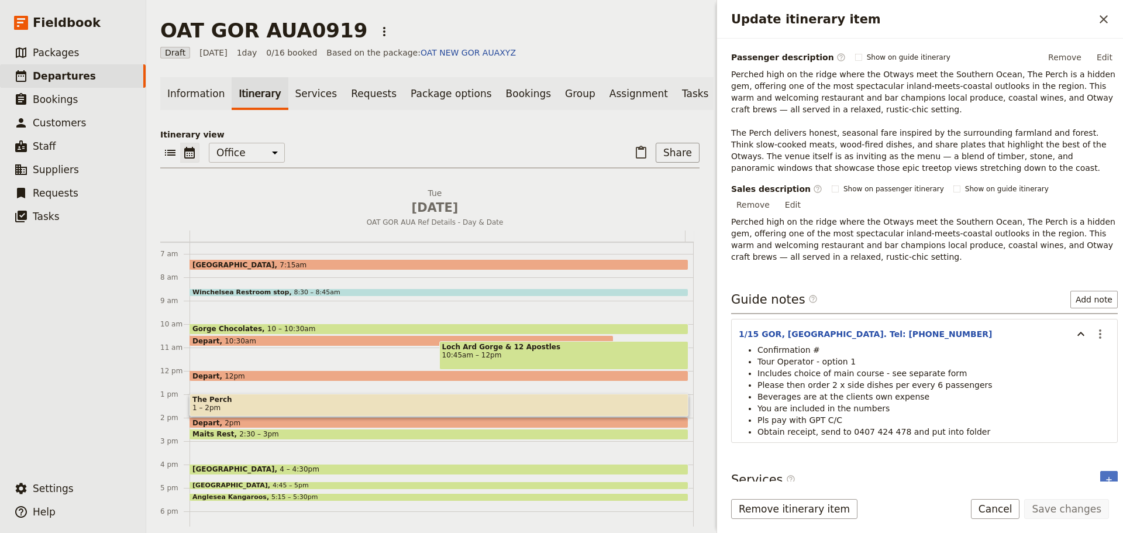
click at [826, 344] on li "Confirmation #" at bounding box center [934, 350] width 353 height 12
click at [818, 344] on li "Confirmation #" at bounding box center [934, 350] width 353 height 12
click at [1099, 329] on icon "Actions" at bounding box center [1100, 333] width 2 height 9
click at [1088, 344] on span "Edit note" at bounding box center [1067, 347] width 54 height 12
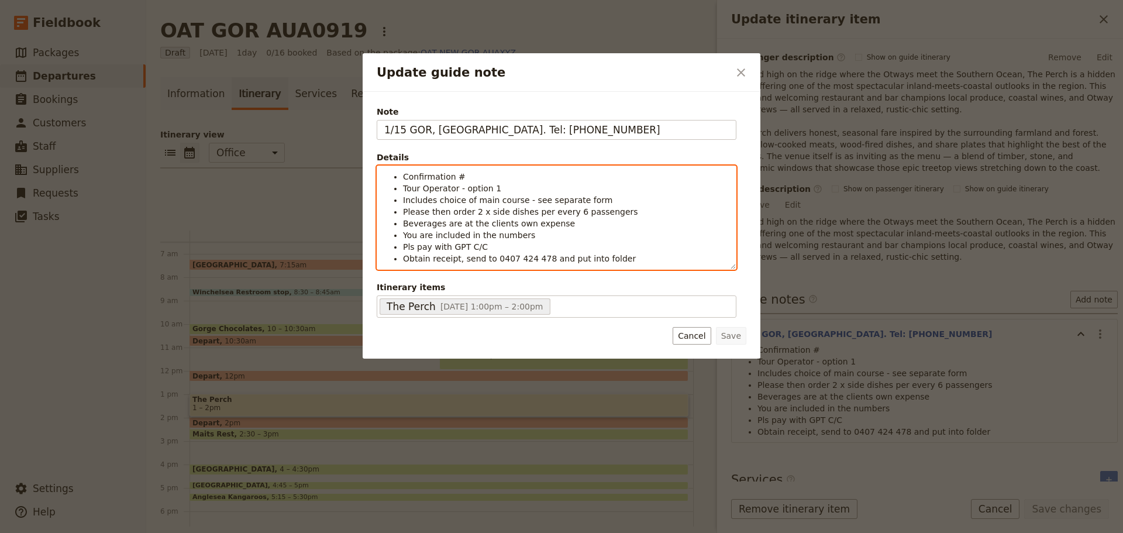
click at [472, 174] on li "Confirmation #" at bounding box center [566, 177] width 326 height 12
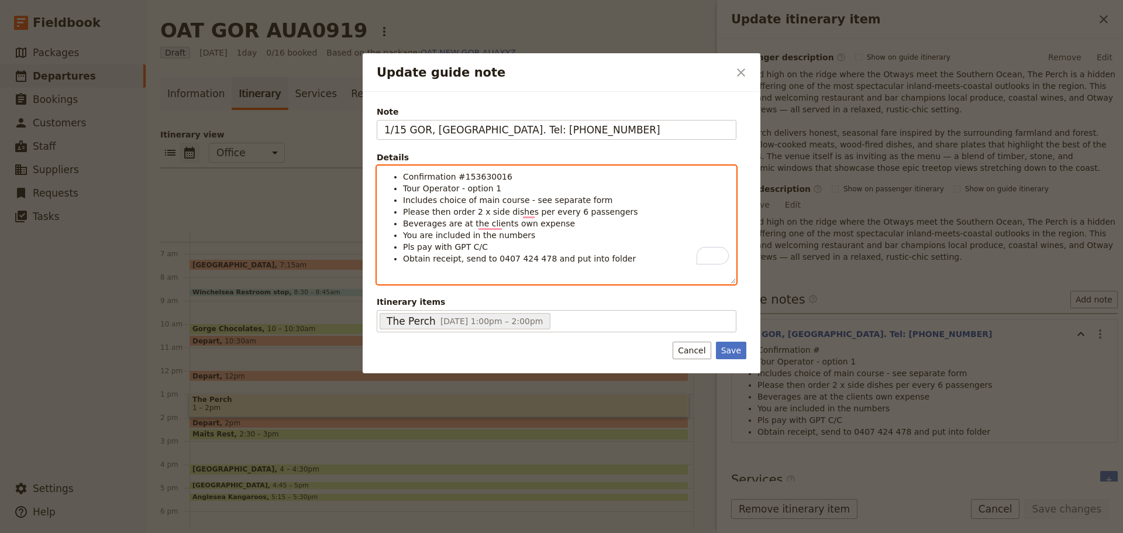
click at [613, 208] on li "Please then order 2 x side dishes per every 6 passengers" at bounding box center [566, 212] width 326 height 12
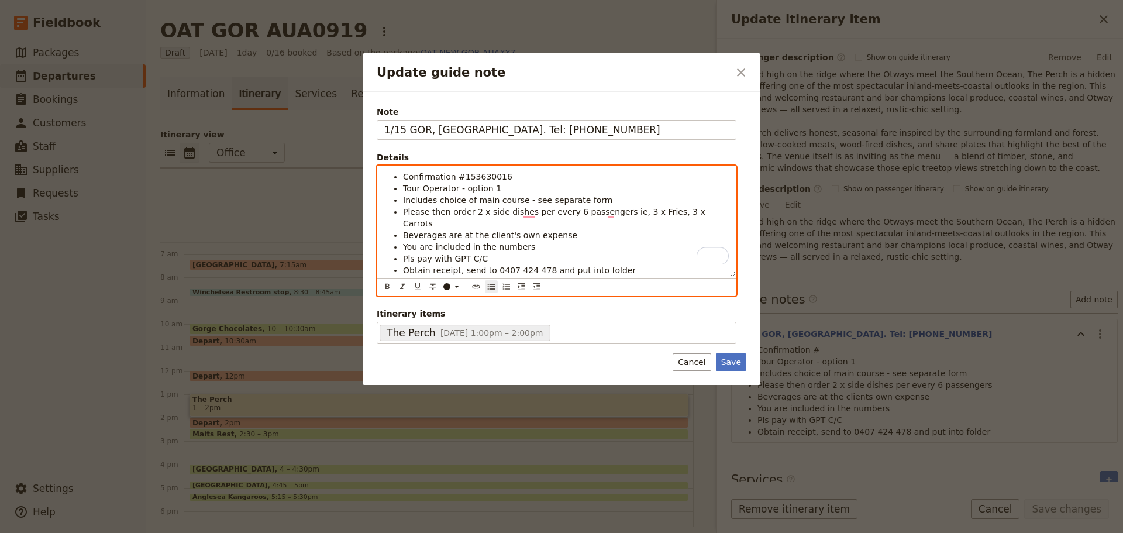
click at [531, 241] on li "You are included in the numbers" at bounding box center [566, 247] width 326 height 12
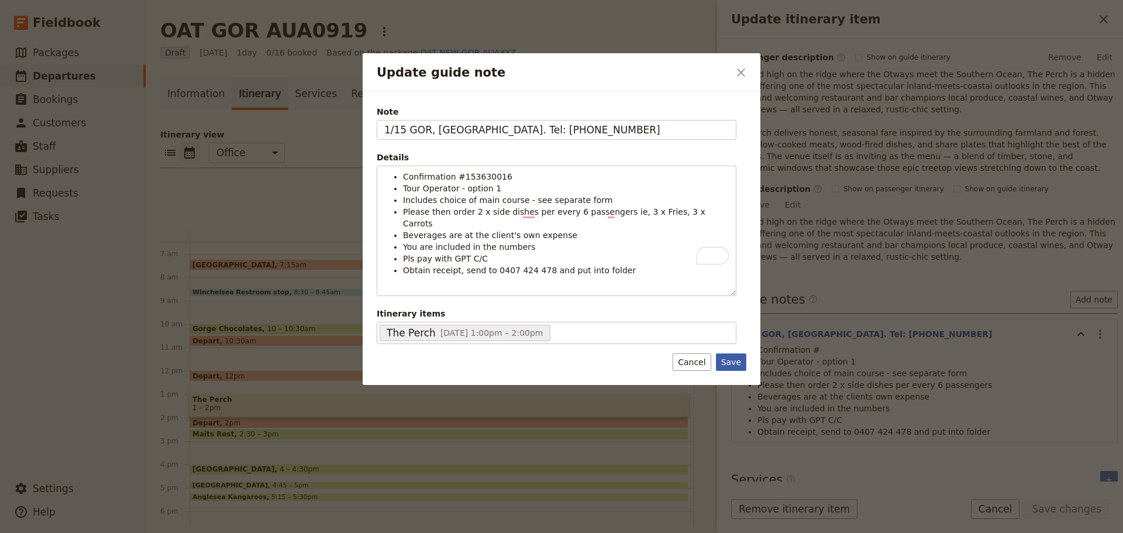
click at [717, 353] on div "Save Cancel" at bounding box center [710, 362] width 74 height 18
click at [722, 353] on button "Save" at bounding box center [731, 362] width 30 height 18
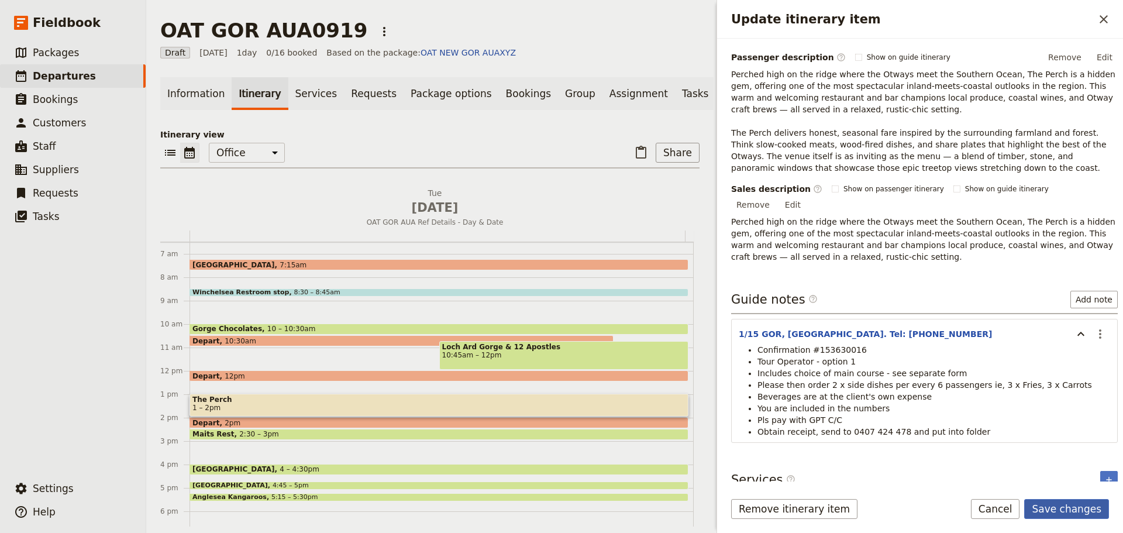
click at [1076, 507] on button "Save changes" at bounding box center [1066, 509] width 85 height 20
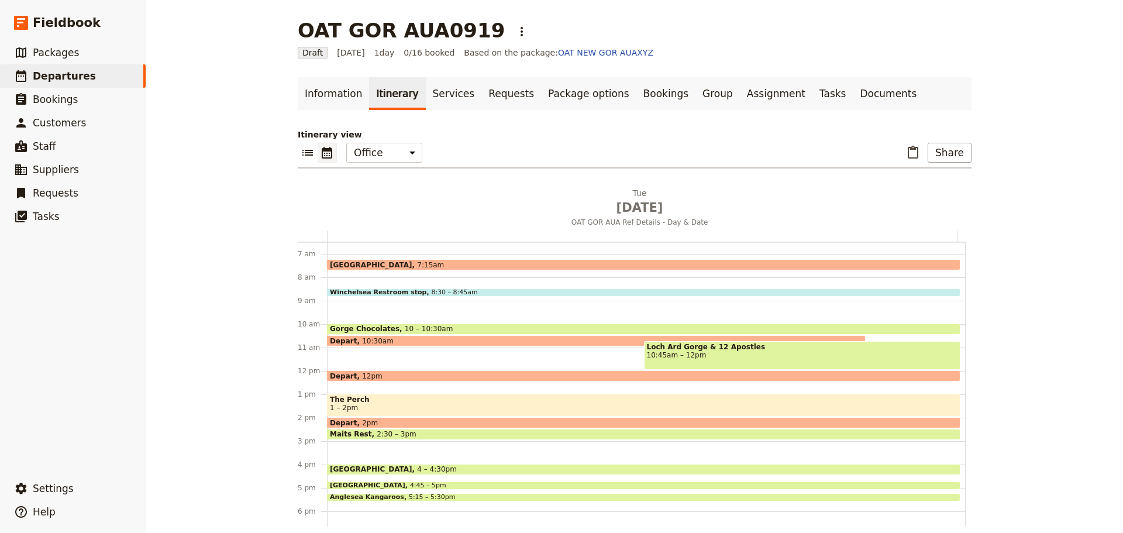
click at [379, 405] on span "1 – 2pm" at bounding box center [644, 408] width 628 height 8
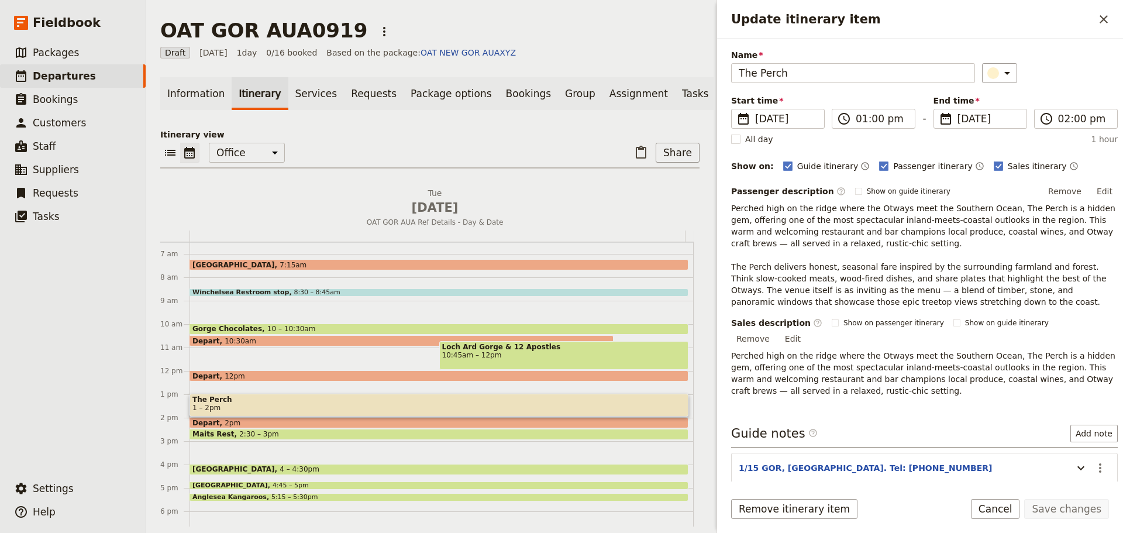
scroll to position [77, 0]
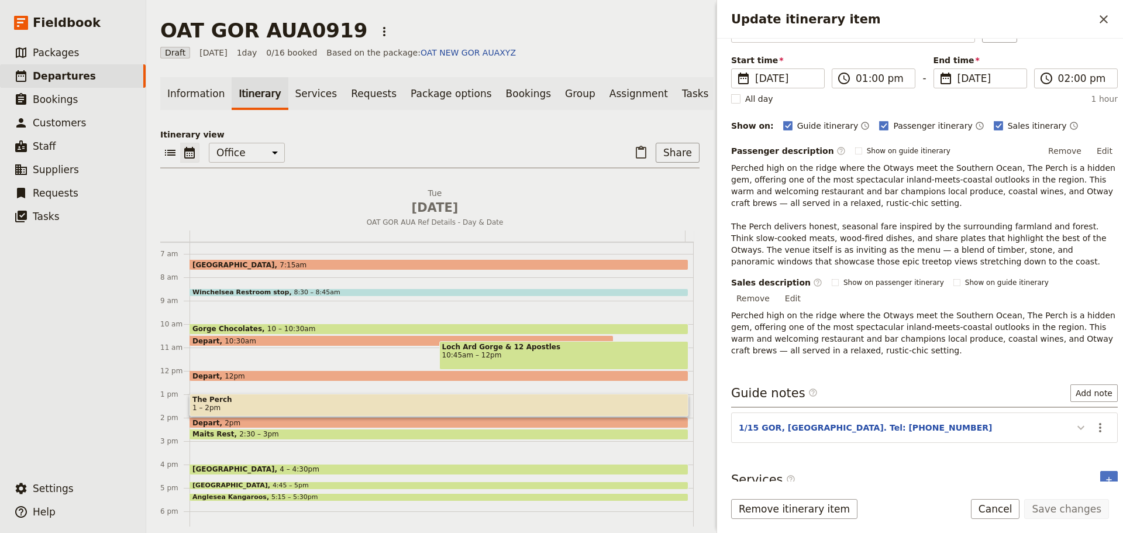
click at [1074, 421] on icon "Update itinerary item" at bounding box center [1081, 428] width 14 height 14
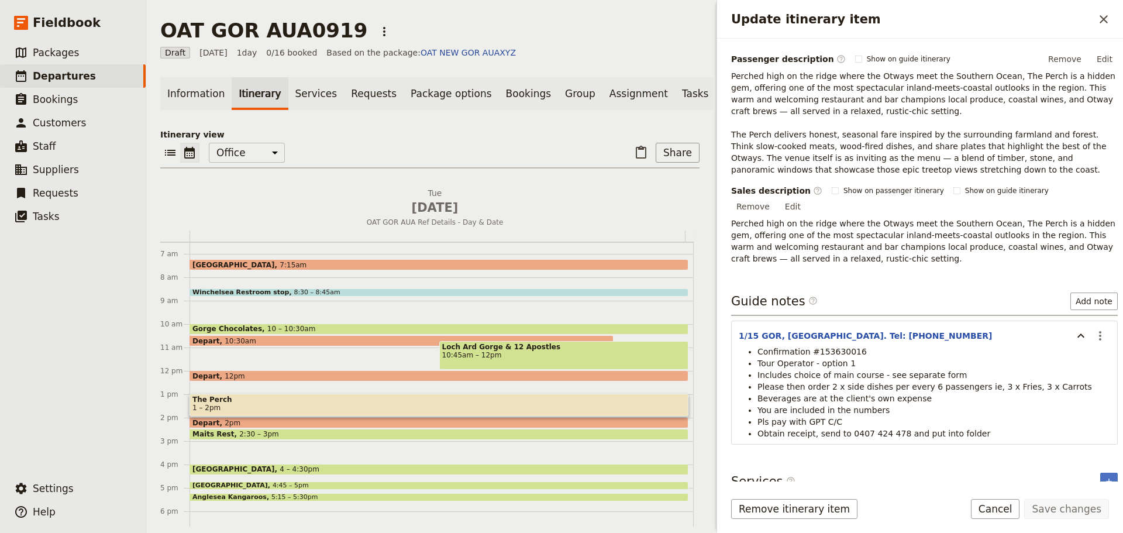
scroll to position [170, 0]
click at [1093, 327] on icon "Actions" at bounding box center [1100, 334] width 14 height 14
click at [1081, 344] on span "Edit note" at bounding box center [1067, 347] width 54 height 12
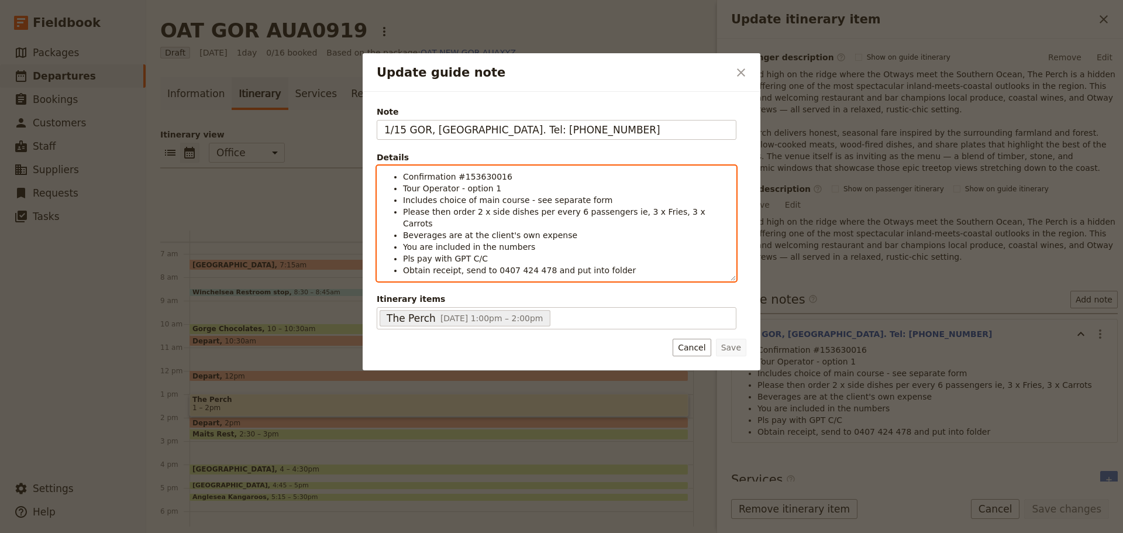
click at [624, 256] on div "Confirmation #153630016 Tour Operator - option 1 Includes choice of main course…" at bounding box center [557, 224] width 360 height 116
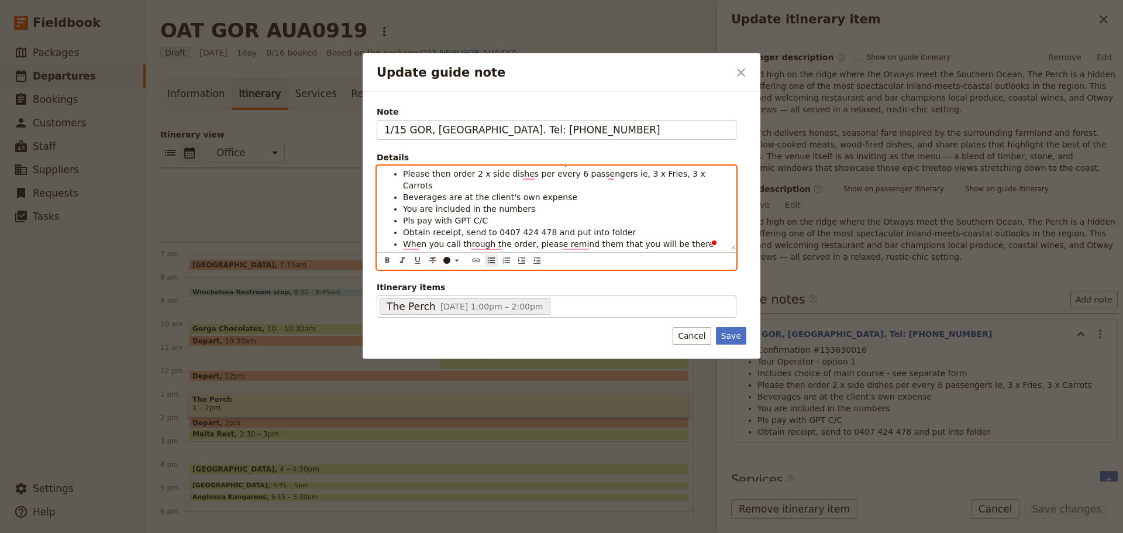
scroll to position [50, 0]
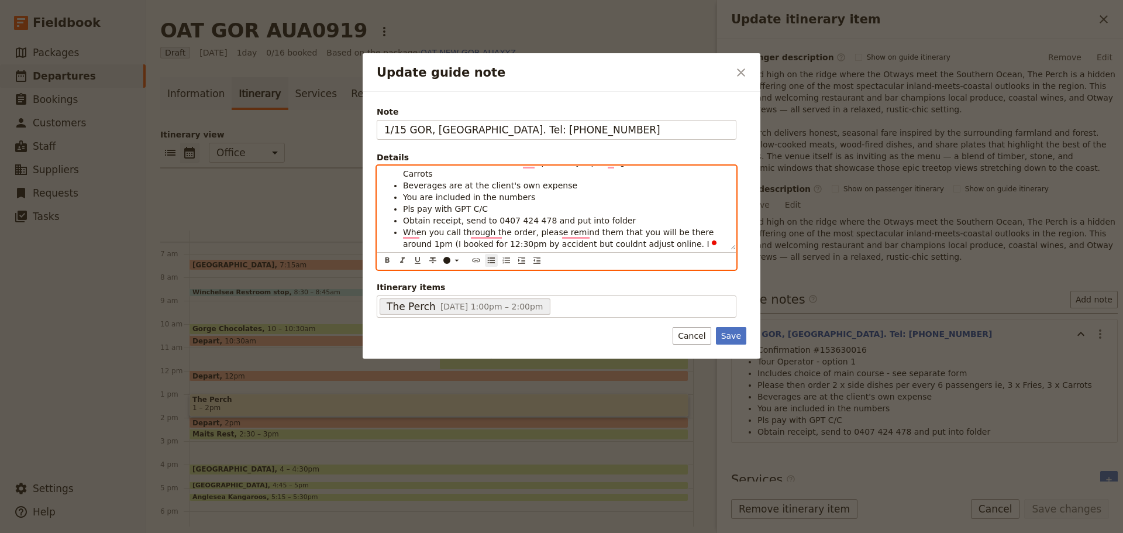
click at [424, 234] on span "When you call through the order, please remind them that you will be there arou…" at bounding box center [560, 250] width 314 height 44
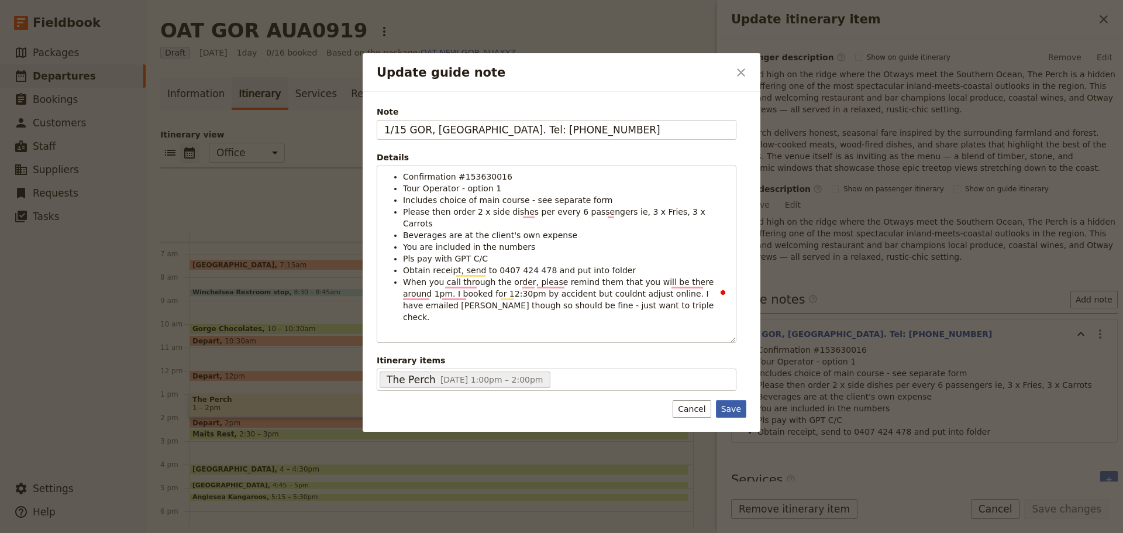
click at [725, 400] on button "Save" at bounding box center [731, 409] width 30 height 18
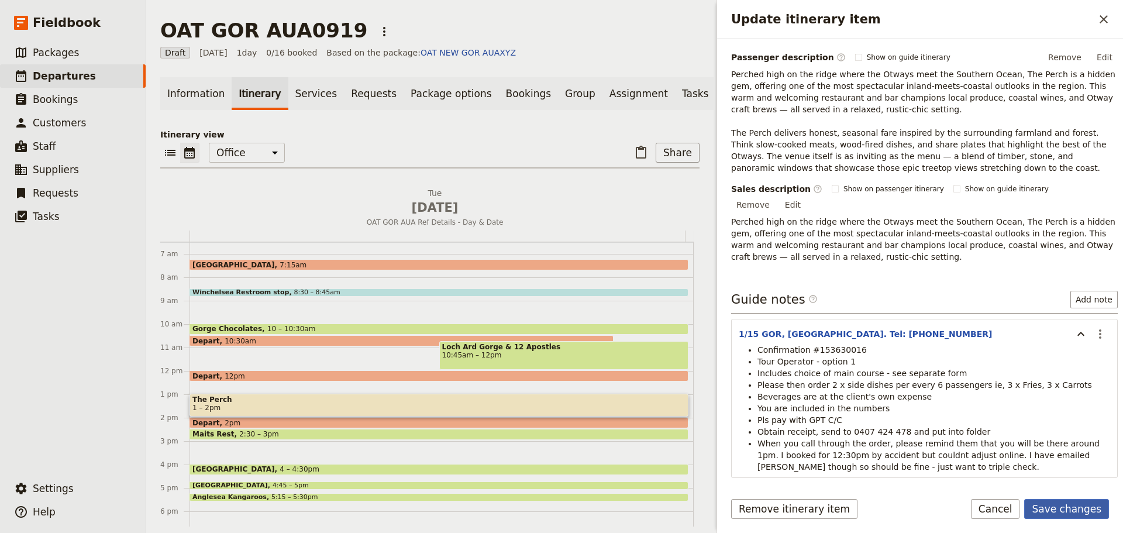
click at [1061, 504] on button "Save changes" at bounding box center [1066, 509] width 85 height 20
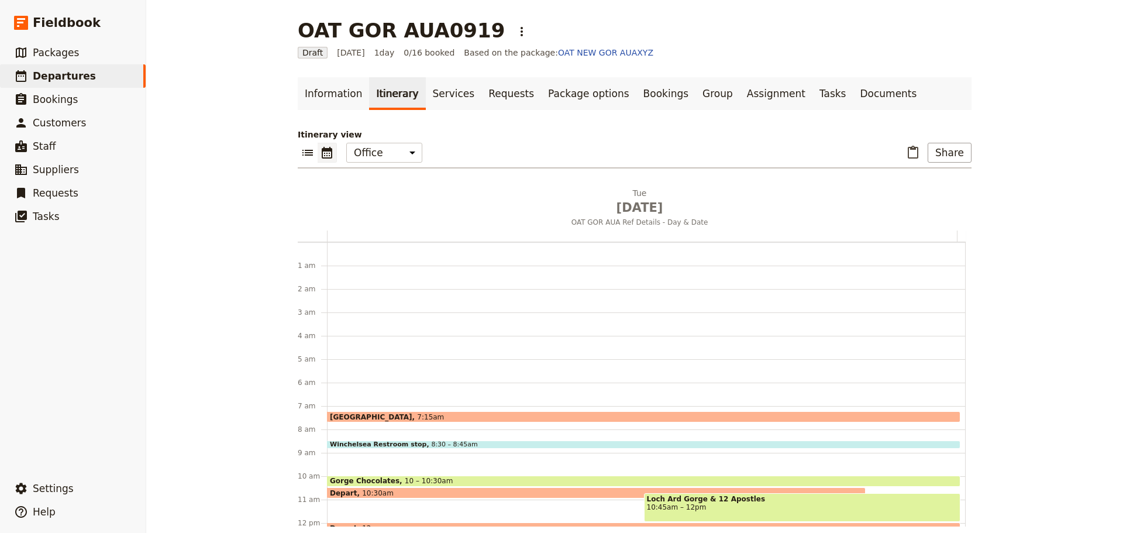
click at [298, 163] on div "​ ​ Office Guide Passenger Sales ​ Share" at bounding box center [635, 156] width 674 height 26
click at [301, 149] on icon "List view" at bounding box center [308, 153] width 14 height 14
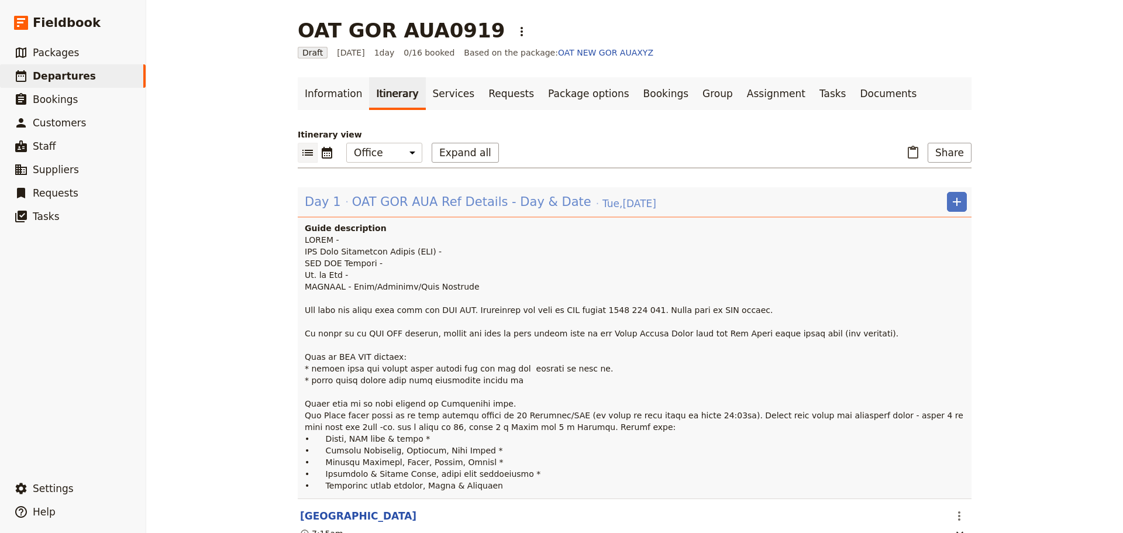
click at [460, 200] on span "OAT GOR AUA Ref Details - Day & Date" at bounding box center [471, 202] width 239 height 18
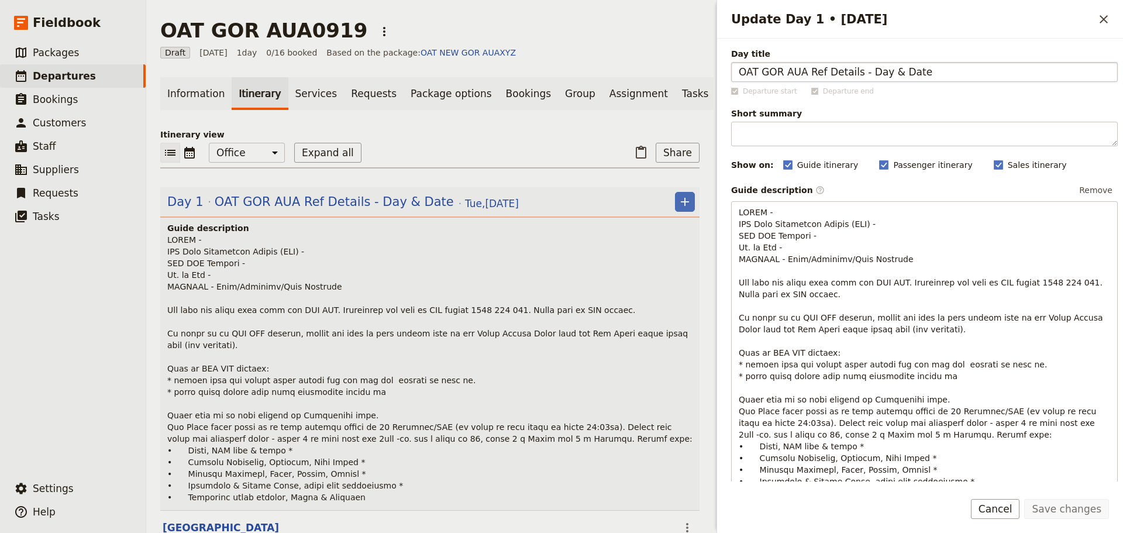
drag, startPoint x: 923, startPoint y: 75, endPoint x: 805, endPoint y: 71, distance: 118.2
click at [805, 71] on input "OAT GOR AUA Ref Details - Day & Date" at bounding box center [924, 72] width 387 height 20
type input "OAT GOR AUA [DATE]"
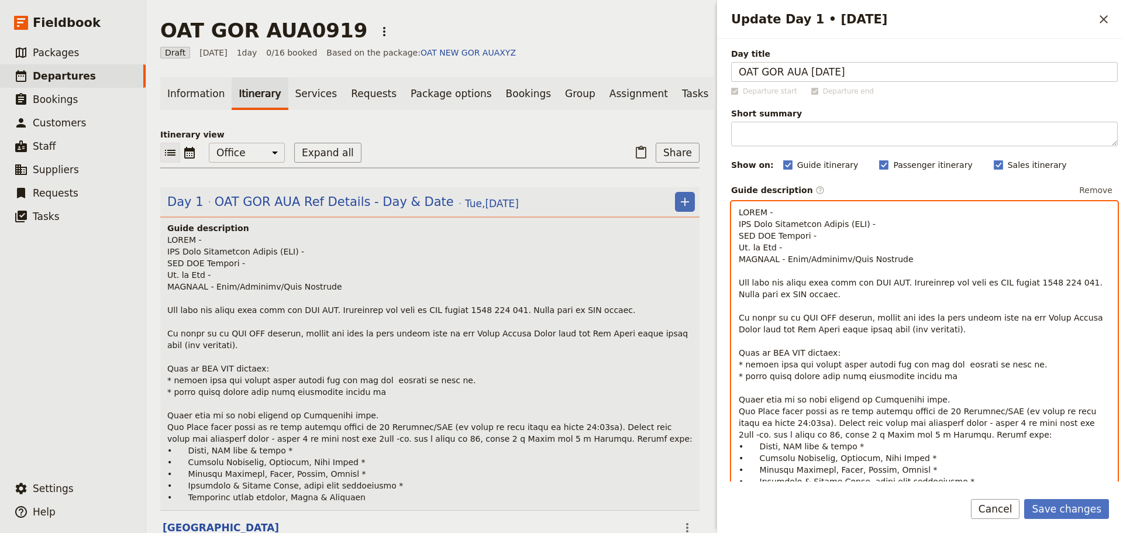
click at [803, 216] on p "To enrich screen reader interactions, please activate Accessibility in Grammarl…" at bounding box center [925, 353] width 372 height 293
click at [899, 223] on p "To enrich screen reader interactions, please activate Accessibility in Grammarl…" at bounding box center [925, 353] width 372 height 293
click at [921, 224] on p "To enrich screen reader interactions, please activate Accessibility in Grammarl…" at bounding box center [925, 353] width 372 height 293
click at [827, 230] on p "To enrich screen reader interactions, please activate Accessibility in Grammarl…" at bounding box center [925, 353] width 372 height 293
click at [846, 246] on p "To enrich screen reader interactions, please activate Accessibility in Grammarl…" at bounding box center [925, 353] width 372 height 293
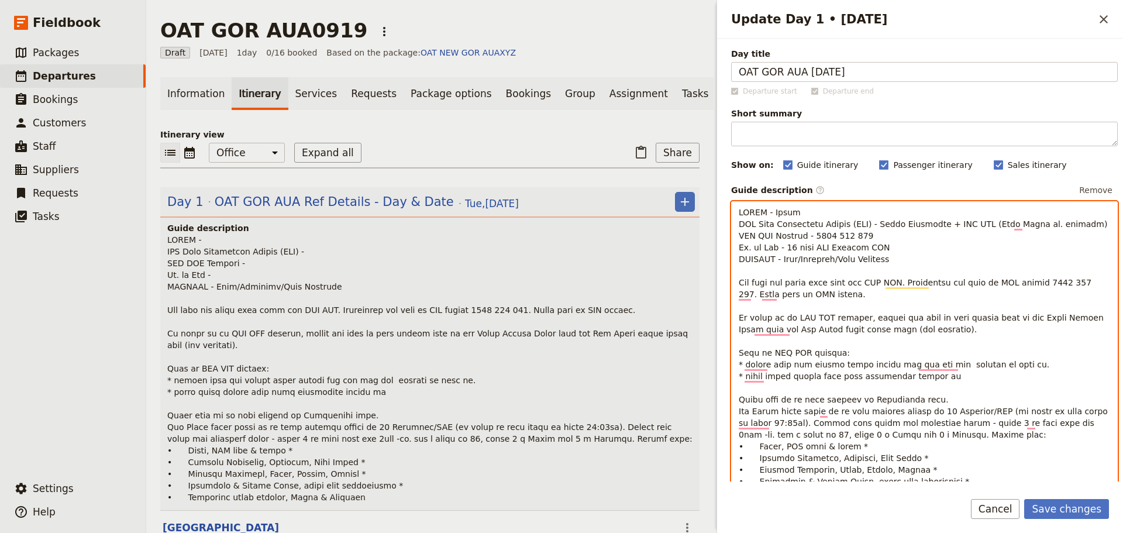
drag, startPoint x: 844, startPoint y: 255, endPoint x: 861, endPoint y: 256, distance: 16.4
click at [845, 255] on span "To enrich screen reader interactions, please activate Accessibility in Grammarl…" at bounding box center [925, 353] width 372 height 290
click at [863, 257] on span "To enrich screen reader interactions, please activate Accessibility in Grammarl…" at bounding box center [925, 353] width 372 height 290
drag, startPoint x: 831, startPoint y: 257, endPoint x: 779, endPoint y: 260, distance: 52.7
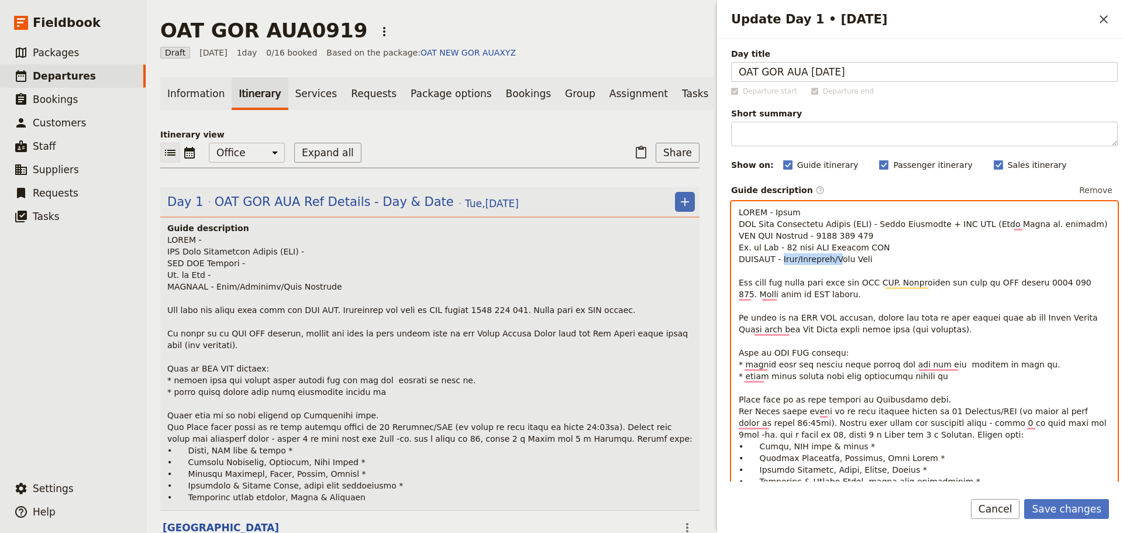
click at [779, 260] on span "To enrich screen reader interactions, please activate Accessibility in Grammarl…" at bounding box center [925, 353] width 372 height 290
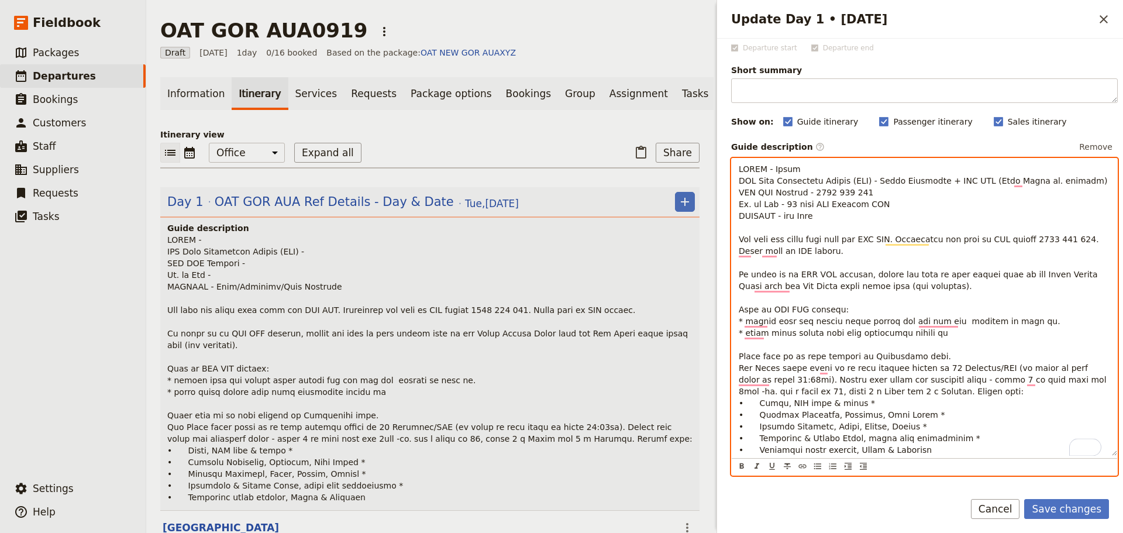
scroll to position [59, 0]
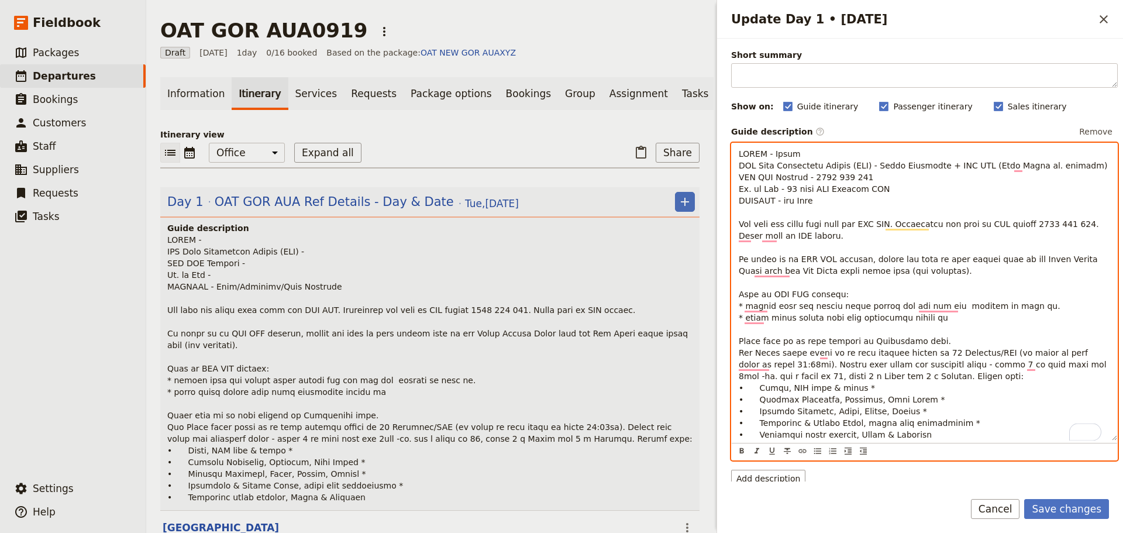
click at [978, 273] on p "To enrich screen reader interactions, please activate Accessibility in Grammarl…" at bounding box center [925, 294] width 372 height 293
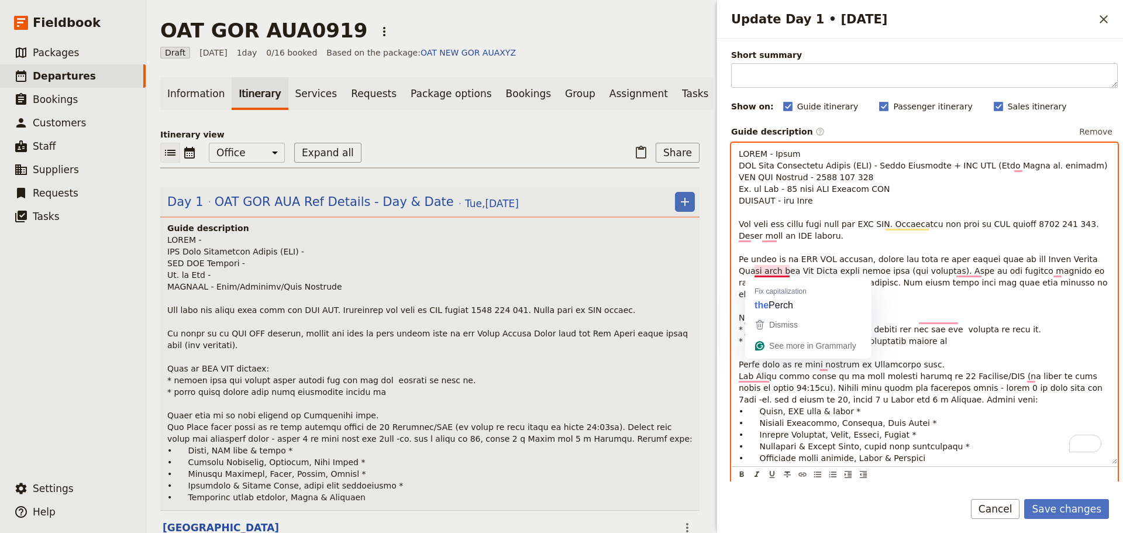
click at [968, 316] on span "To enrich screen reader interactions, please activate Accessibility in Grammarl…" at bounding box center [925, 306] width 372 height 314
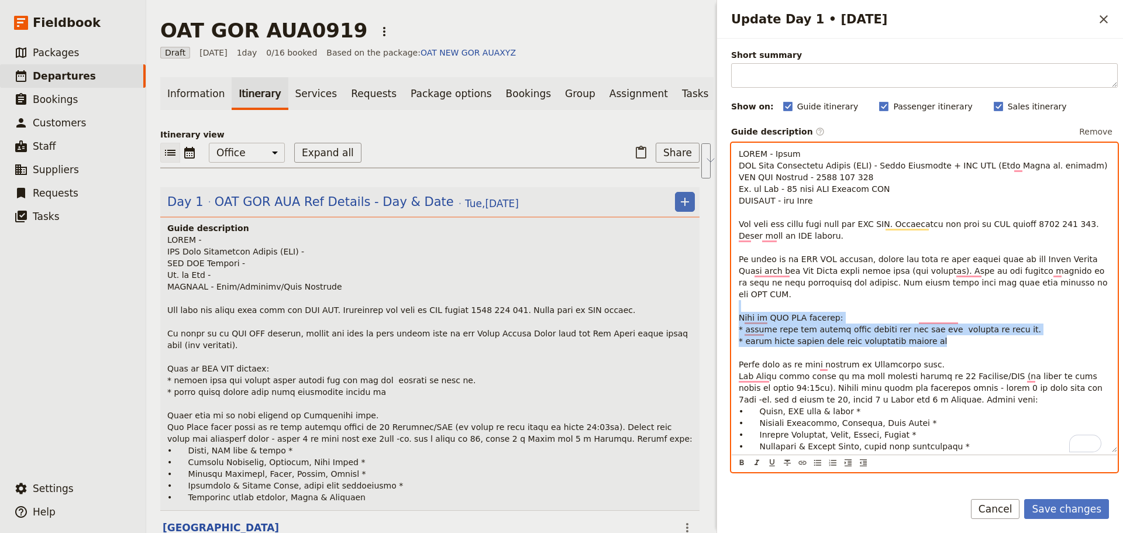
drag, startPoint x: 936, startPoint y: 331, endPoint x: 727, endPoint y: 298, distance: 211.4
click at [727, 298] on div "Day title OAT GOR AUA Tue 23 Sept Departure start Departure end Short summary 1…" at bounding box center [920, 260] width 406 height 443
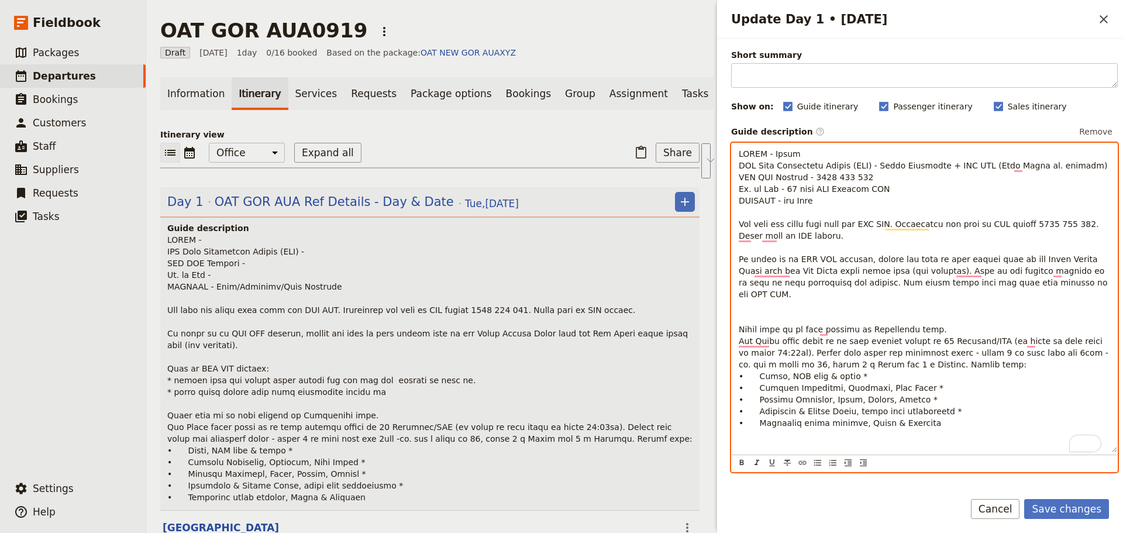
scroll to position [20, 0]
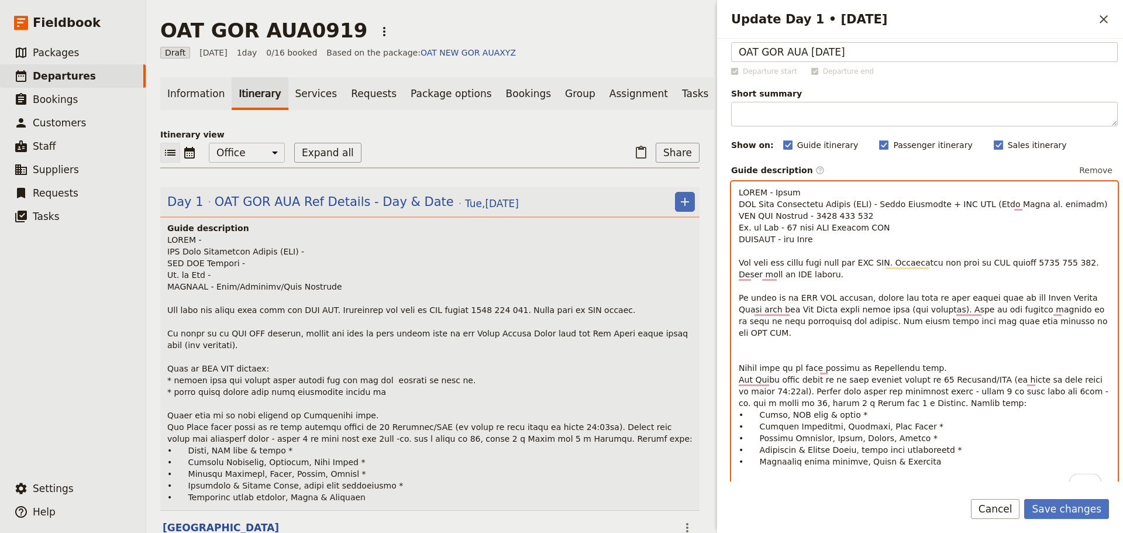
click at [788, 341] on p "To enrich screen reader interactions, please activate Accessibility in Grammarl…" at bounding box center [925, 327] width 372 height 281
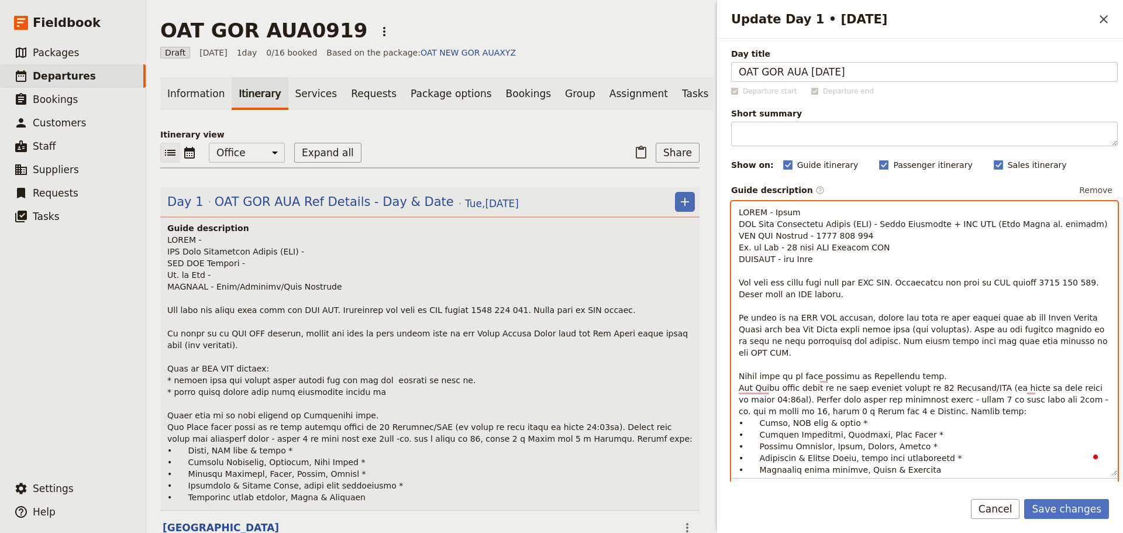
click at [934, 361] on p "To enrich screen reader interactions, please activate Accessibility in Grammarl…" at bounding box center [925, 341] width 372 height 269
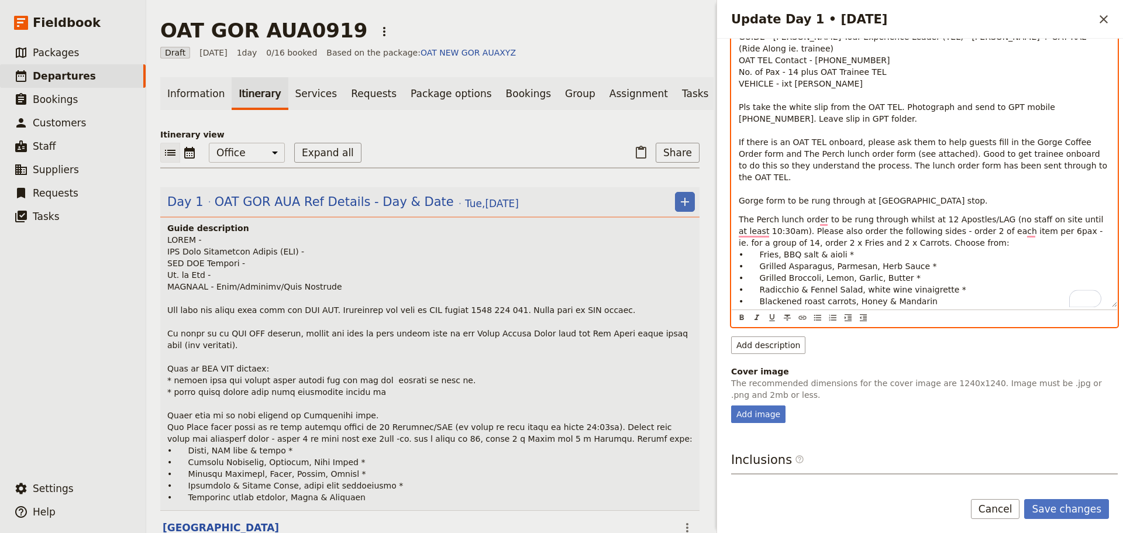
scroll to position [176, 0]
click at [990, 219] on span "The Perch lunch order to be rung through whilst at 12 Apostles/LAG (no staff on…" at bounding box center [922, 260] width 367 height 91
click at [776, 235] on span "The Perch lunch order to be rung through whilst at 12 Apostles/LAG (no staff on…" at bounding box center [922, 260] width 367 height 91
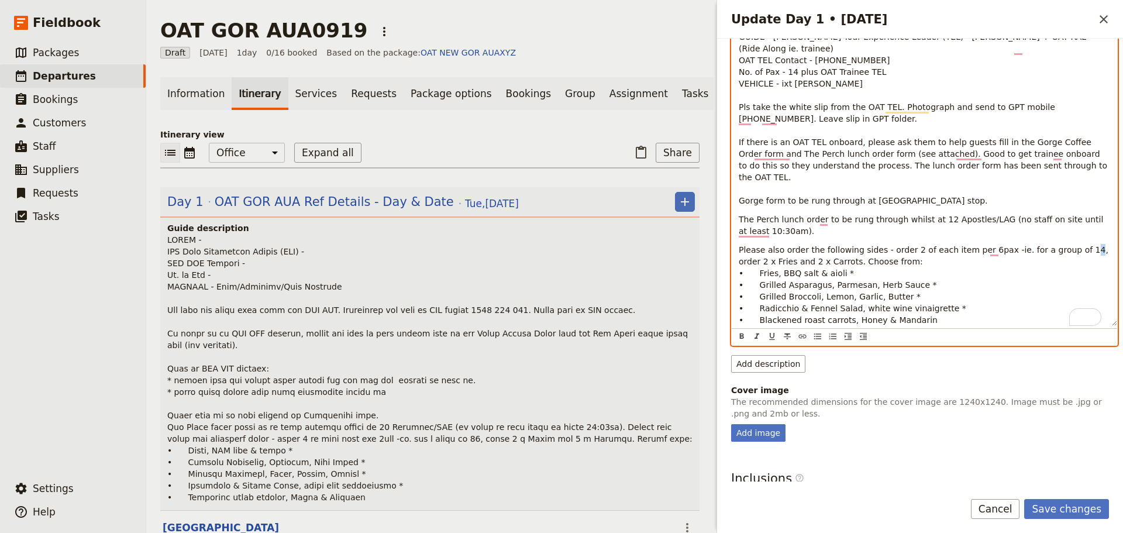
click at [1061, 253] on span "Please also order the following sides - order 2 of each item per 6pax -ie. for …" at bounding box center [925, 285] width 372 height 80
click at [1093, 252] on span "Please also order the following sides - order 2 of each item per 6pax -ie. for …" at bounding box center [925, 285] width 372 height 80
click at [775, 258] on span "Please also order the following sides - order 2 of each item per 6pax -ie. for …" at bounding box center [925, 285] width 372 height 80
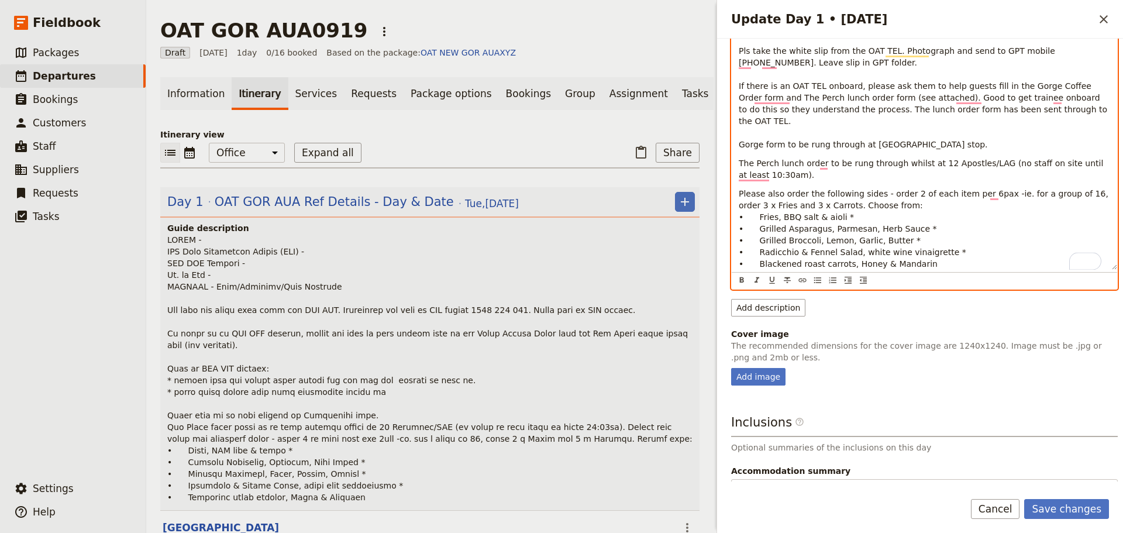
scroll to position [293, 0]
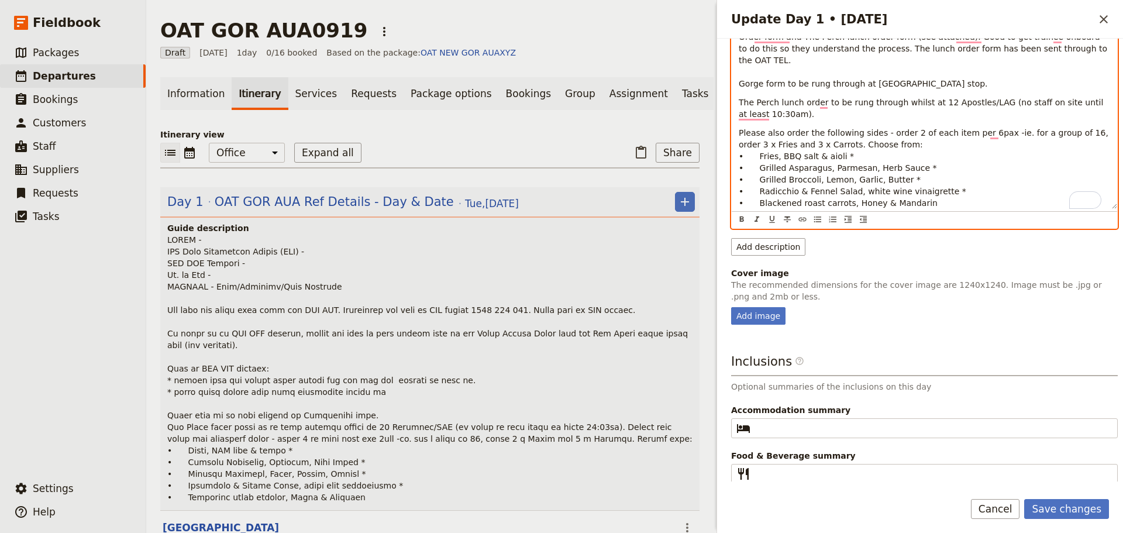
click at [795, 146] on span "Please also order the following sides - order 2 of each item per 6pax -ie. for …" at bounding box center [925, 168] width 372 height 80
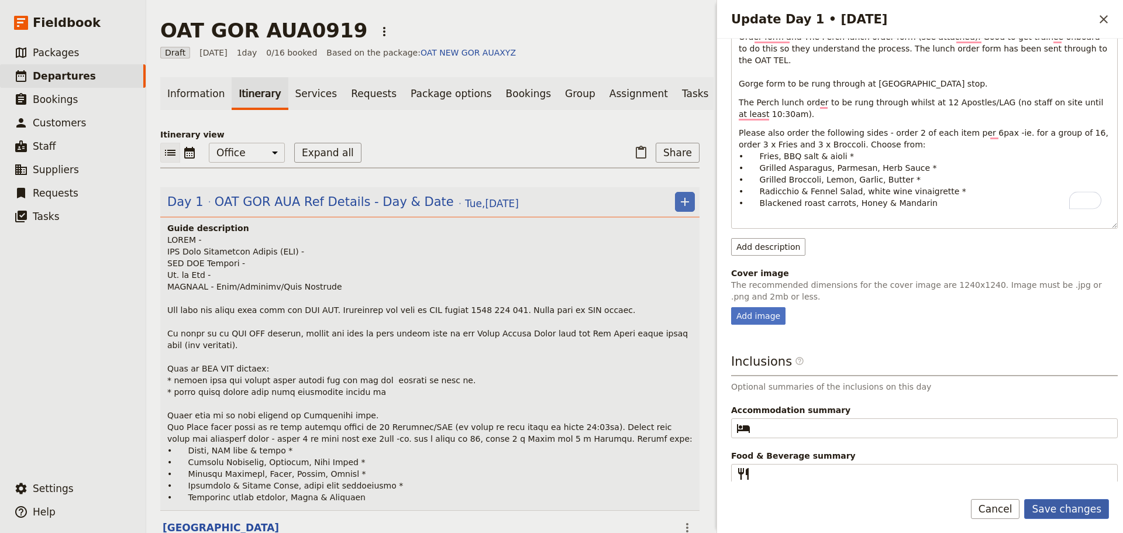
click at [1056, 499] on button "Save changes" at bounding box center [1066, 509] width 85 height 20
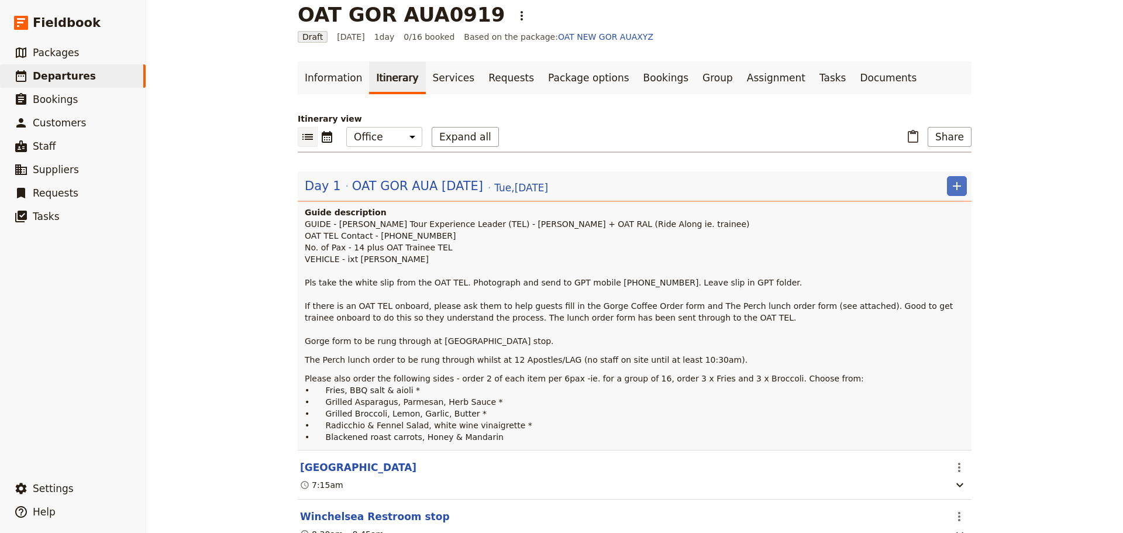
scroll to position [0, 0]
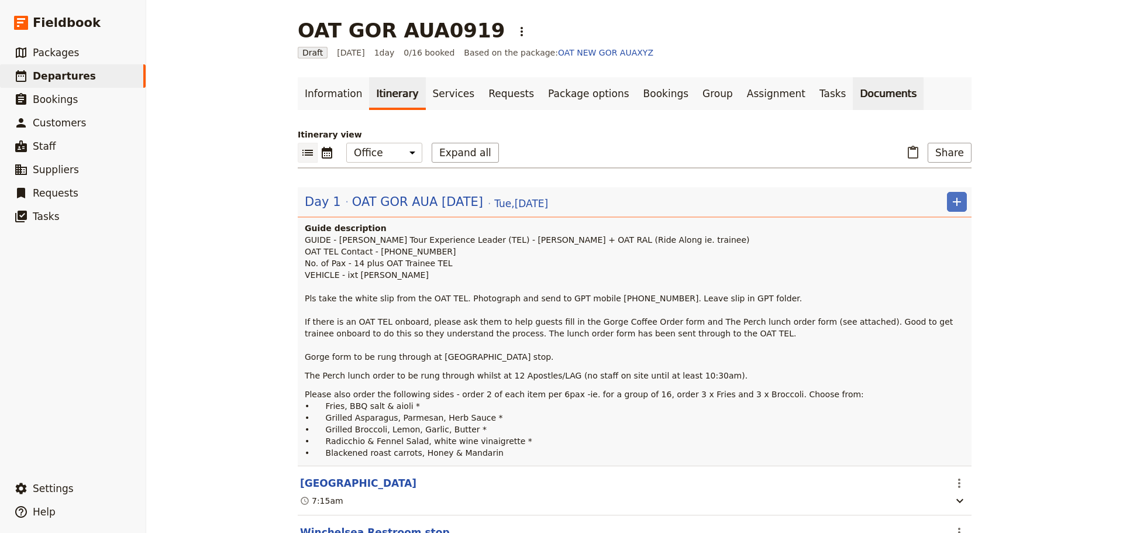
click at [853, 96] on link "Documents" at bounding box center [888, 93] width 71 height 33
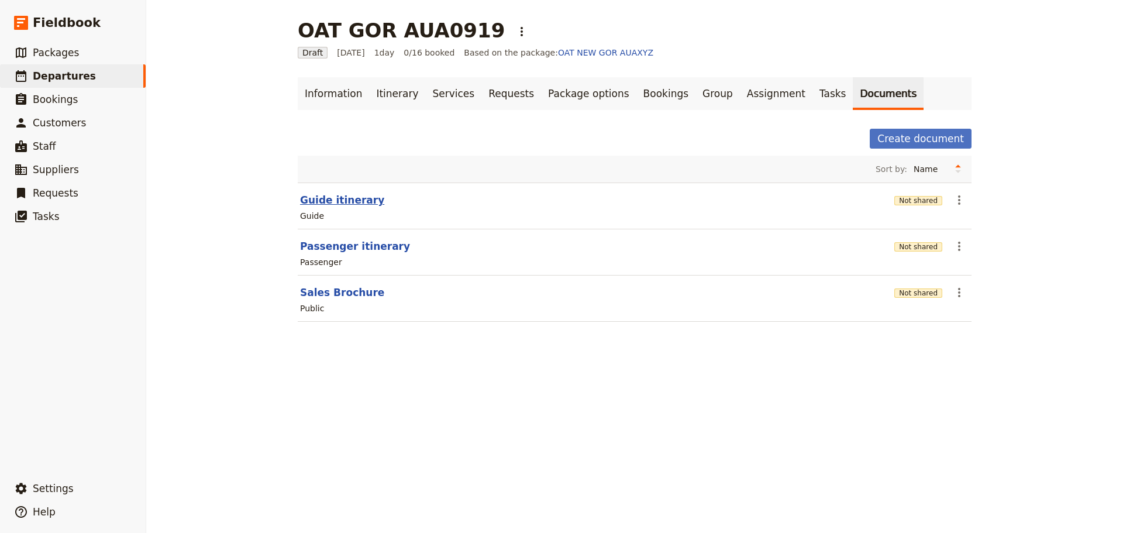
click at [338, 201] on button "Guide itinerary" at bounding box center [342, 200] width 84 height 14
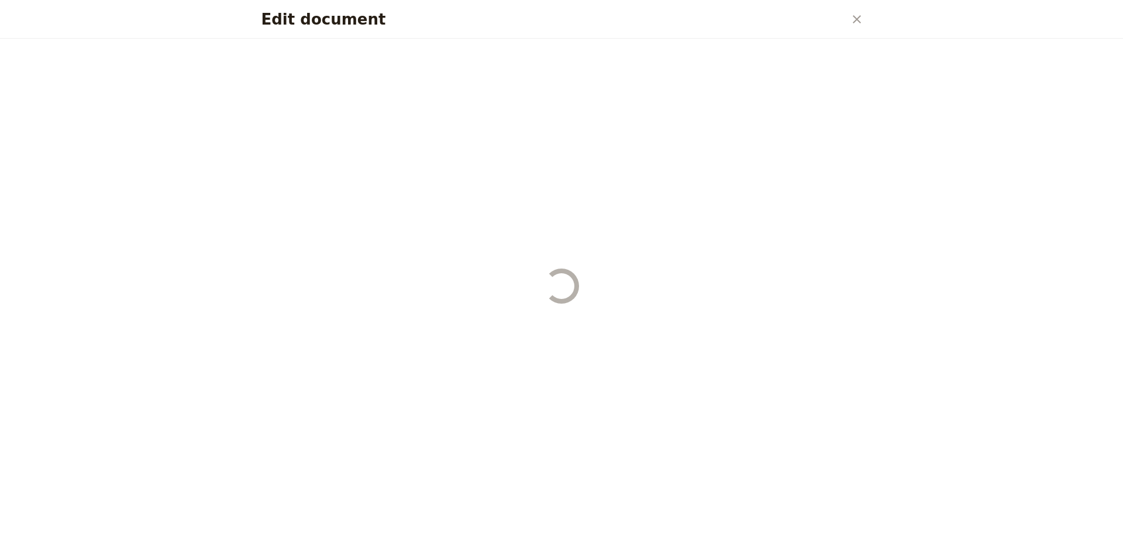
select select "STAFF"
select select "RUN_SHEET"
select select "DEFAULT"
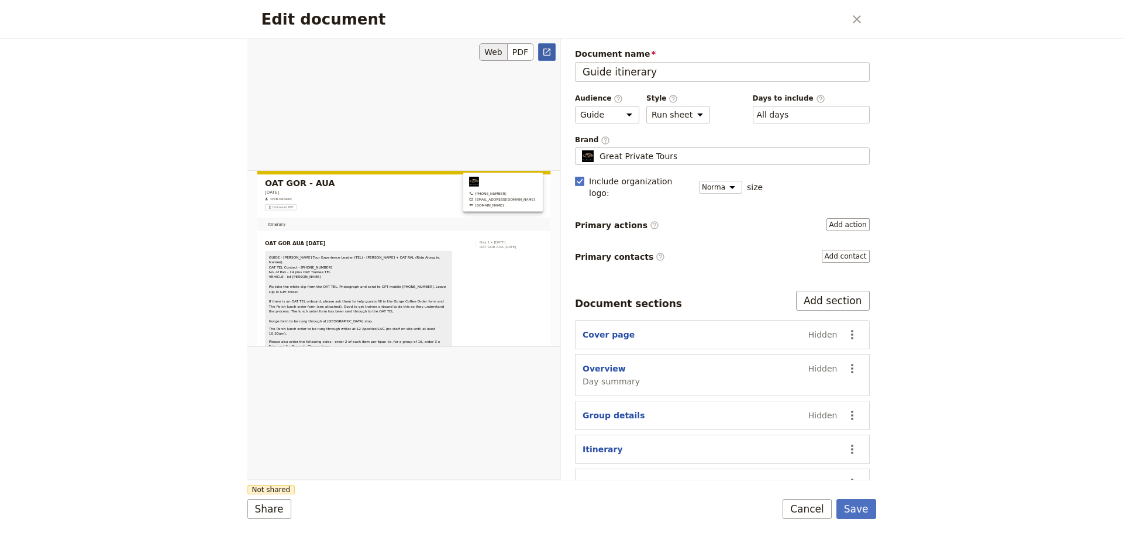
click at [545, 56] on icon "Open full preview" at bounding box center [546, 51] width 9 height 9
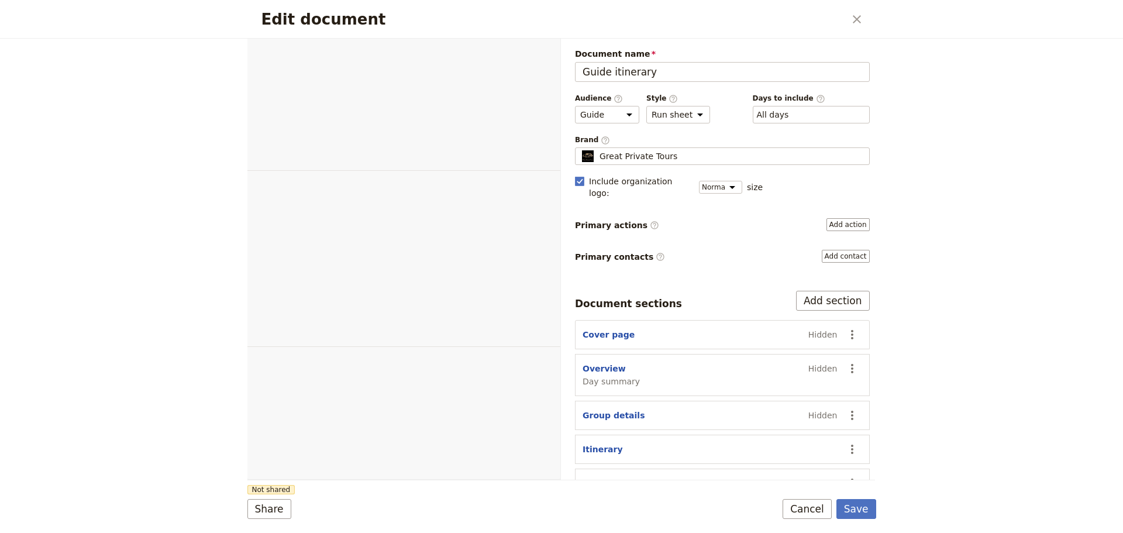
select select "STAFF"
select select "RUN_SHEET"
select select "DEFAULT"
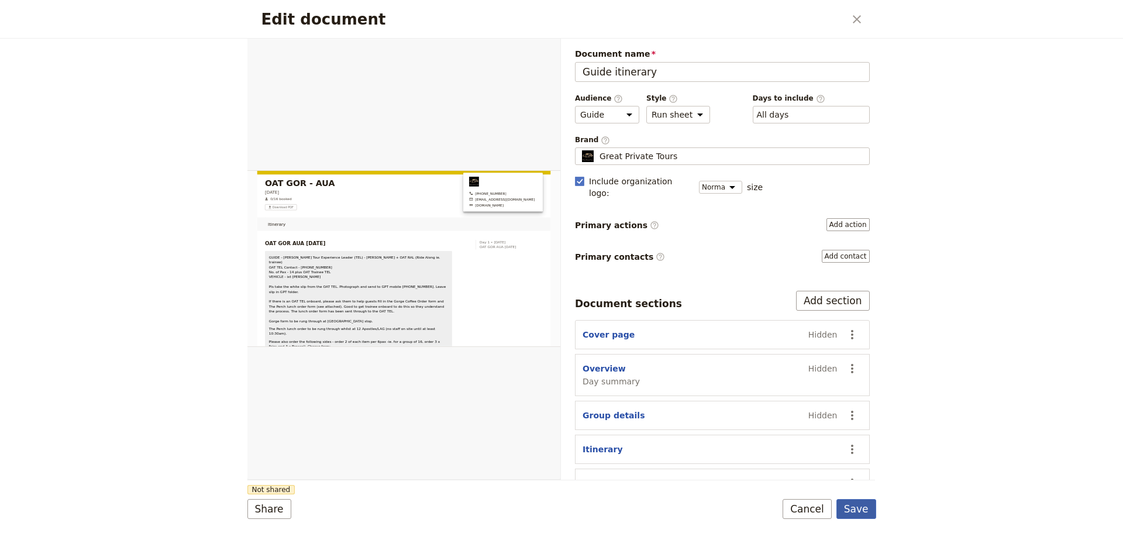
click at [845, 499] on button "Save" at bounding box center [857, 509] width 40 height 20
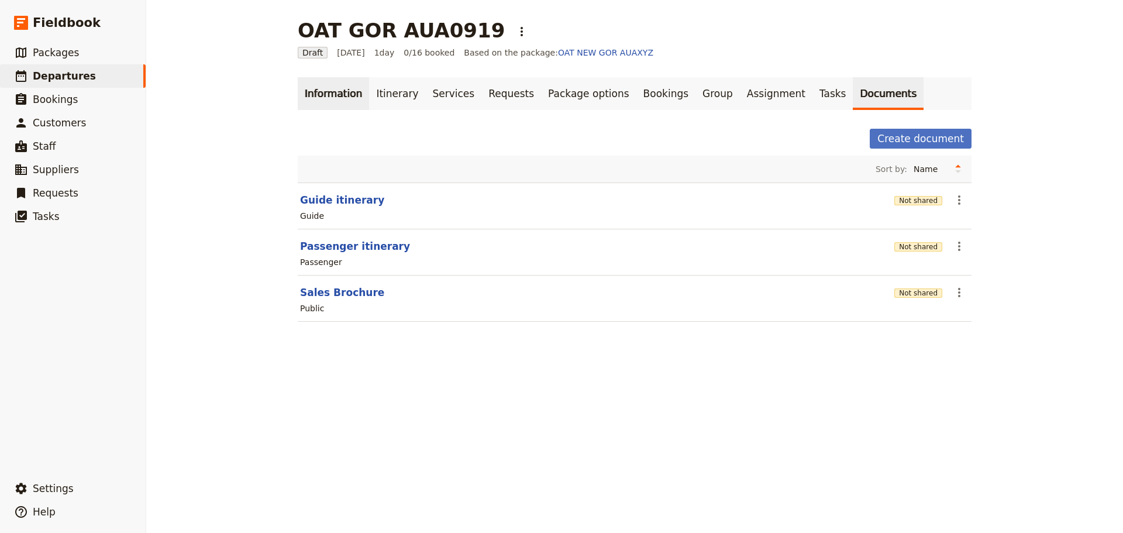
click at [327, 88] on link "Information" at bounding box center [333, 93] width 71 height 33
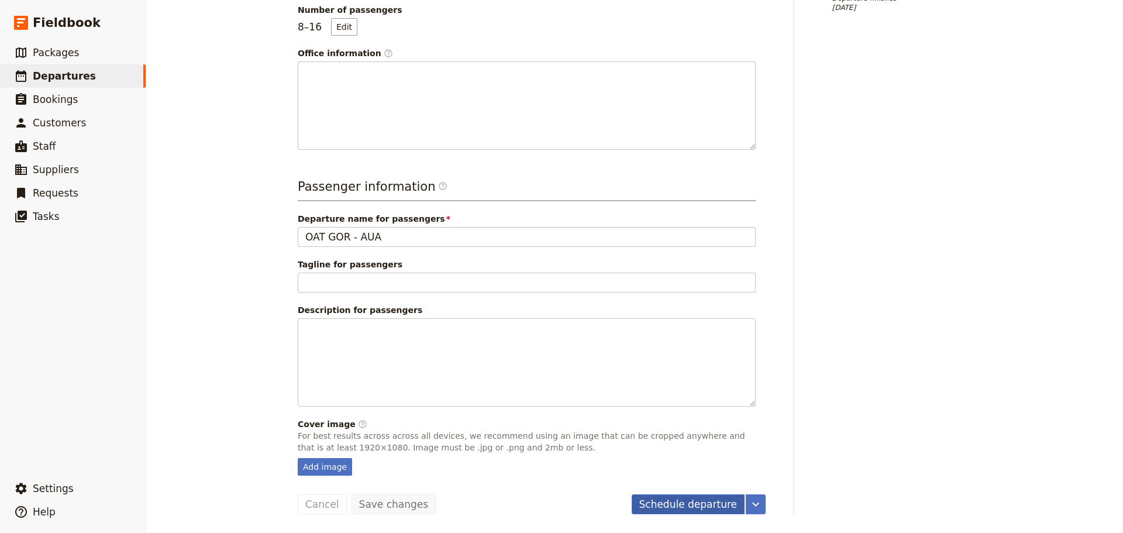
click at [701, 505] on button "Schedule departure" at bounding box center [689, 504] width 114 height 20
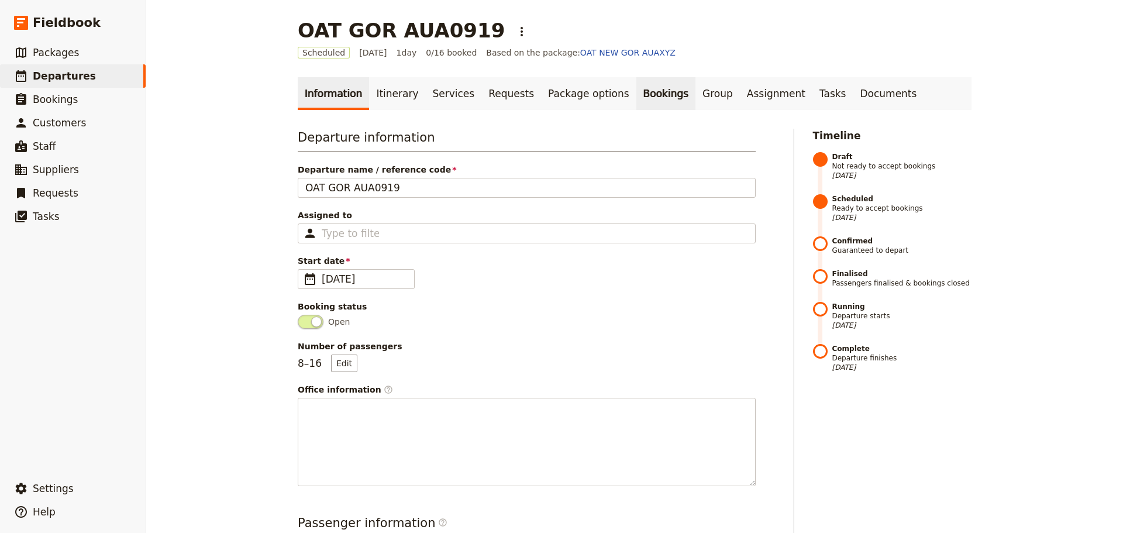
click at [637, 84] on link "Bookings" at bounding box center [666, 93] width 59 height 33
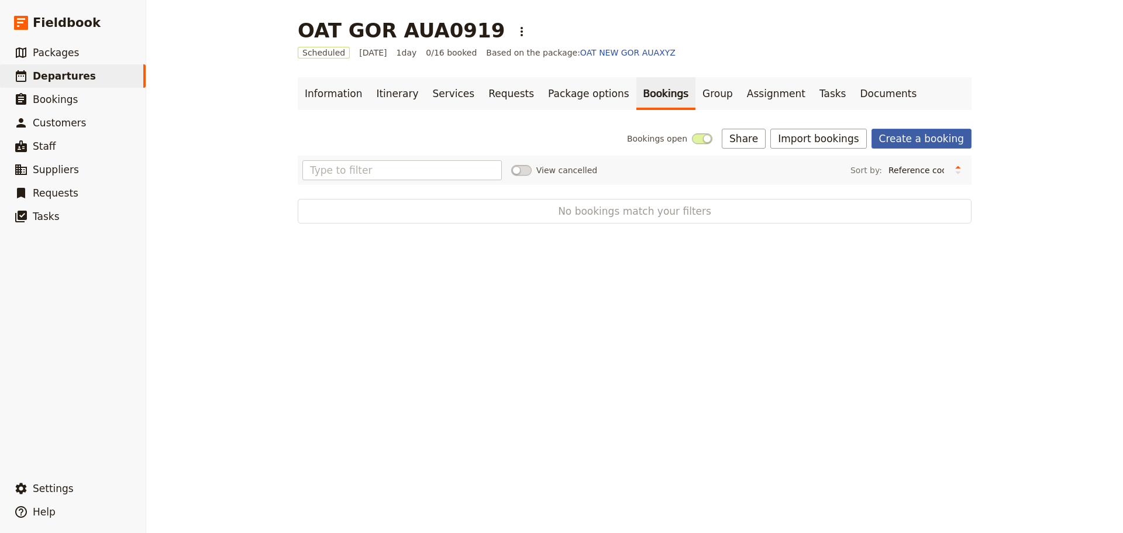
click at [931, 136] on link "Create a booking" at bounding box center [922, 139] width 100 height 20
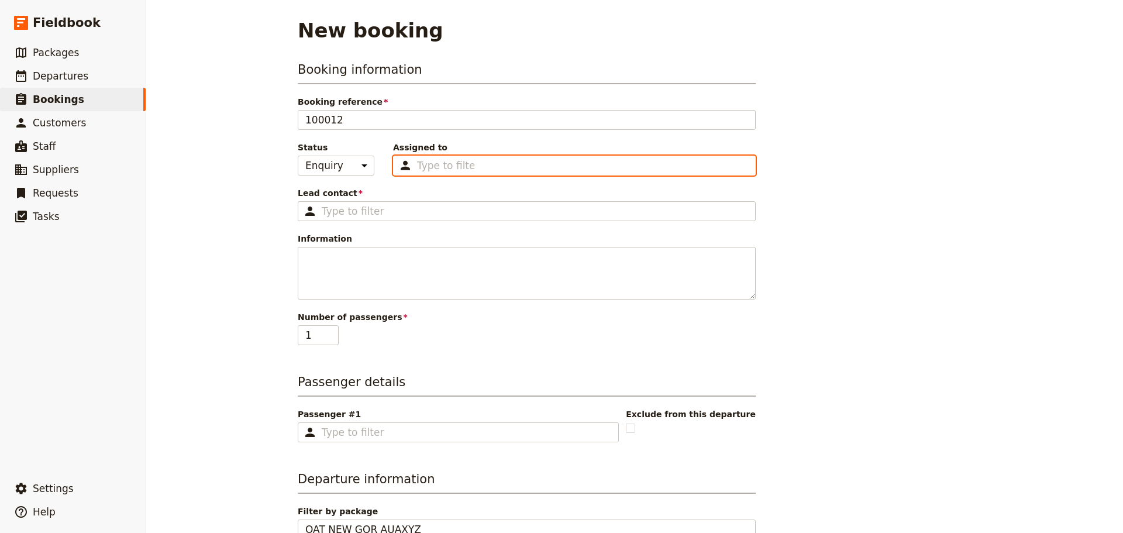
click at [453, 161] on input "Assigned to Type to filter" at bounding box center [445, 166] width 57 height 14
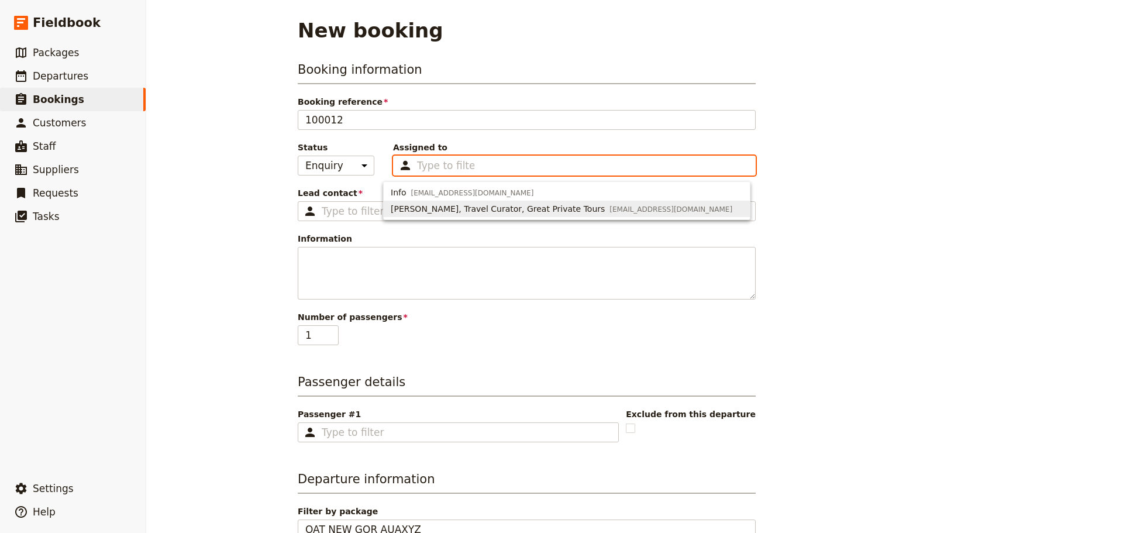
click at [453, 208] on span "[PERSON_NAME], Travel Curator, Great Private Tours" at bounding box center [498, 209] width 214 height 12
type input "669a40043e8710c10ac6a571"
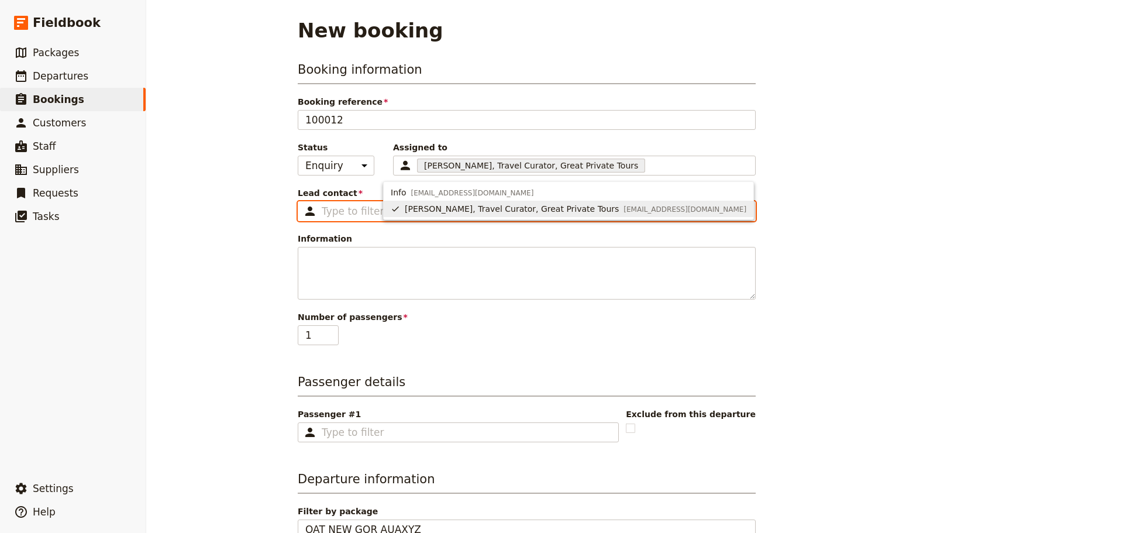
click at [348, 217] on input "Lead contact ​" at bounding box center [535, 211] width 427 height 14
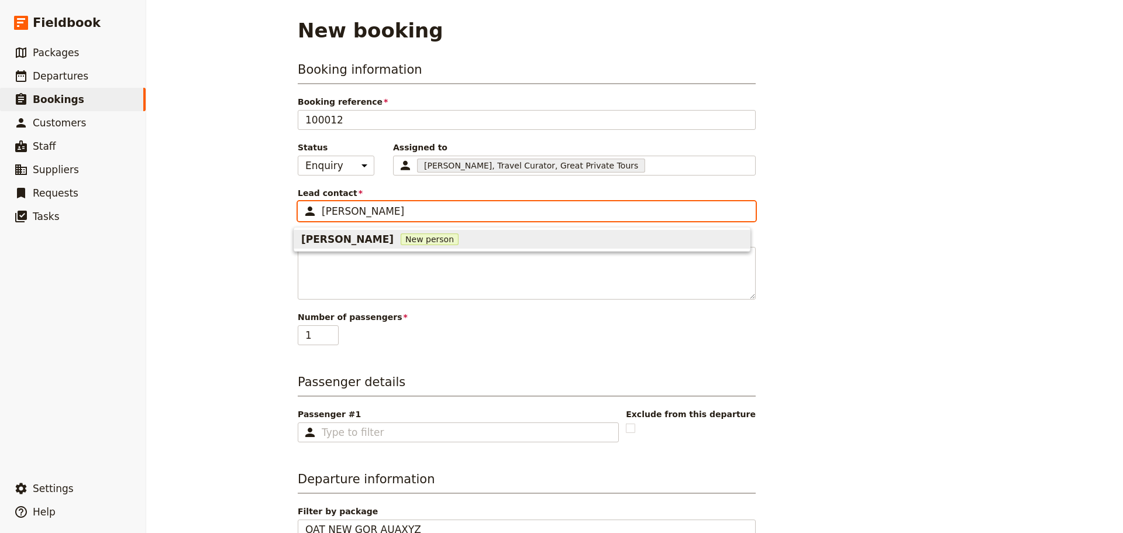
click at [414, 236] on span "New person" at bounding box center [430, 239] width 58 height 12
type input "[PERSON_NAME]"
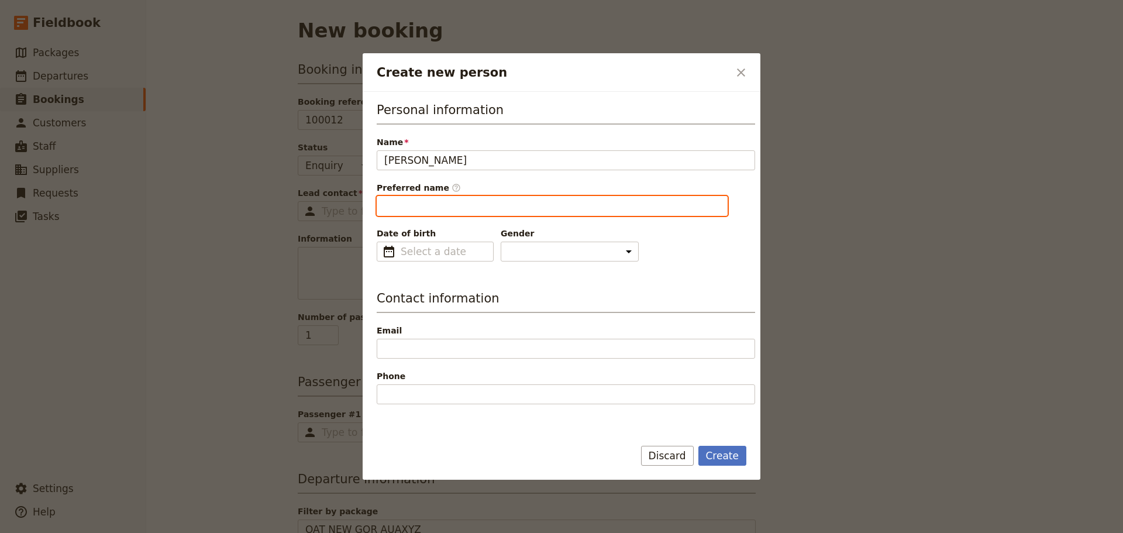
type input "[PERSON_NAME]"
click at [473, 202] on input "[PERSON_NAME]" at bounding box center [552, 206] width 351 height 20
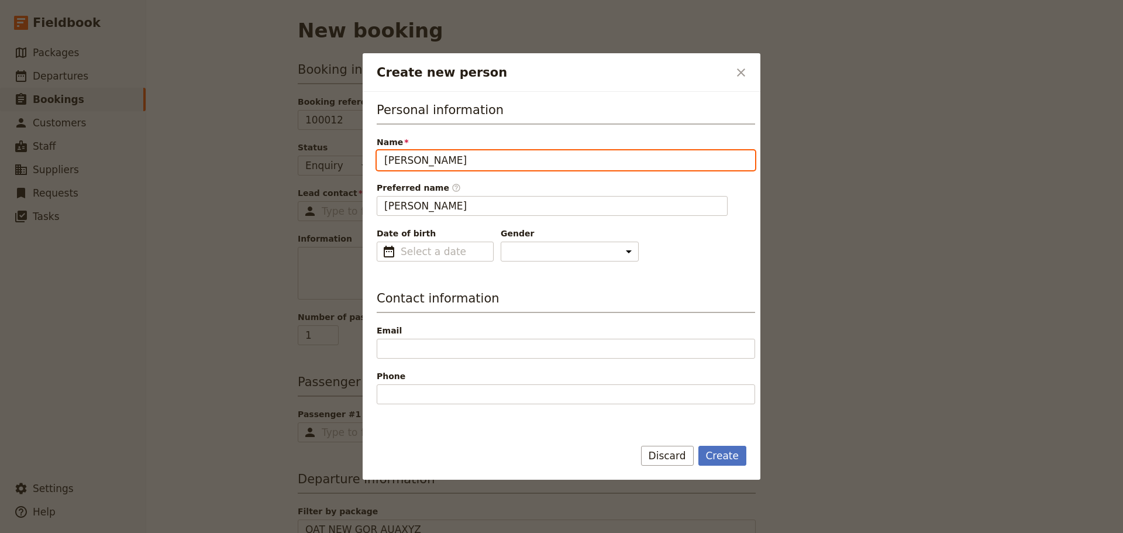
click at [385, 166] on input "[PERSON_NAME]" at bounding box center [566, 160] width 379 height 20
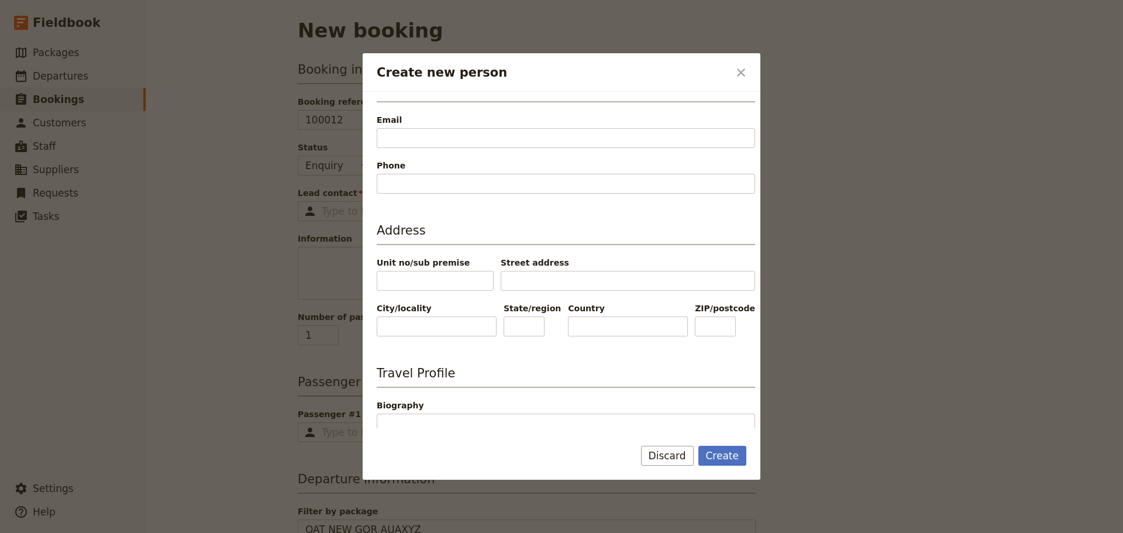
scroll to position [351, 0]
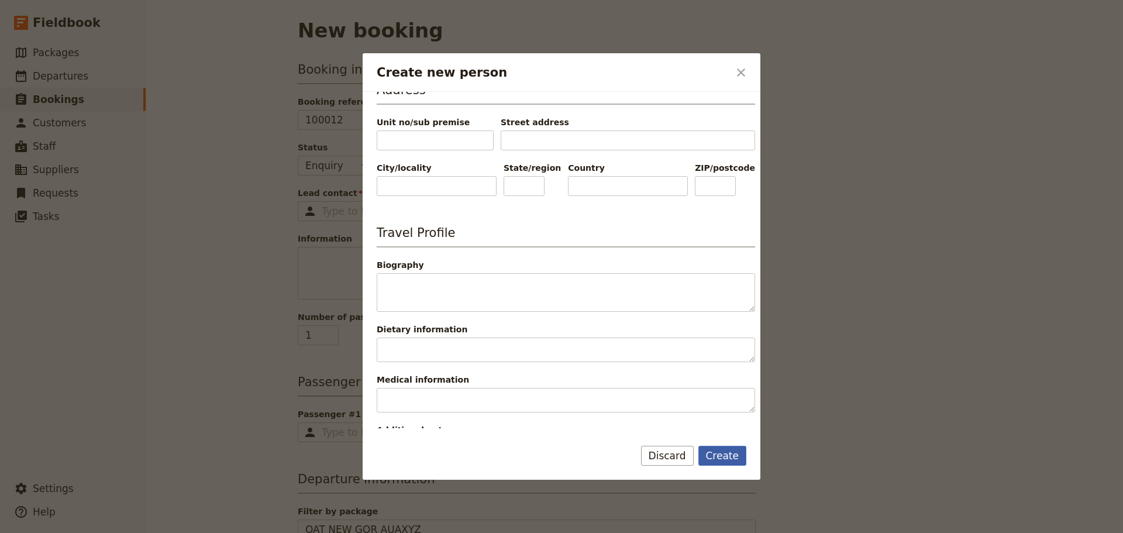
type input "OAT [PERSON_NAME]"
type input "OAT"
click at [731, 450] on button "Create" at bounding box center [723, 456] width 49 height 20
type input "OAT [PERSON_NAME]"
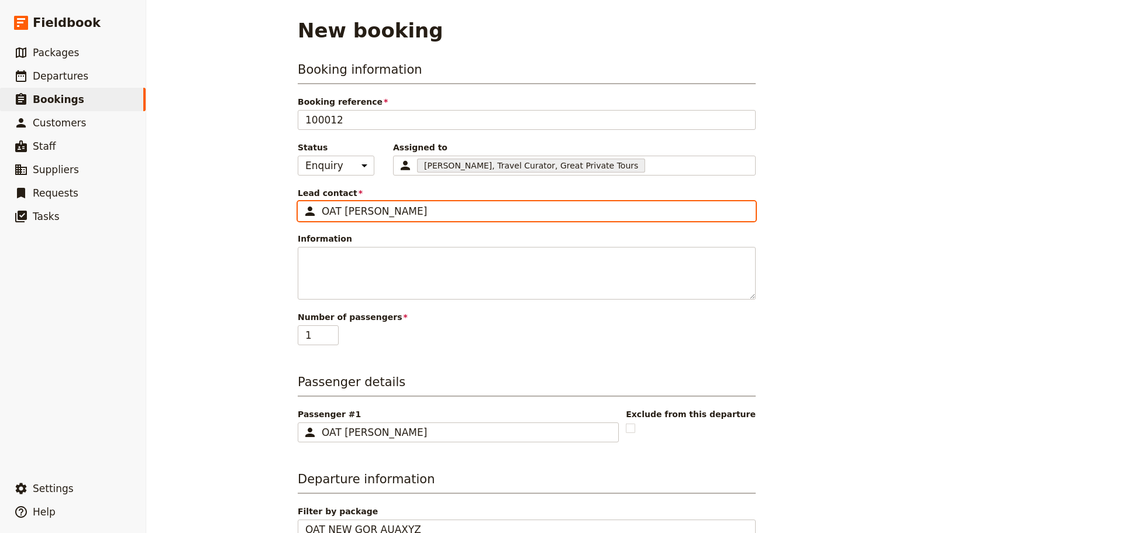
scroll to position [0, 0]
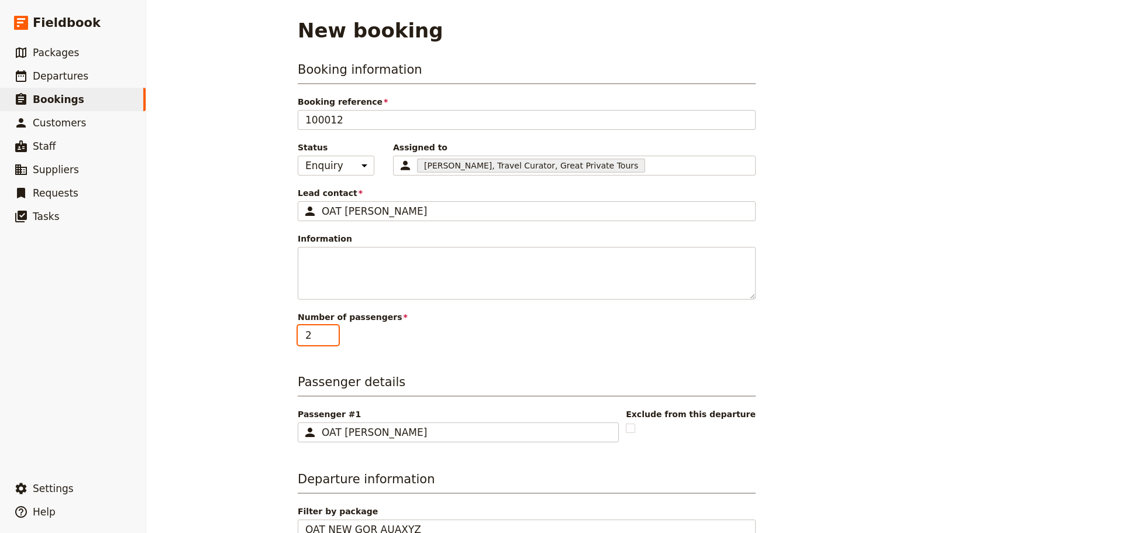
click at [325, 332] on input "2" at bounding box center [318, 335] width 41 height 20
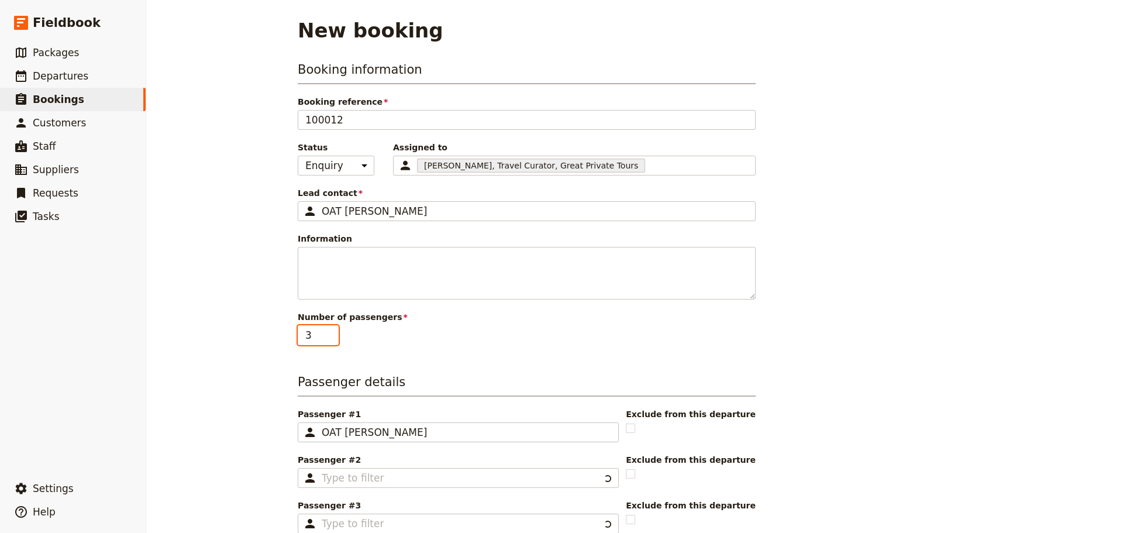
click at [325, 332] on input "3" at bounding box center [318, 335] width 41 height 20
click at [325, 332] on input "4" at bounding box center [318, 335] width 41 height 20
click at [325, 332] on input "5" at bounding box center [318, 335] width 41 height 20
click at [325, 332] on input "6" at bounding box center [318, 335] width 41 height 20
click at [325, 332] on input "7" at bounding box center [318, 335] width 41 height 20
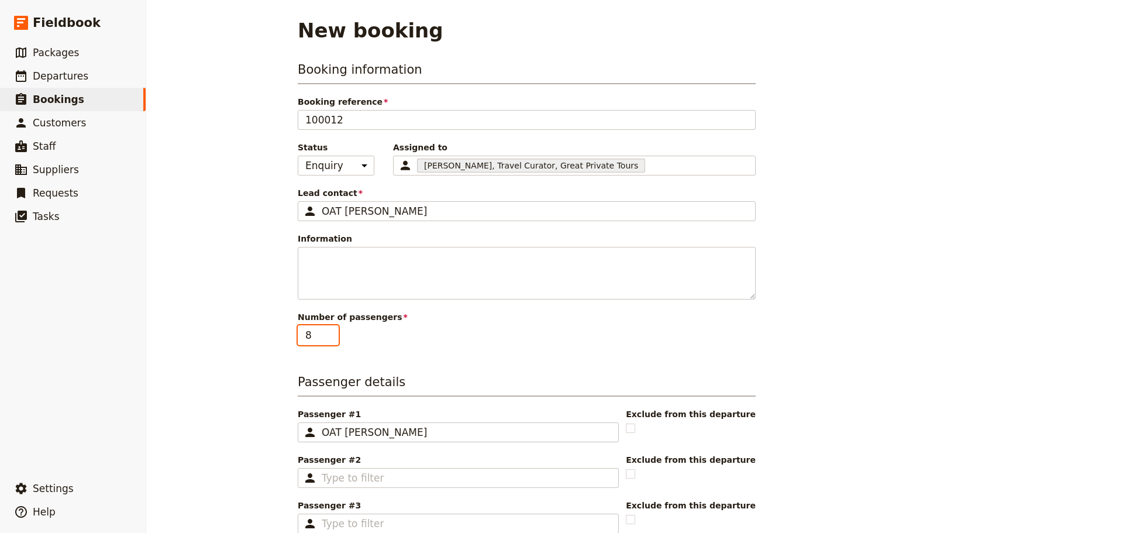
click at [325, 332] on input "8" at bounding box center [318, 335] width 41 height 20
click at [325, 332] on input "9" at bounding box center [318, 335] width 41 height 20
click at [325, 332] on input "10" at bounding box center [318, 335] width 41 height 20
click at [325, 332] on input "11" at bounding box center [318, 335] width 41 height 20
click at [325, 332] on input "12" at bounding box center [318, 335] width 41 height 20
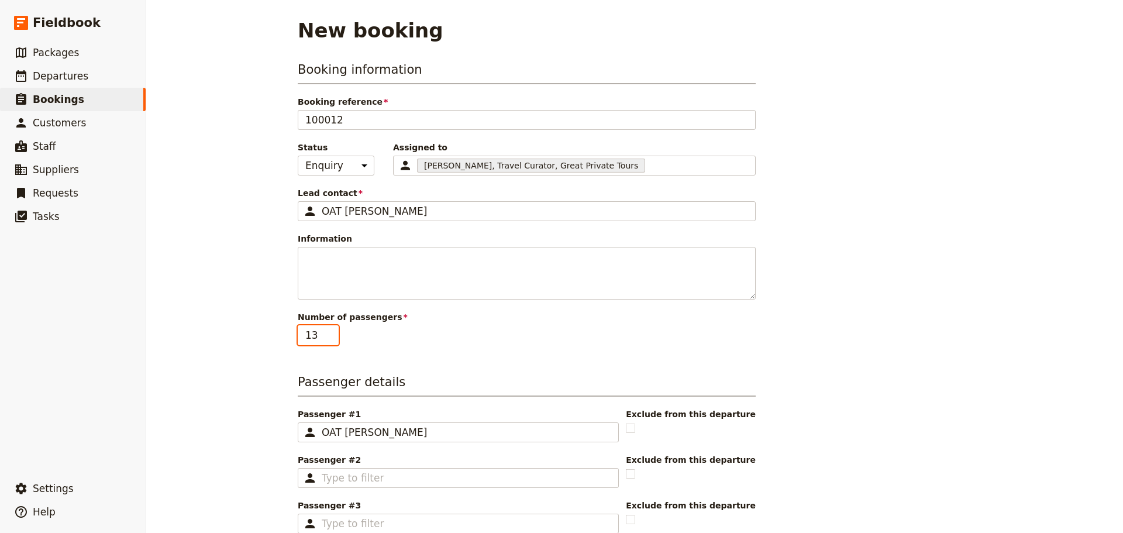
click at [326, 329] on input "13" at bounding box center [318, 335] width 41 height 20
type input "14"
click at [326, 329] on input "14" at bounding box center [318, 335] width 41 height 20
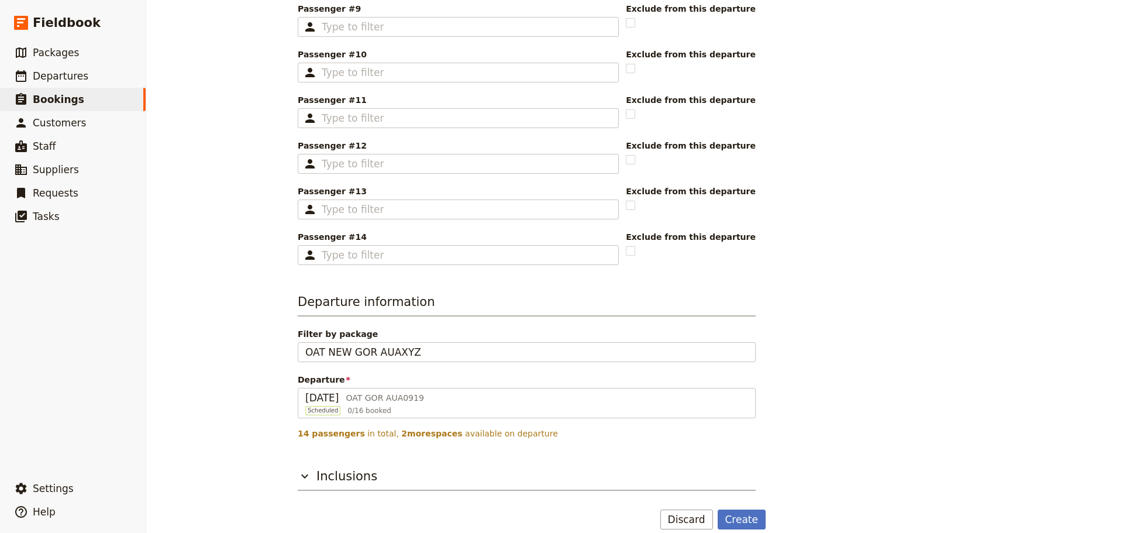
scroll to position [786, 0]
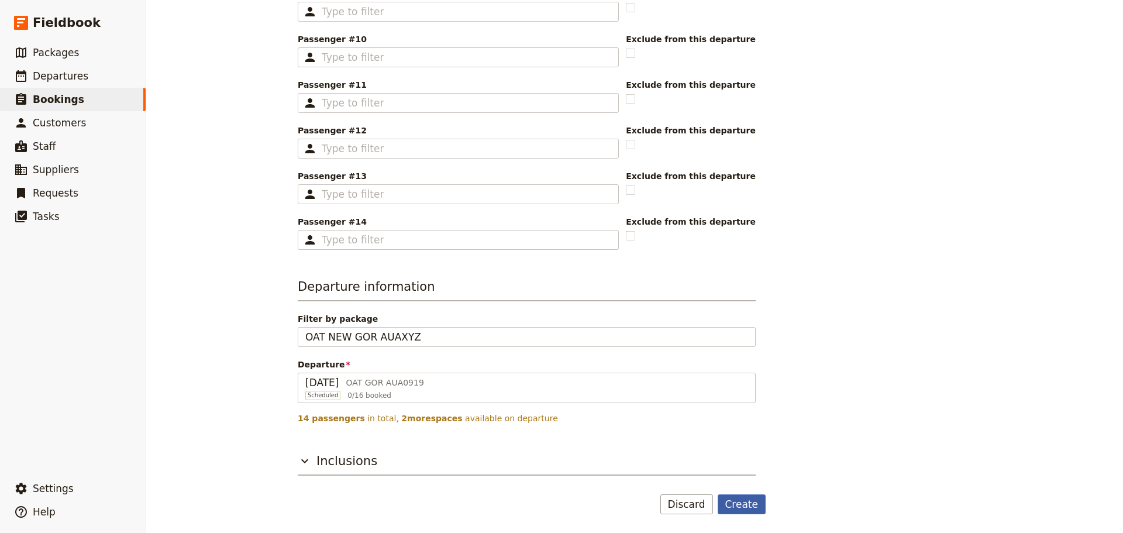
click at [728, 499] on button "Create" at bounding box center [742, 504] width 49 height 20
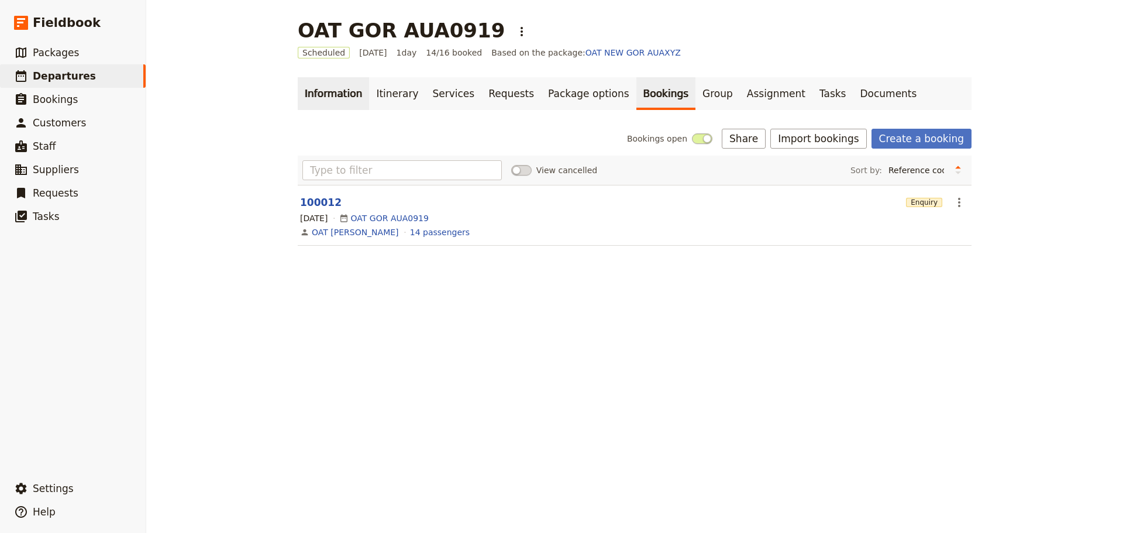
drag, startPoint x: 323, startPoint y: 94, endPoint x: 335, endPoint y: 90, distance: 13.0
click at [324, 94] on link "Information" at bounding box center [333, 93] width 71 height 33
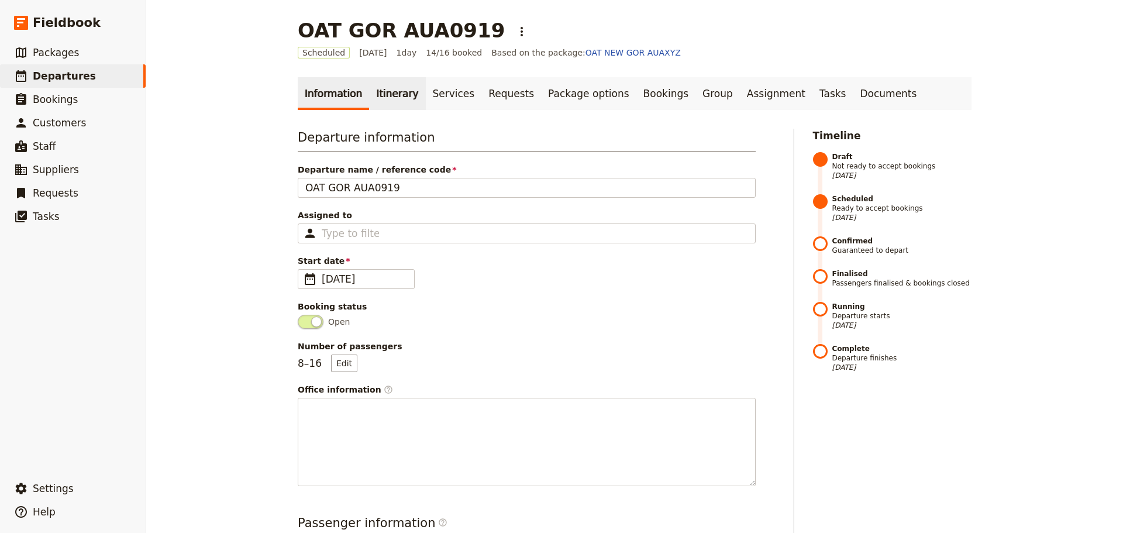
click at [381, 102] on link "Itinerary" at bounding box center [397, 93] width 56 height 33
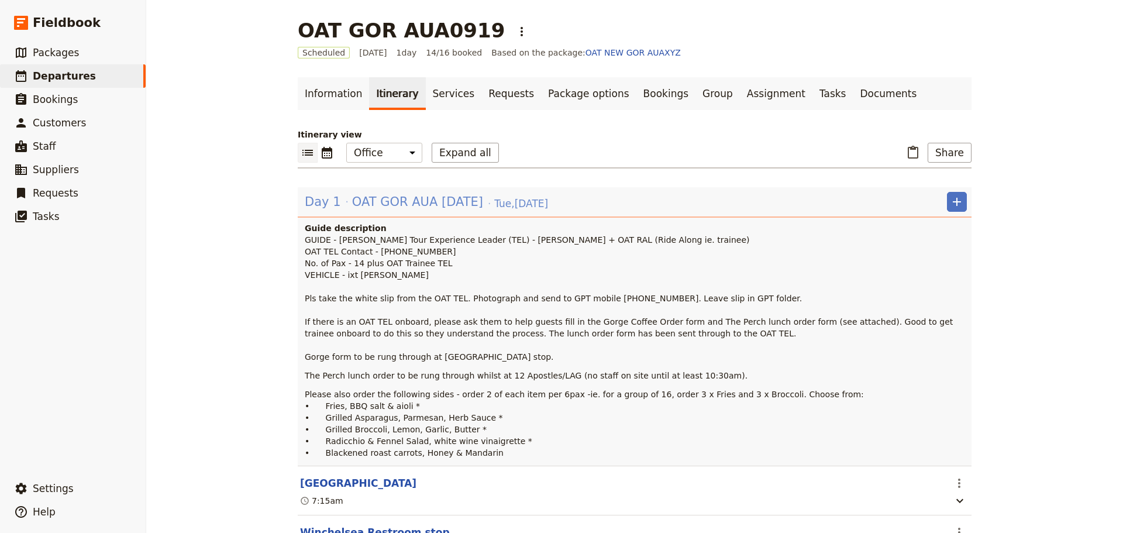
click at [357, 203] on span "OAT GOR AUA [DATE]" at bounding box center [417, 202] width 131 height 18
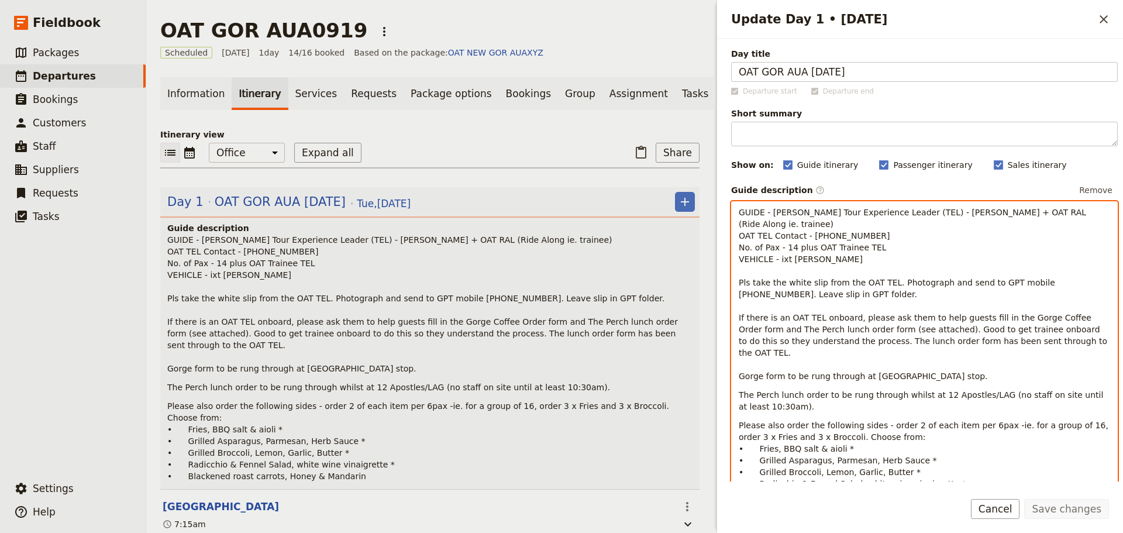
click at [776, 263] on span "GUIDE - [PERSON_NAME] Tour Experience Leader (TEL) - [PERSON_NAME] + OAT RAL (R…" at bounding box center [924, 294] width 371 height 173
drag, startPoint x: 827, startPoint y: 261, endPoint x: 817, endPoint y: 262, distance: 9.4
click at [826, 261] on p "GUIDE - [PERSON_NAME] Tour Experience Leader (TEL) - [PERSON_NAME] + OAT RAL (R…" at bounding box center [925, 295] width 372 height 176
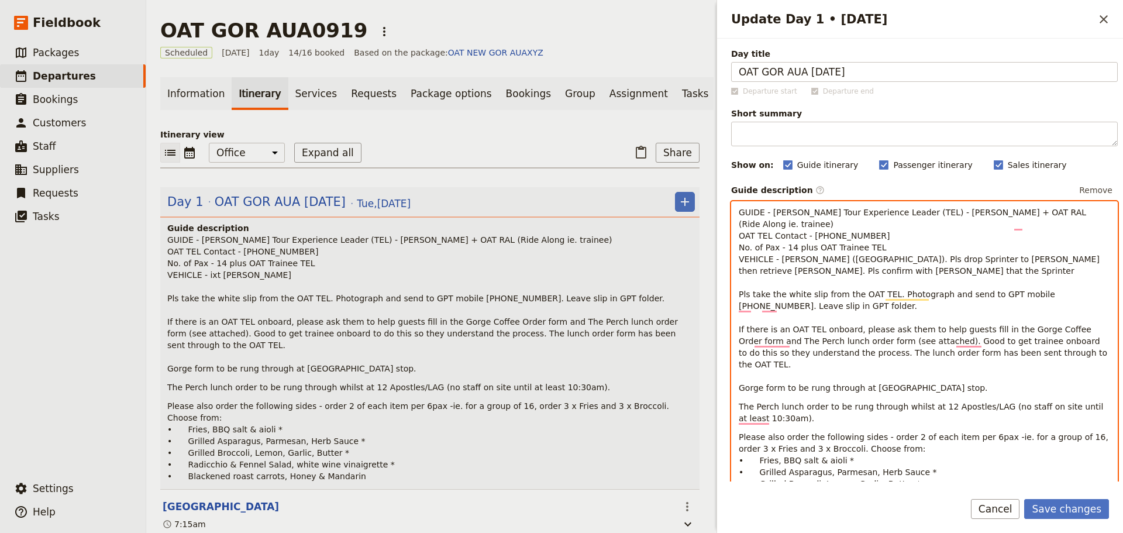
click at [780, 271] on span "GUIDE - [PERSON_NAME] Tour Experience Leader (TEL) - [PERSON_NAME] + OAT RAL (R…" at bounding box center [924, 300] width 371 height 185
drag, startPoint x: 1032, startPoint y: 276, endPoint x: 1020, endPoint y: 265, distance: 16.2
click at [1033, 276] on p "GUIDE - [PERSON_NAME] Tour Experience Leader (TEL) - [PERSON_NAME] + OAT RAL (R…" at bounding box center [925, 300] width 372 height 187
click at [1016, 263] on span "GUIDE - [PERSON_NAME] Tour Experience Leader (TEL) - [PERSON_NAME] + OAT RAL (R…" at bounding box center [924, 300] width 371 height 185
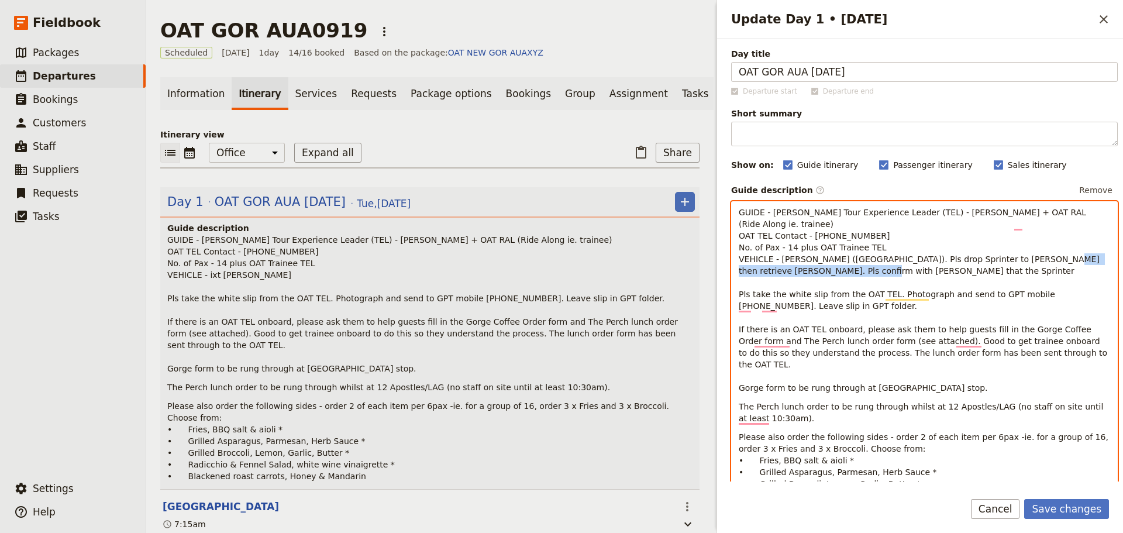
drag, startPoint x: 1024, startPoint y: 262, endPoint x: 1031, endPoint y: 279, distance: 19.1
click at [1031, 279] on p "GUIDE - [PERSON_NAME] Tour Experience Leader (TEL) - [PERSON_NAME] + OAT RAL (R…" at bounding box center [925, 300] width 372 height 187
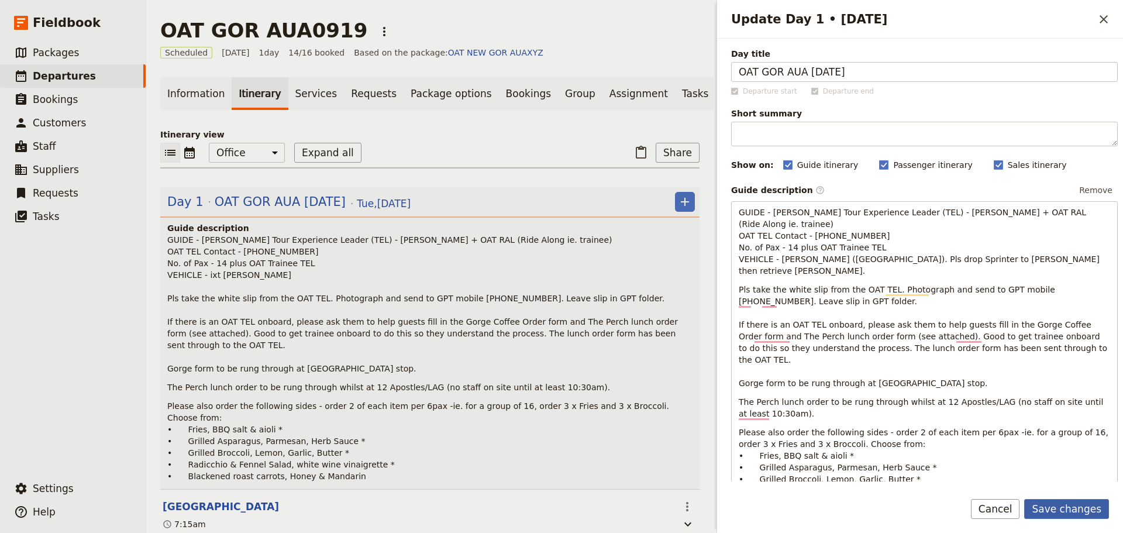
click at [1076, 499] on button "Save changes" at bounding box center [1066, 509] width 85 height 20
